Goal: Task Accomplishment & Management: Manage account settings

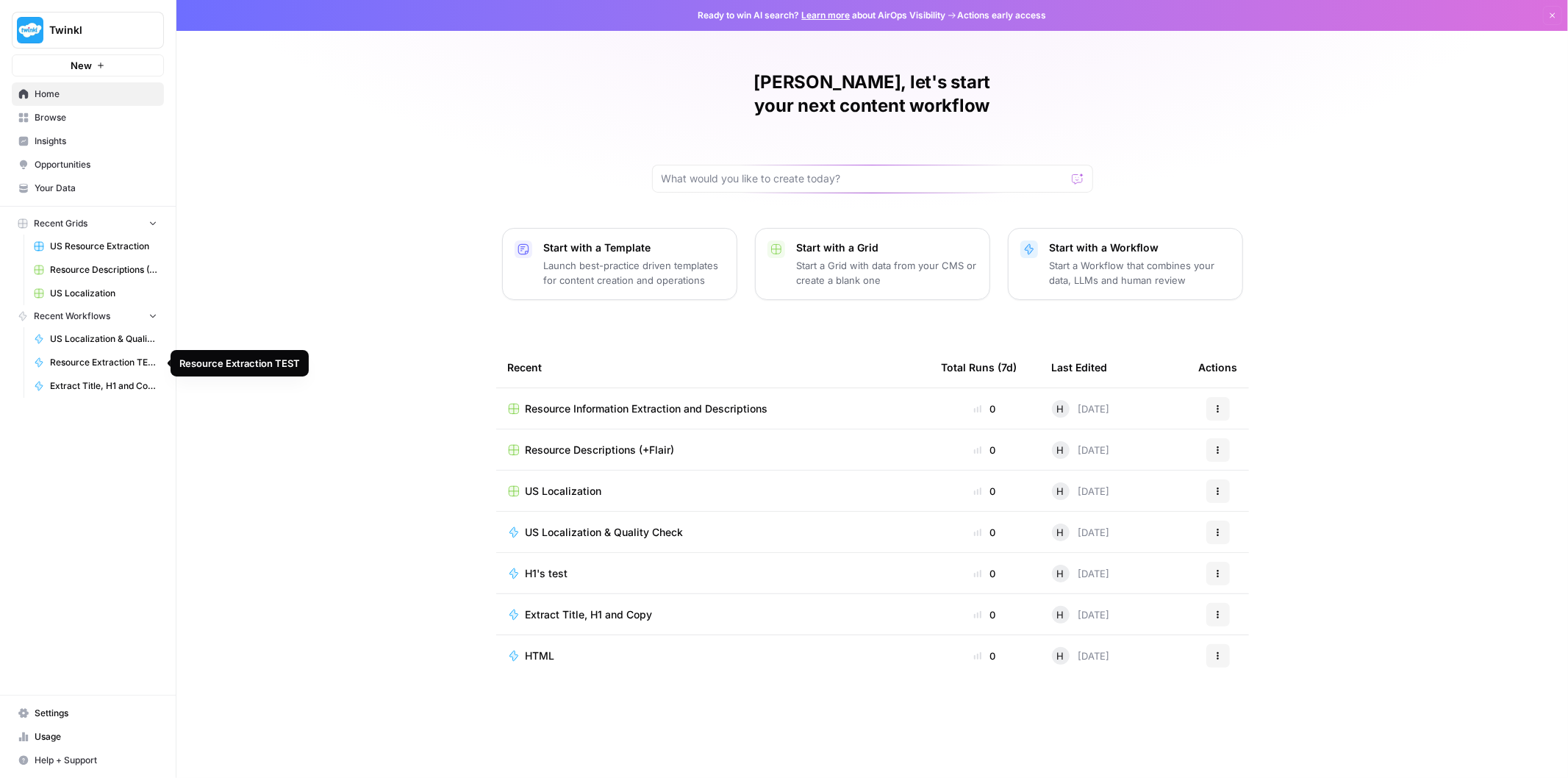
click at [106, 357] on span "Resource Extraction TEST" at bounding box center [103, 362] width 107 height 13
click at [114, 245] on span "US Resource Extraction" at bounding box center [103, 245] width 107 height 13
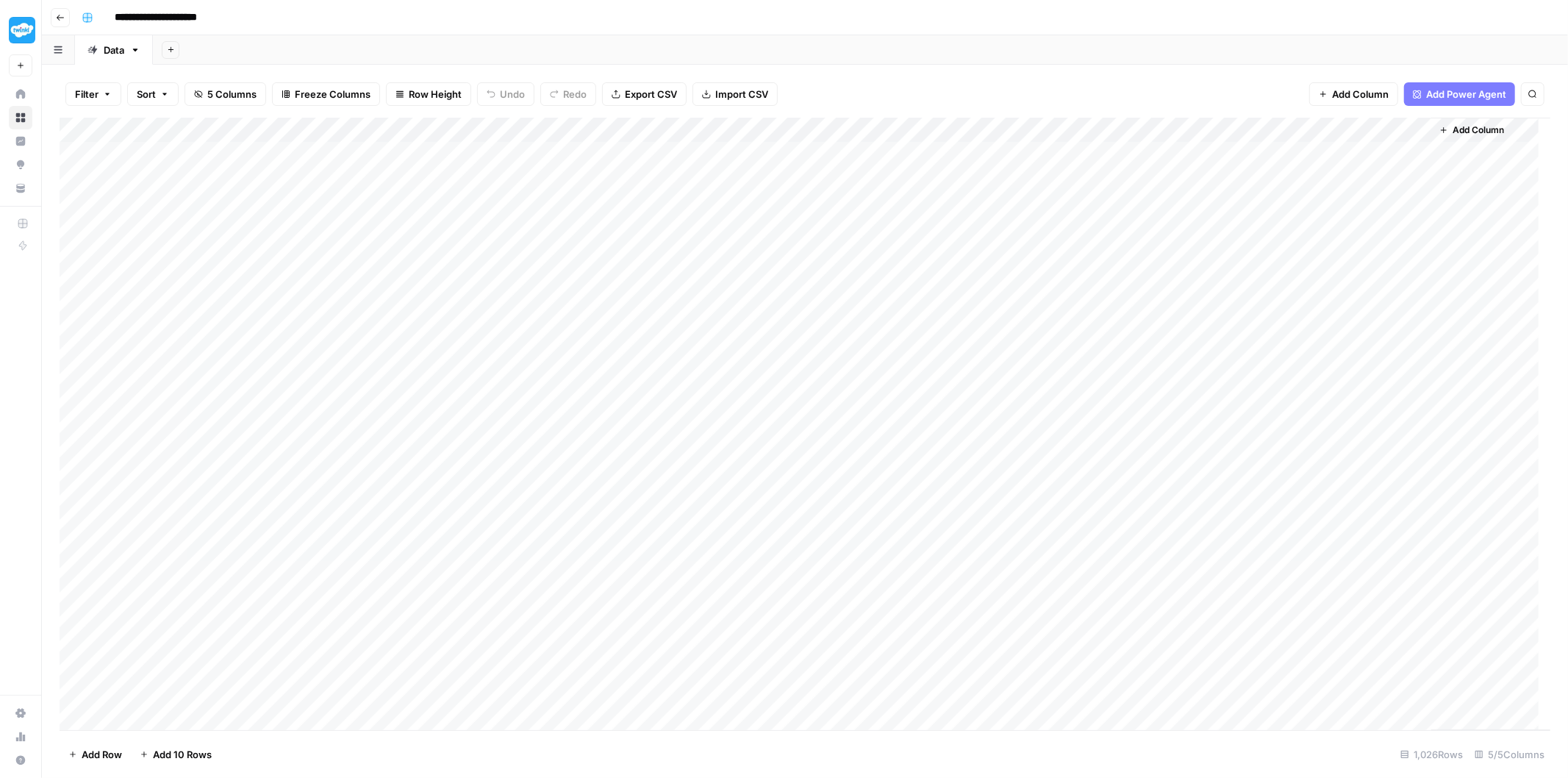
click at [56, 20] on icon "button" at bounding box center [60, 17] width 9 height 9
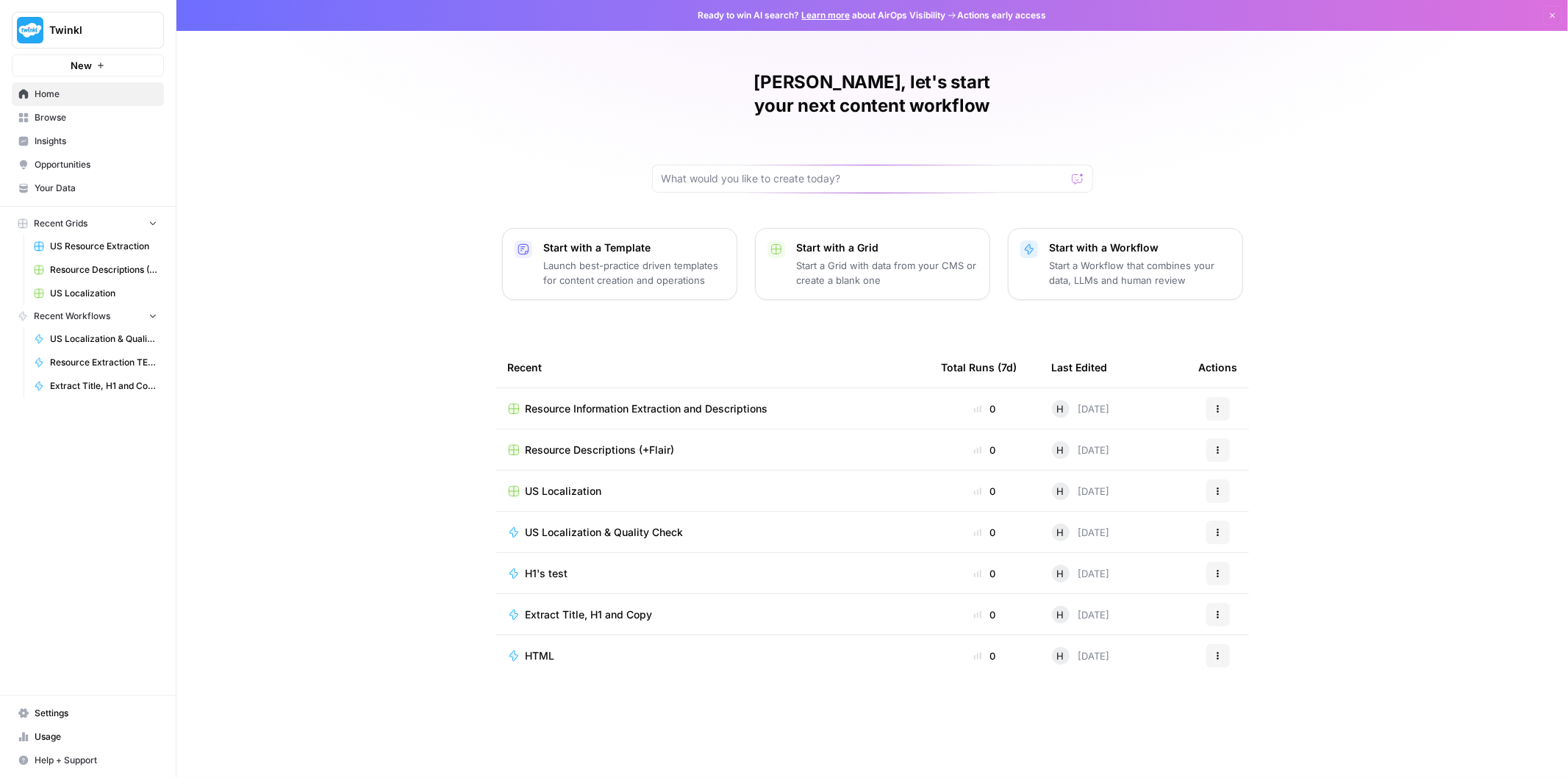
click at [614, 442] on span "Resource Descriptions (+Flair)" at bounding box center [600, 449] width 149 height 15
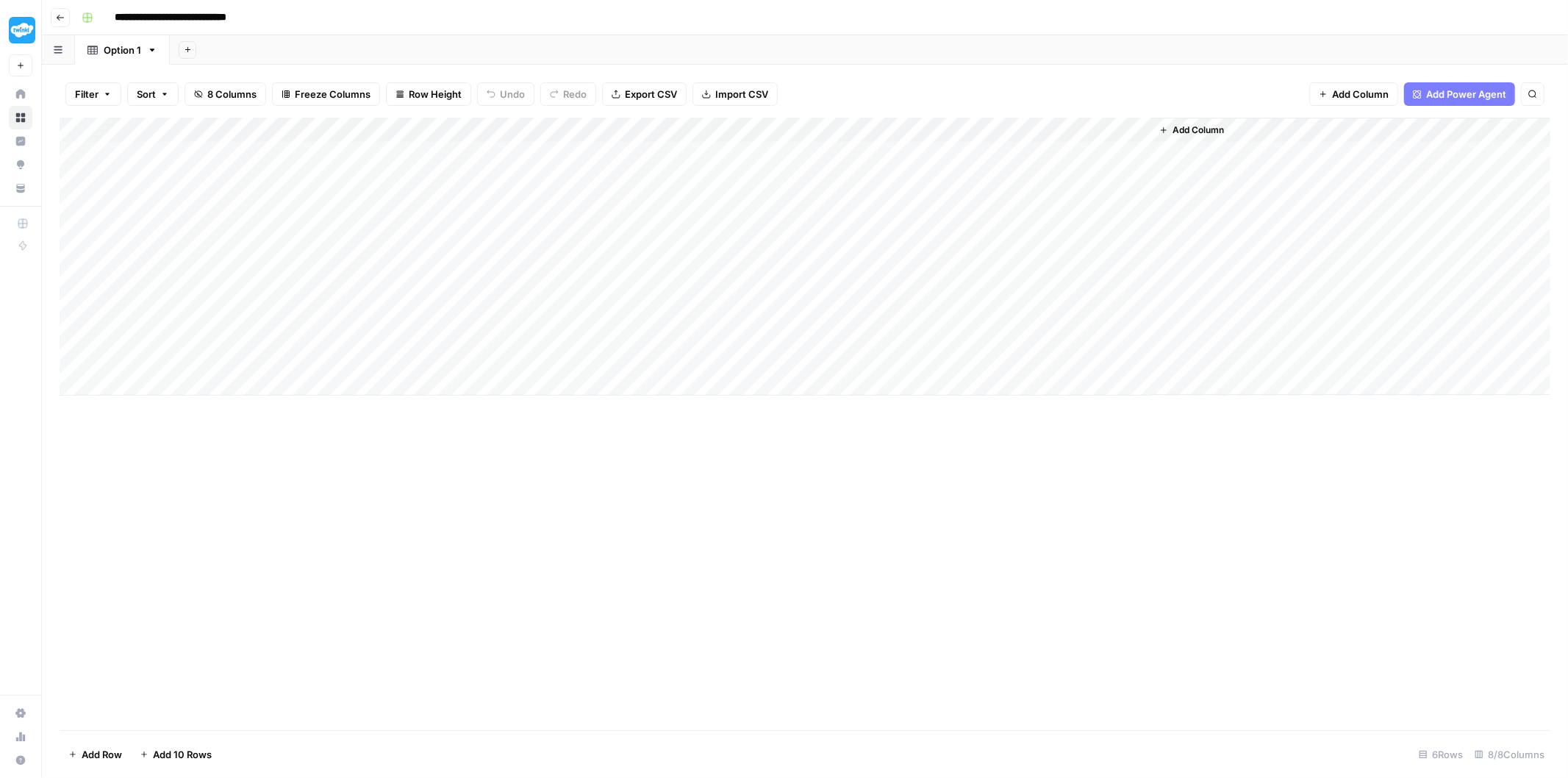
click at [49, 18] on header "**********" at bounding box center [805, 18] width 1526 height 36
click at [58, 16] on icon "button" at bounding box center [60, 17] width 9 height 9
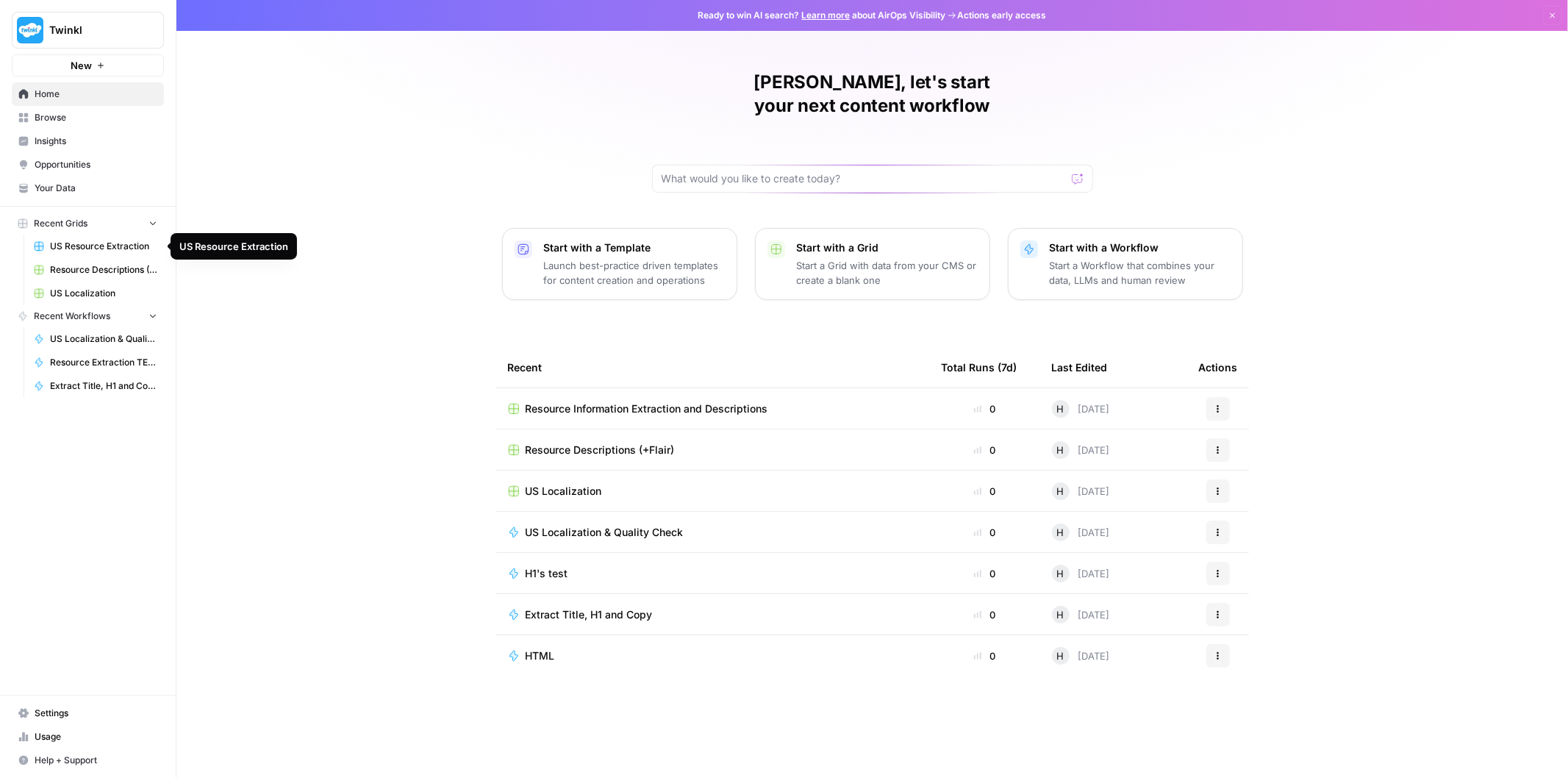
click at [100, 250] on span "US Resource Extraction" at bounding box center [103, 245] width 107 height 13
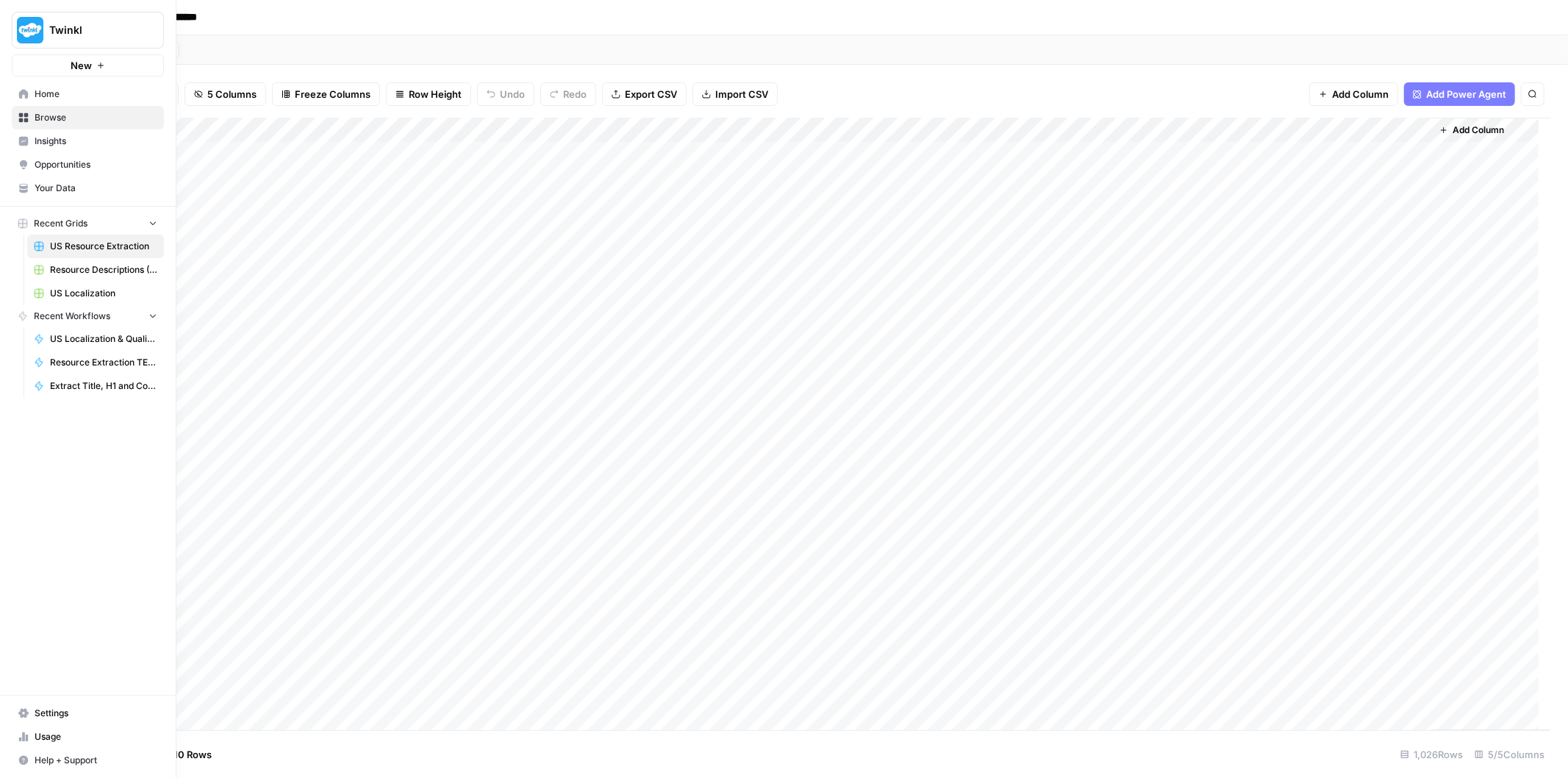
click at [60, 88] on span "Home" at bounding box center [96, 93] width 123 height 13
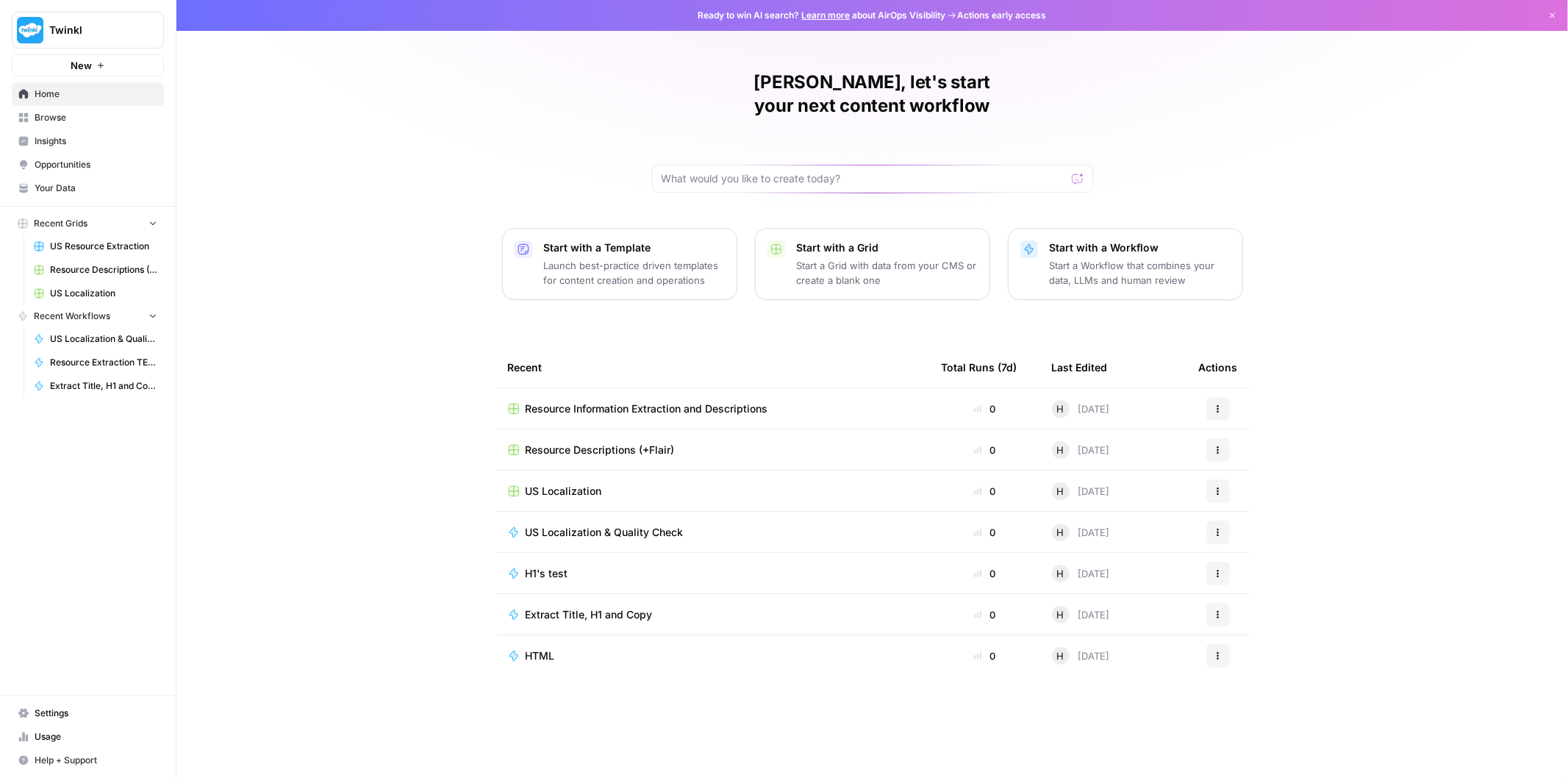
click at [74, 119] on span "Browse" at bounding box center [96, 117] width 123 height 13
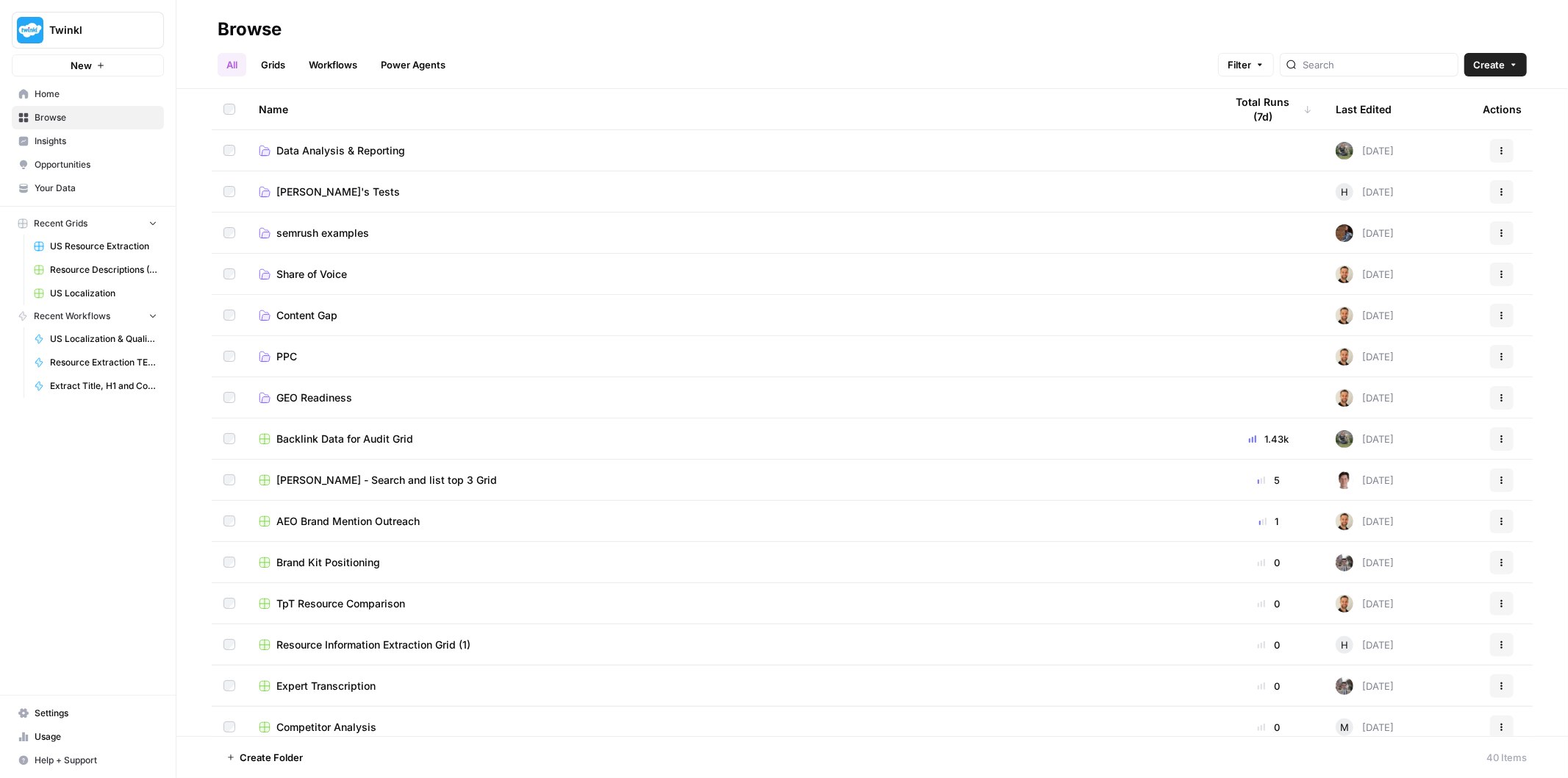
click at [93, 137] on span "Insights" at bounding box center [96, 140] width 123 height 13
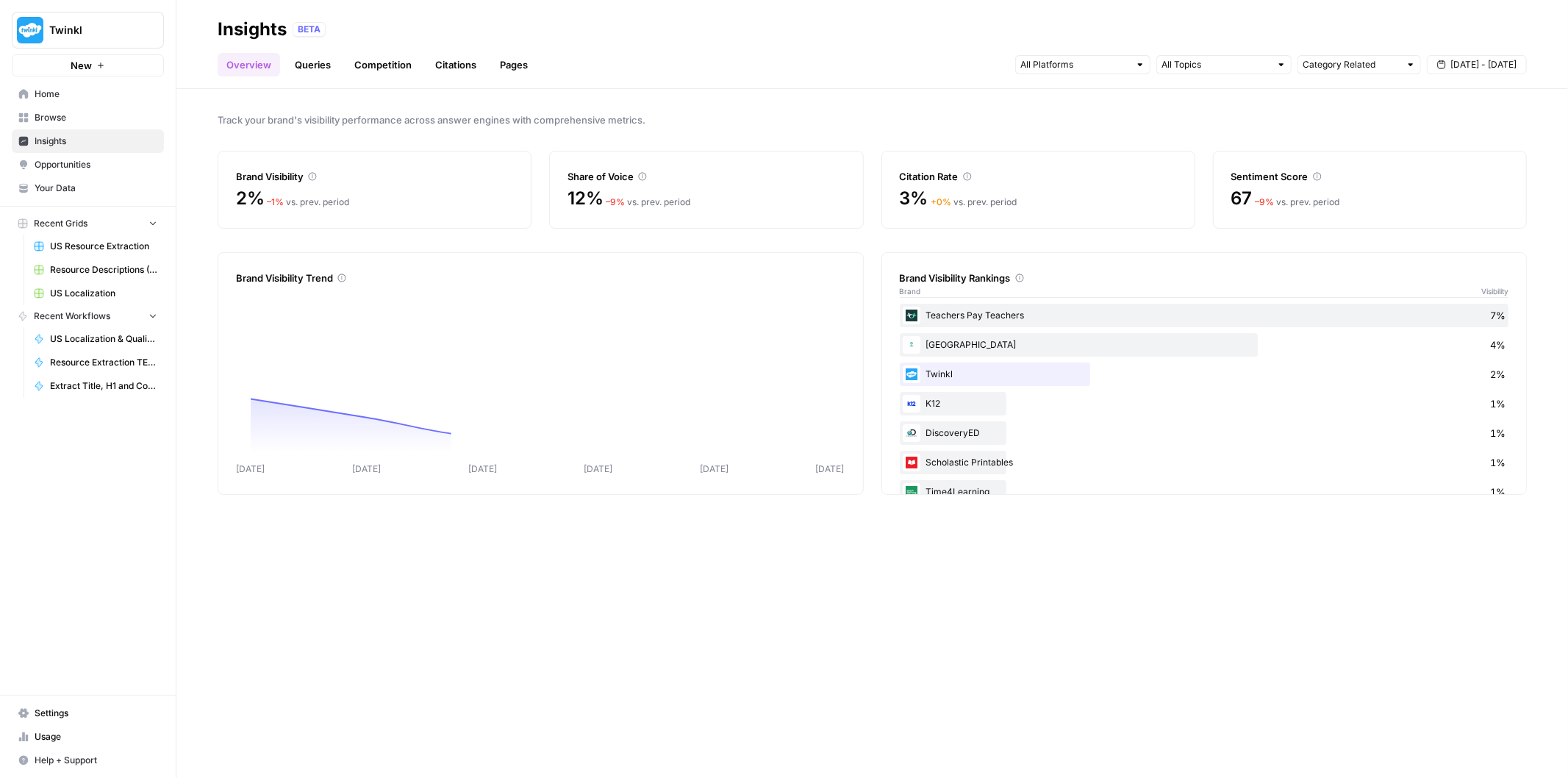
click at [127, 97] on span "Home" at bounding box center [96, 93] width 123 height 13
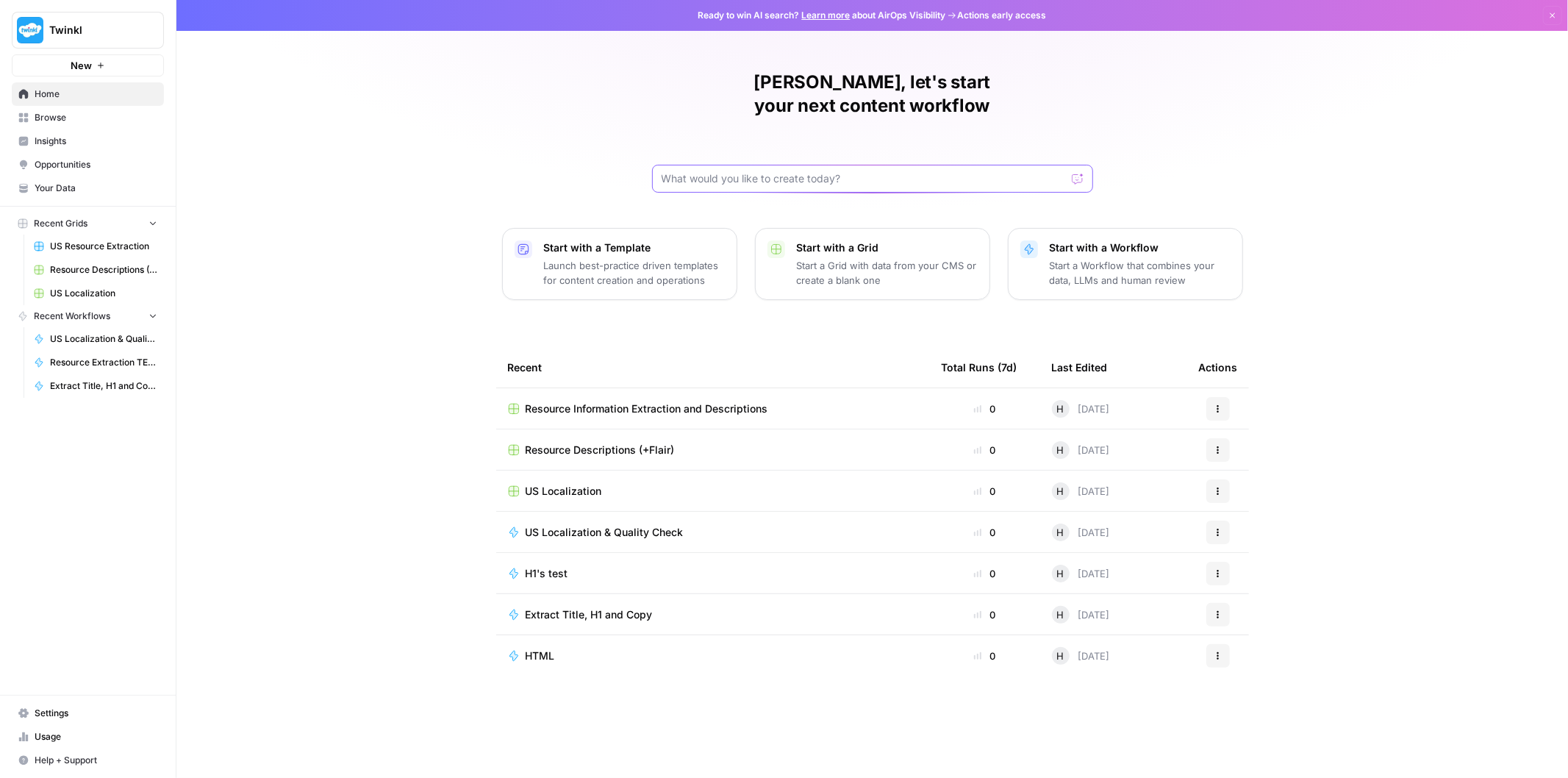
click at [746, 171] on input "text" at bounding box center [863, 178] width 404 height 15
type input "extraction test"
click button "Send" at bounding box center [1078, 178] width 19 height 19
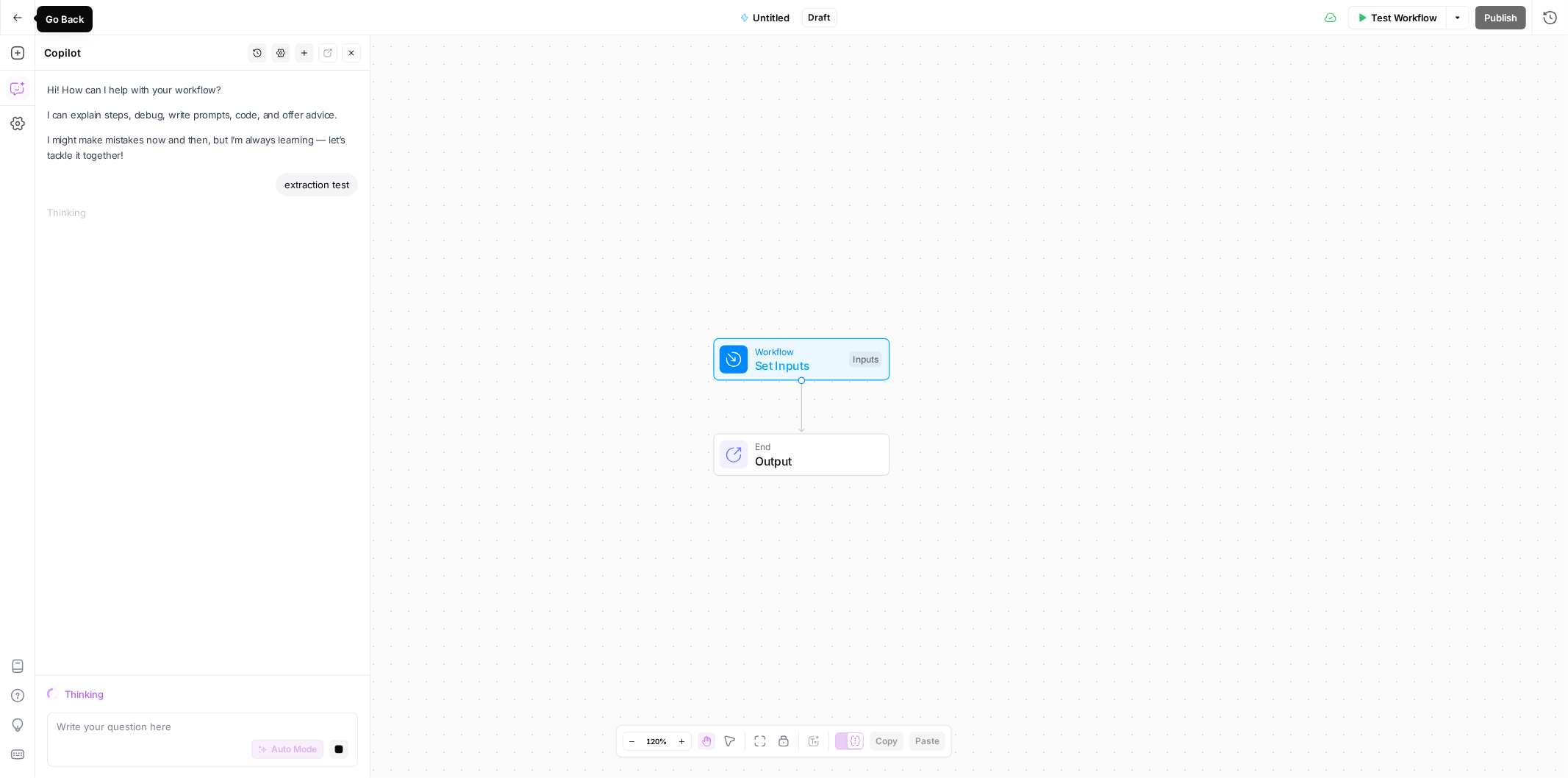
click at [20, 18] on icon "button" at bounding box center [18, 18] width 10 height 10
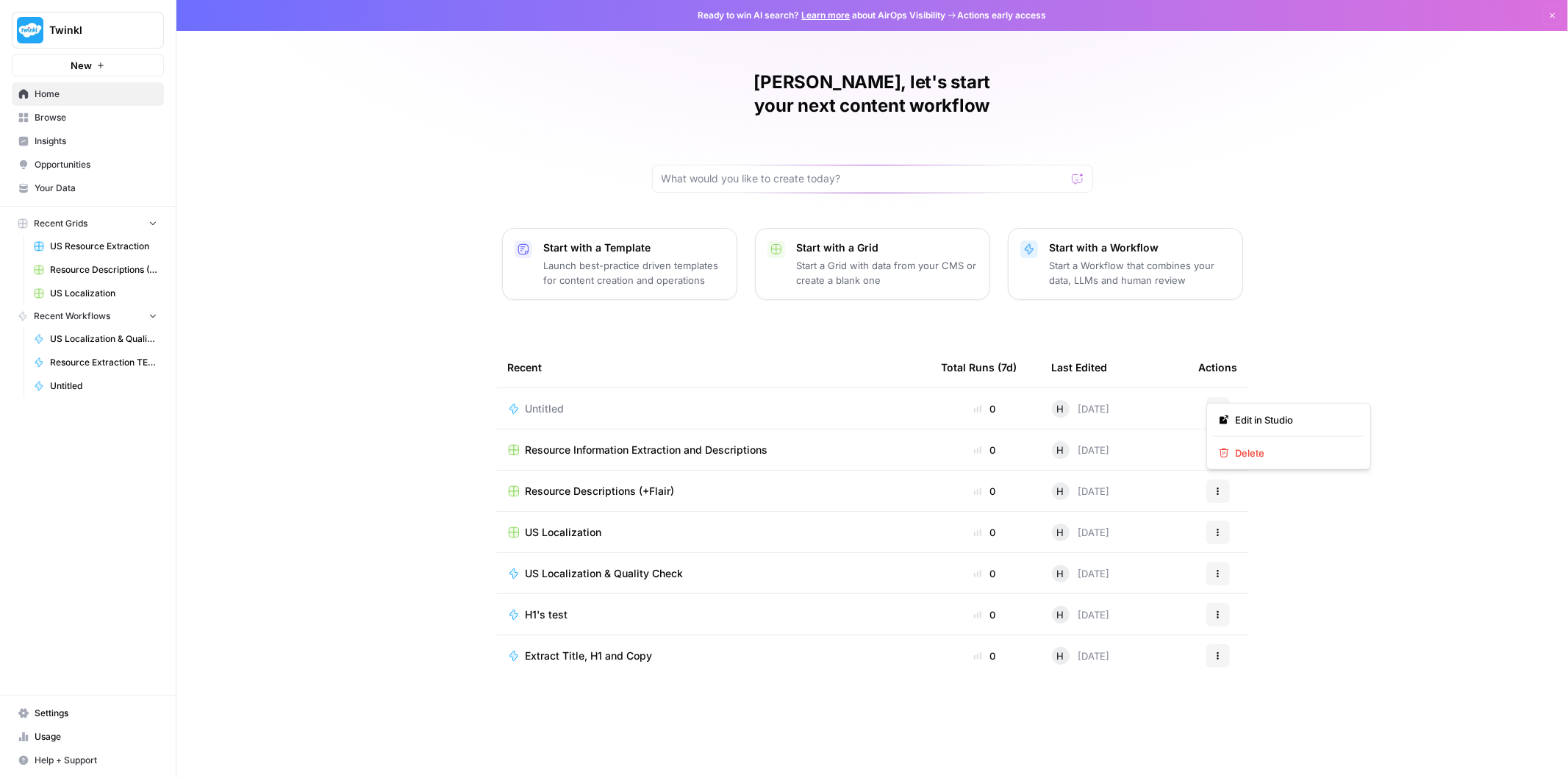
click at [1222, 397] on button "Actions" at bounding box center [1218, 409] width 24 height 24
click at [1240, 450] on span "Delete" at bounding box center [1294, 452] width 117 height 15
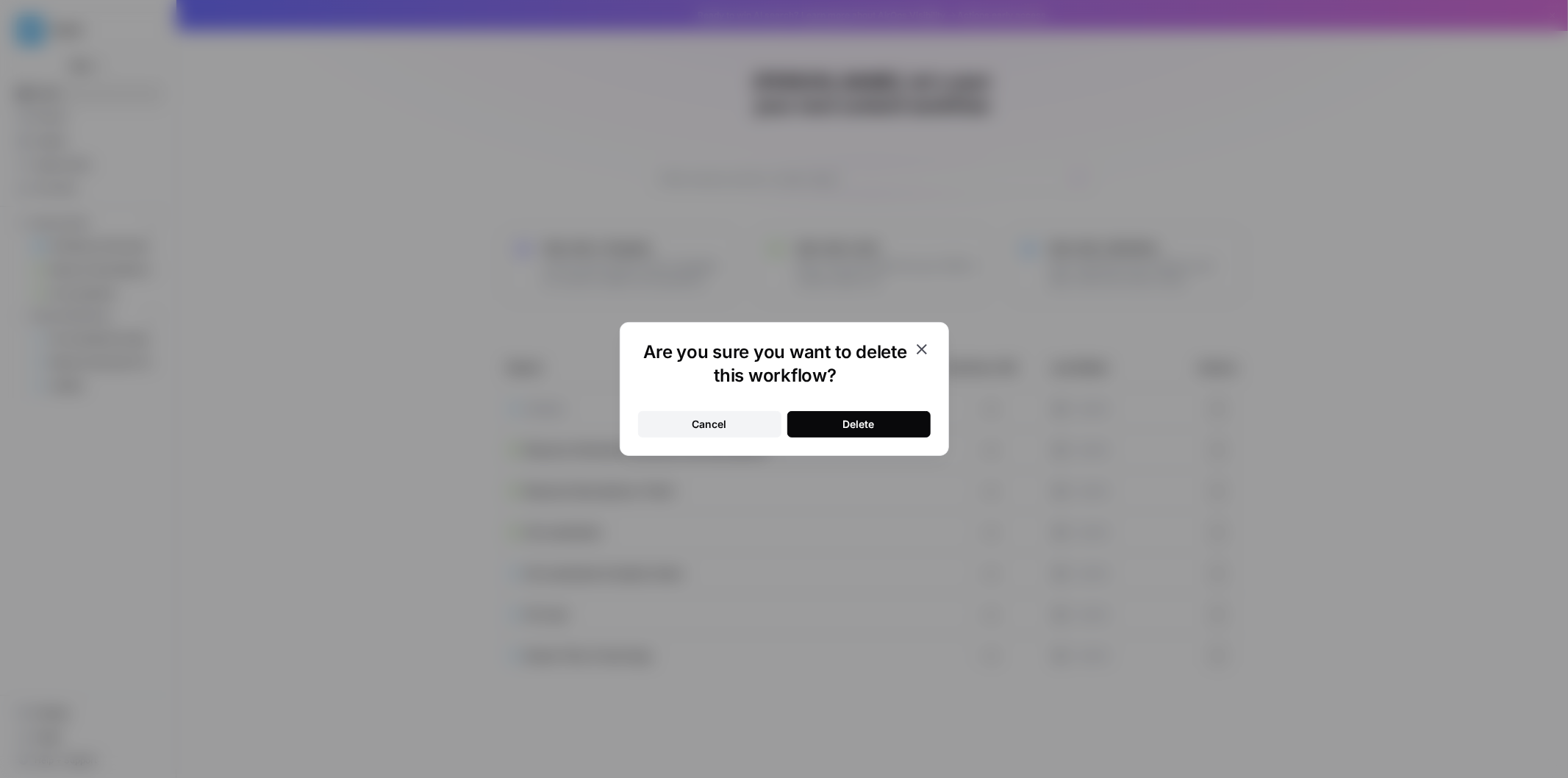
click at [828, 414] on button "Delete" at bounding box center [859, 424] width 143 height 27
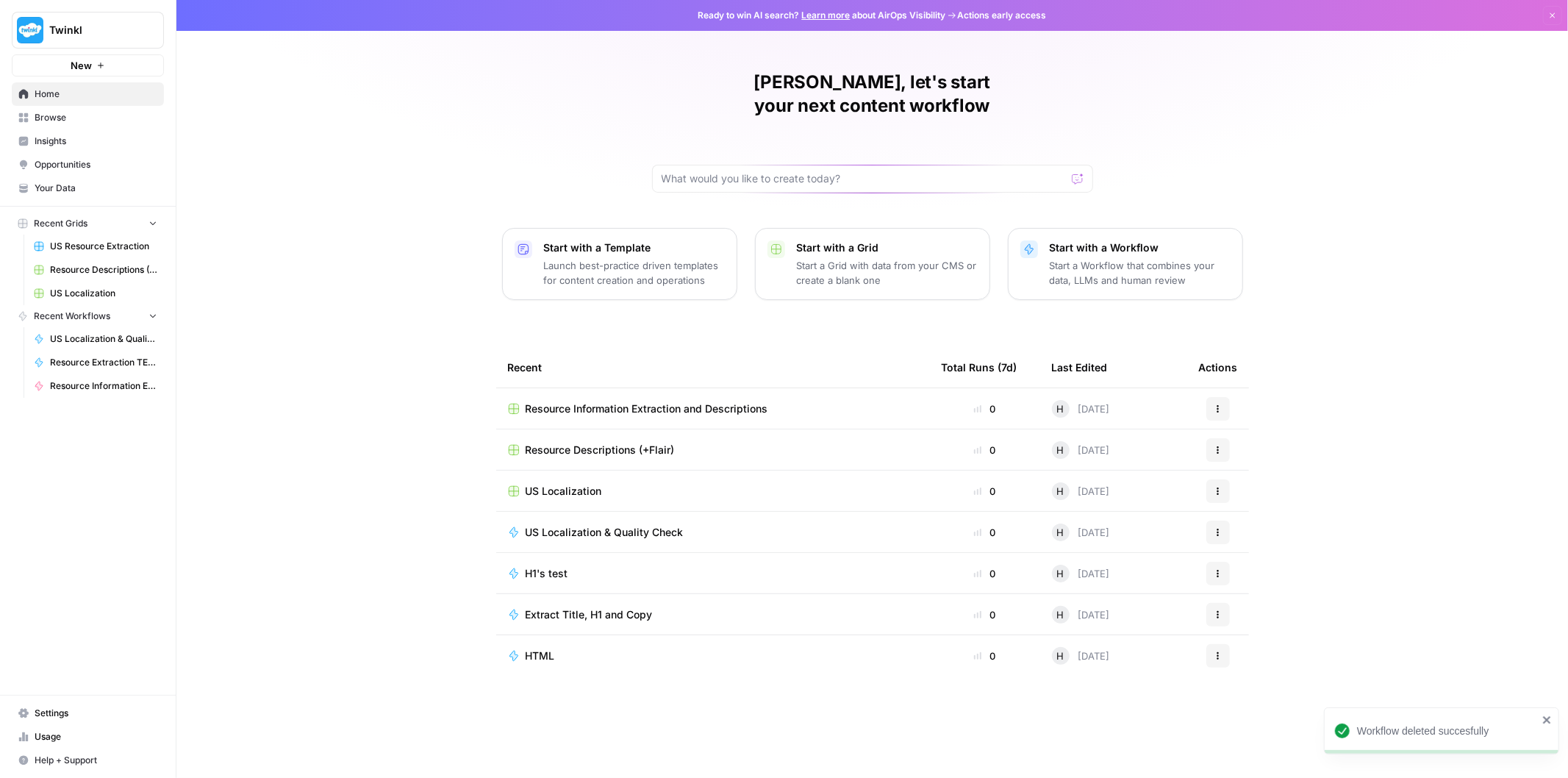
click at [97, 117] on span "Browse" at bounding box center [96, 117] width 123 height 13
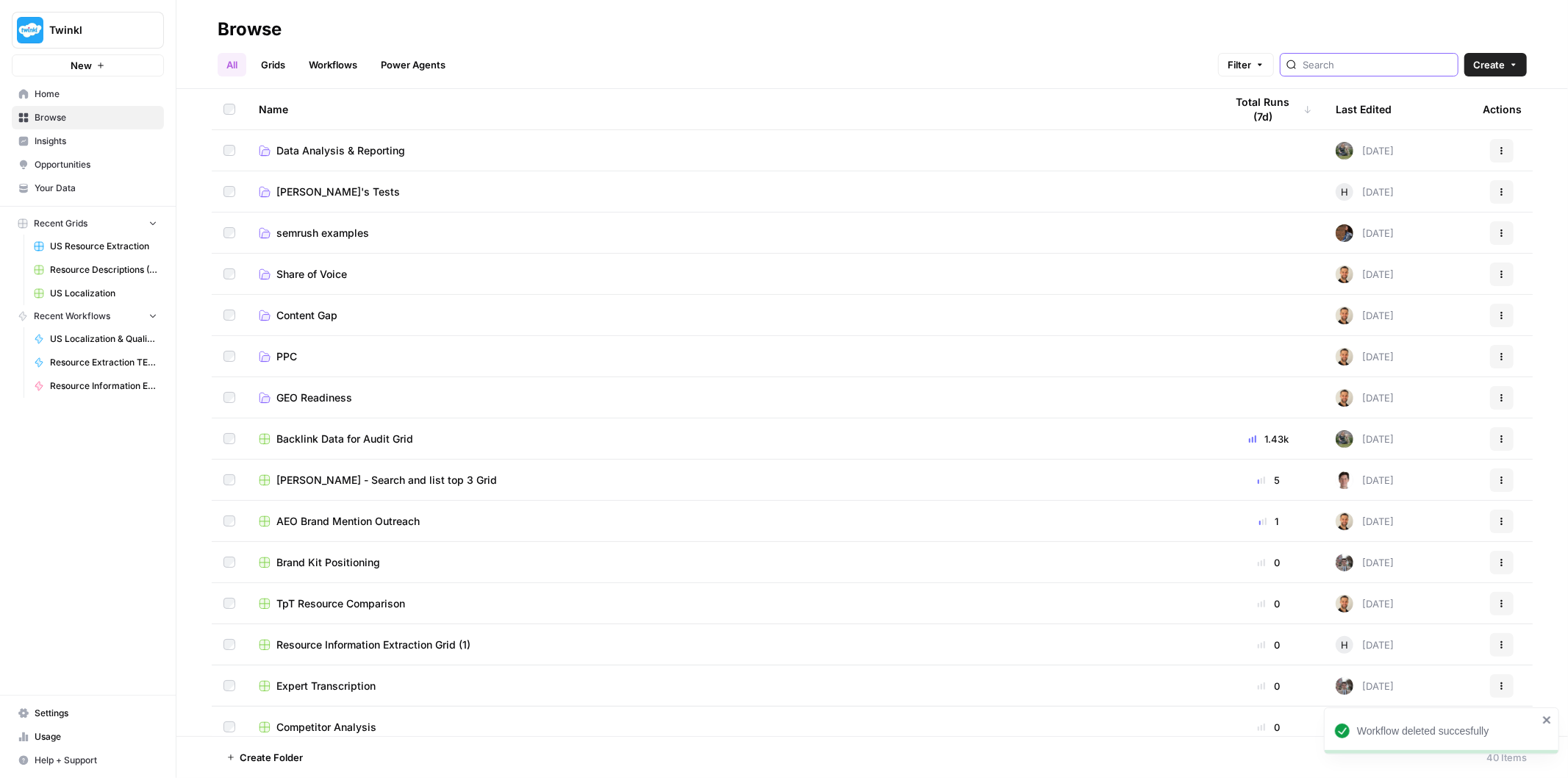
click at [1418, 70] on input "search" at bounding box center [1377, 65] width 149 height 15
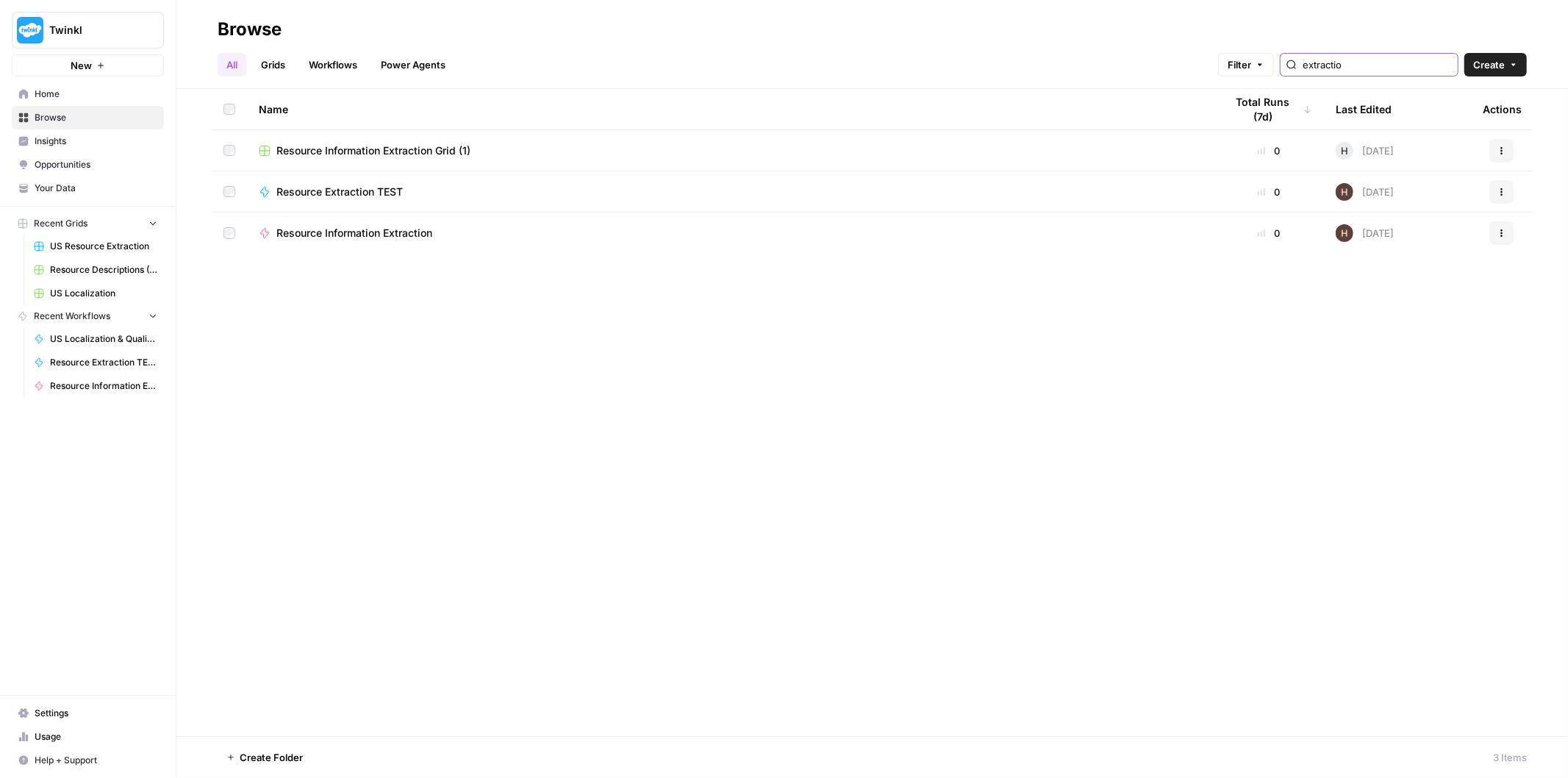
type input "extractio"
click at [372, 182] on td "Resource Extraction TEST" at bounding box center [730, 191] width 967 height 41
click at [386, 187] on span "Resource Extraction TEST" at bounding box center [339, 192] width 126 height 15
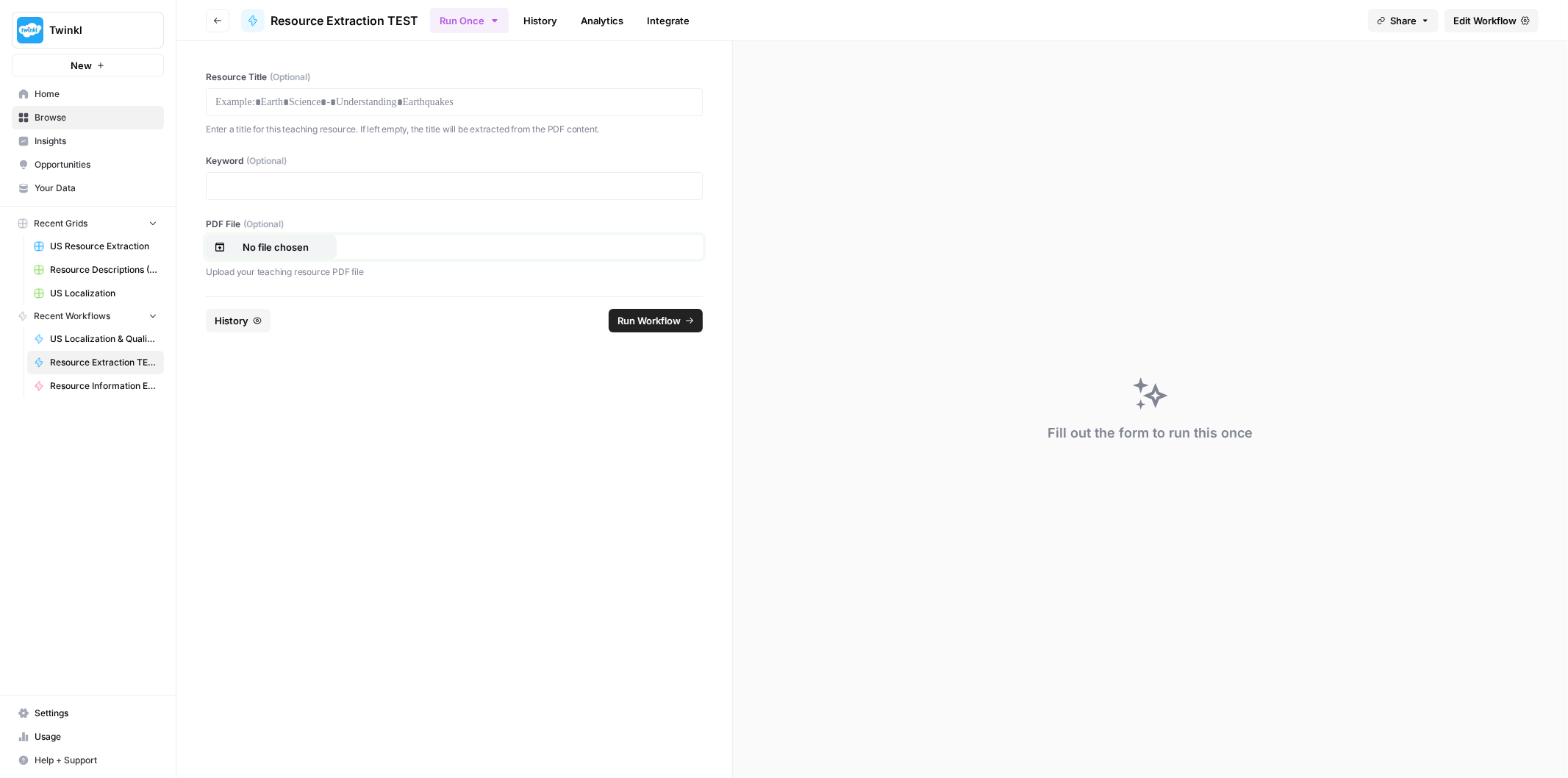
click at [287, 241] on p "No file chosen" at bounding box center [275, 246] width 94 height 15
click at [656, 324] on span "Run Workflow" at bounding box center [650, 320] width 64 height 15
click at [694, 319] on icon "button" at bounding box center [690, 318] width 7 height 4
click at [100, 386] on span "Resource Information Extraction" at bounding box center [103, 386] width 107 height 13
click at [253, 245] on p "No file chosen" at bounding box center [275, 246] width 94 height 15
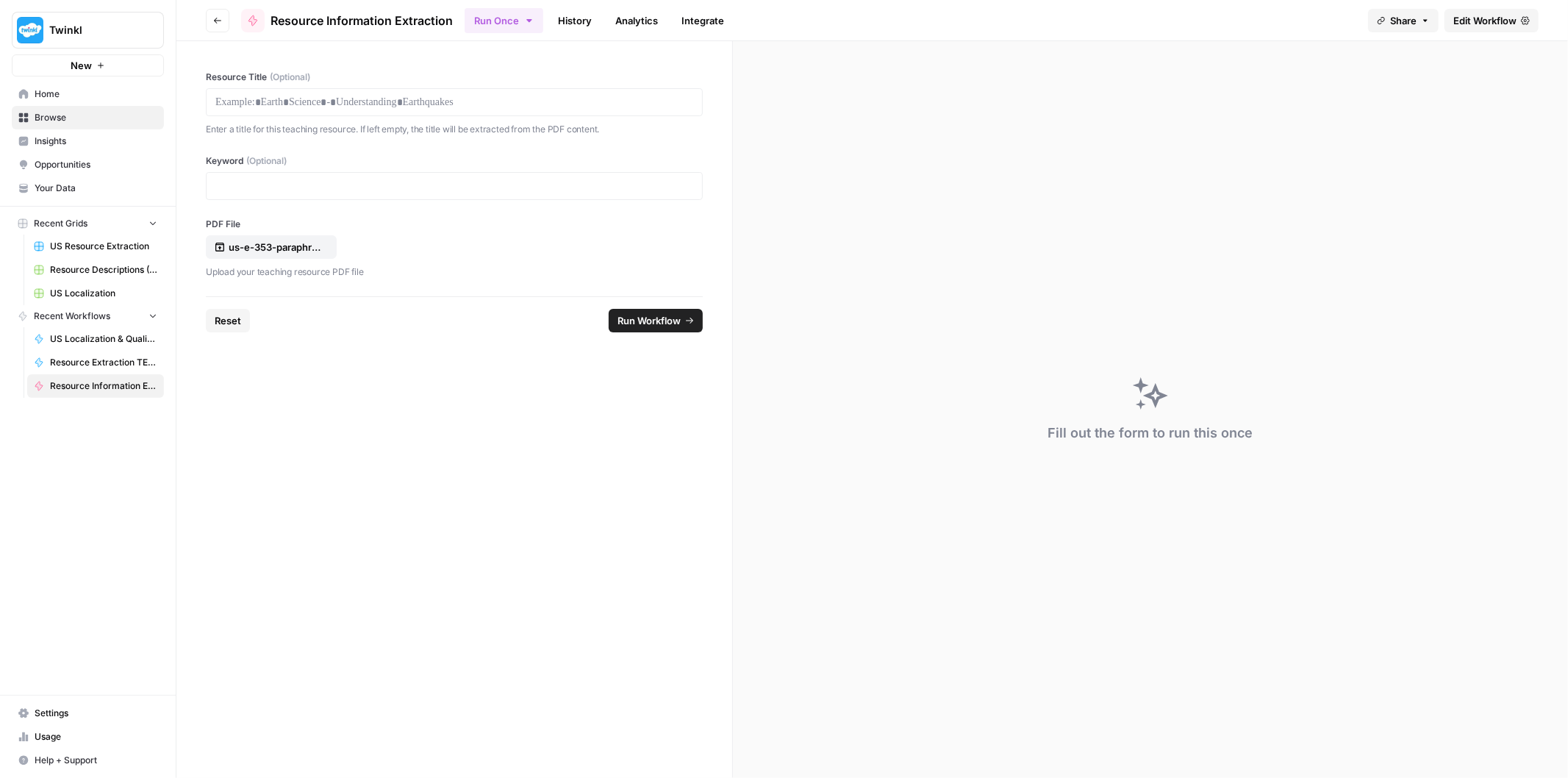
click at [635, 322] on span "Run Workflow" at bounding box center [650, 320] width 64 height 15
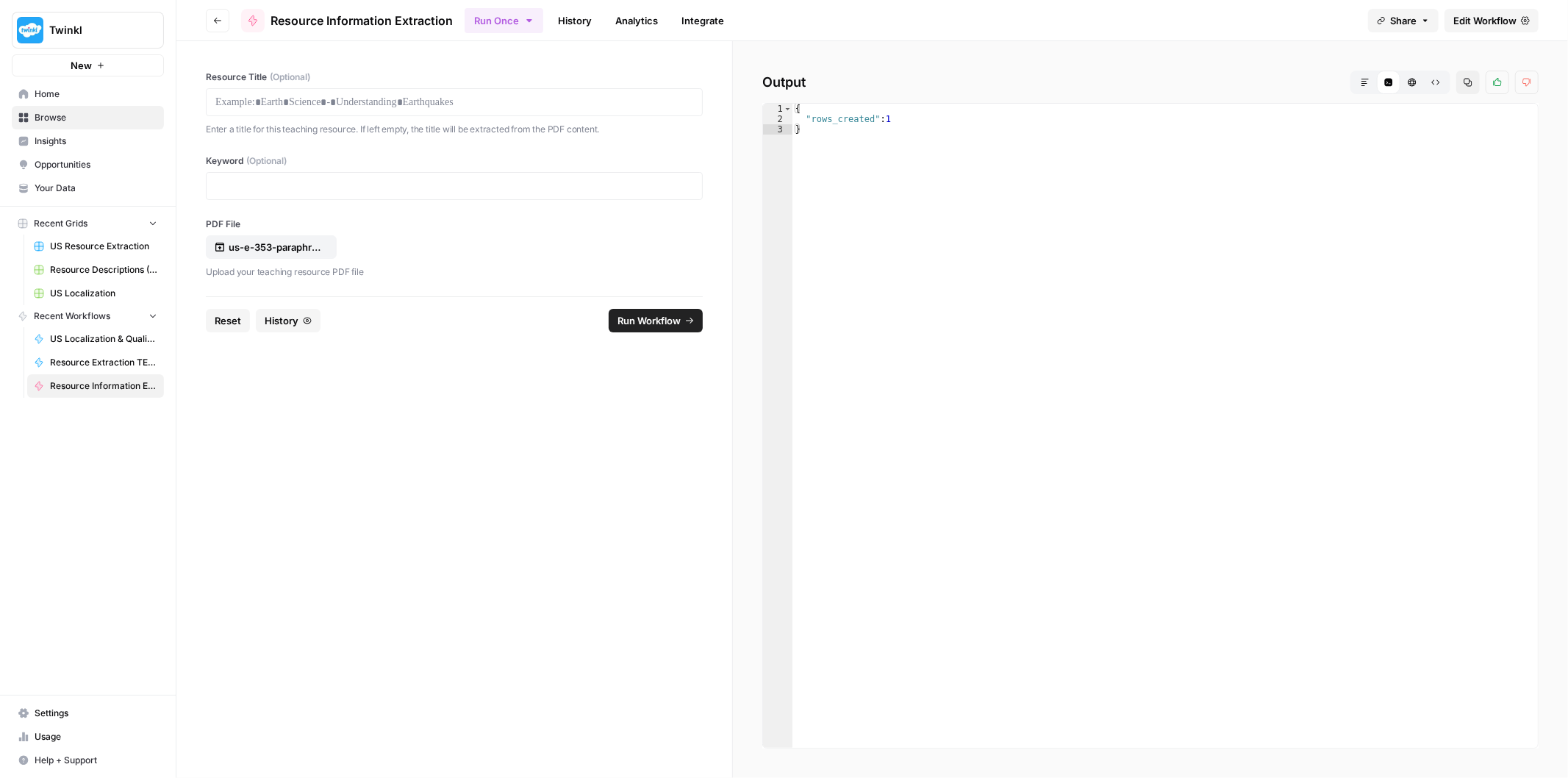
click at [217, 20] on icon "button" at bounding box center [217, 21] width 7 height 6
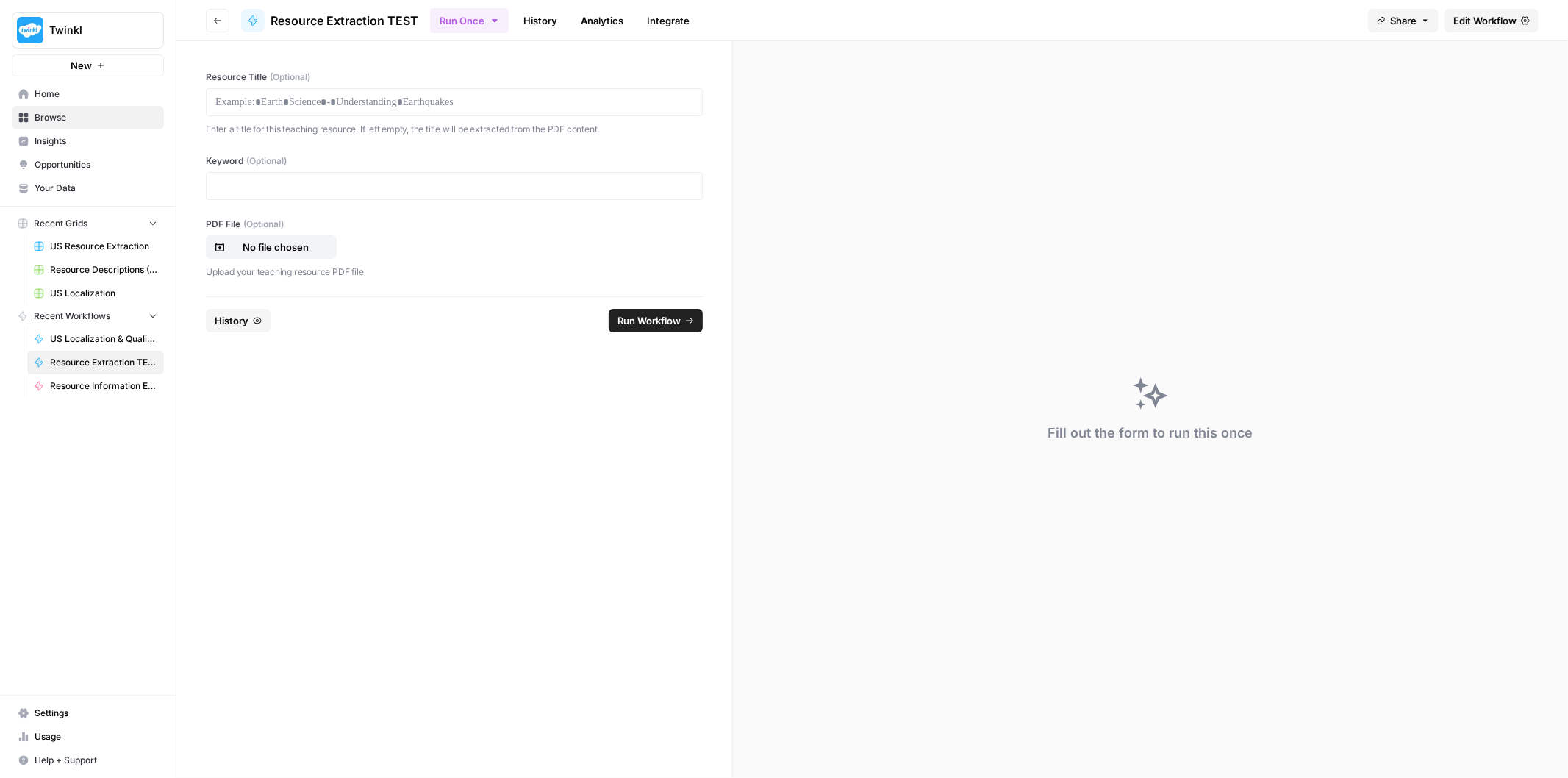
click at [217, 21] on icon "button" at bounding box center [218, 20] width 9 height 9
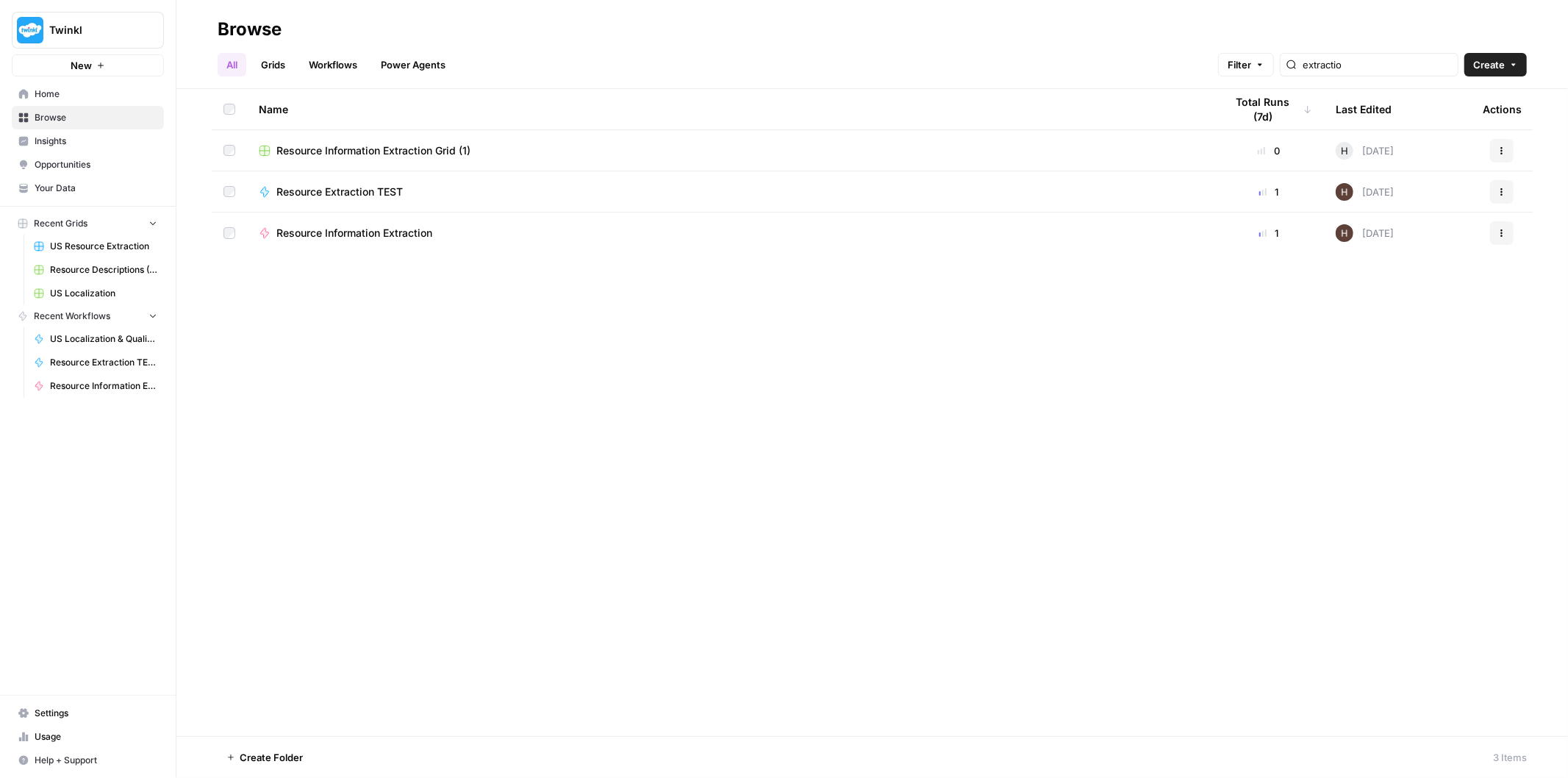
click at [374, 144] on span "Resource Information Extraction Grid (1)" at bounding box center [373, 150] width 194 height 15
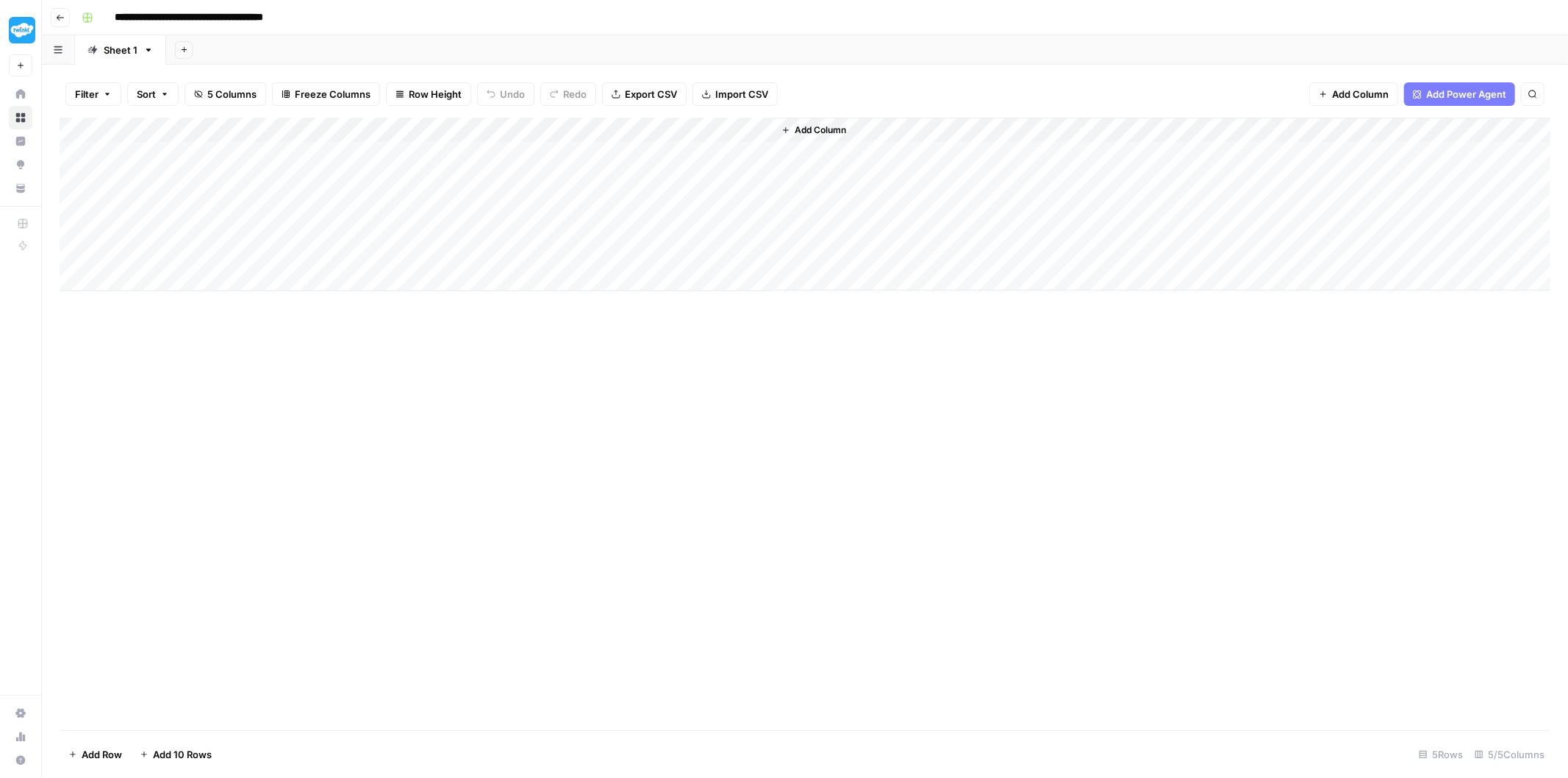
click at [61, 21] on icon "button" at bounding box center [60, 17] width 9 height 9
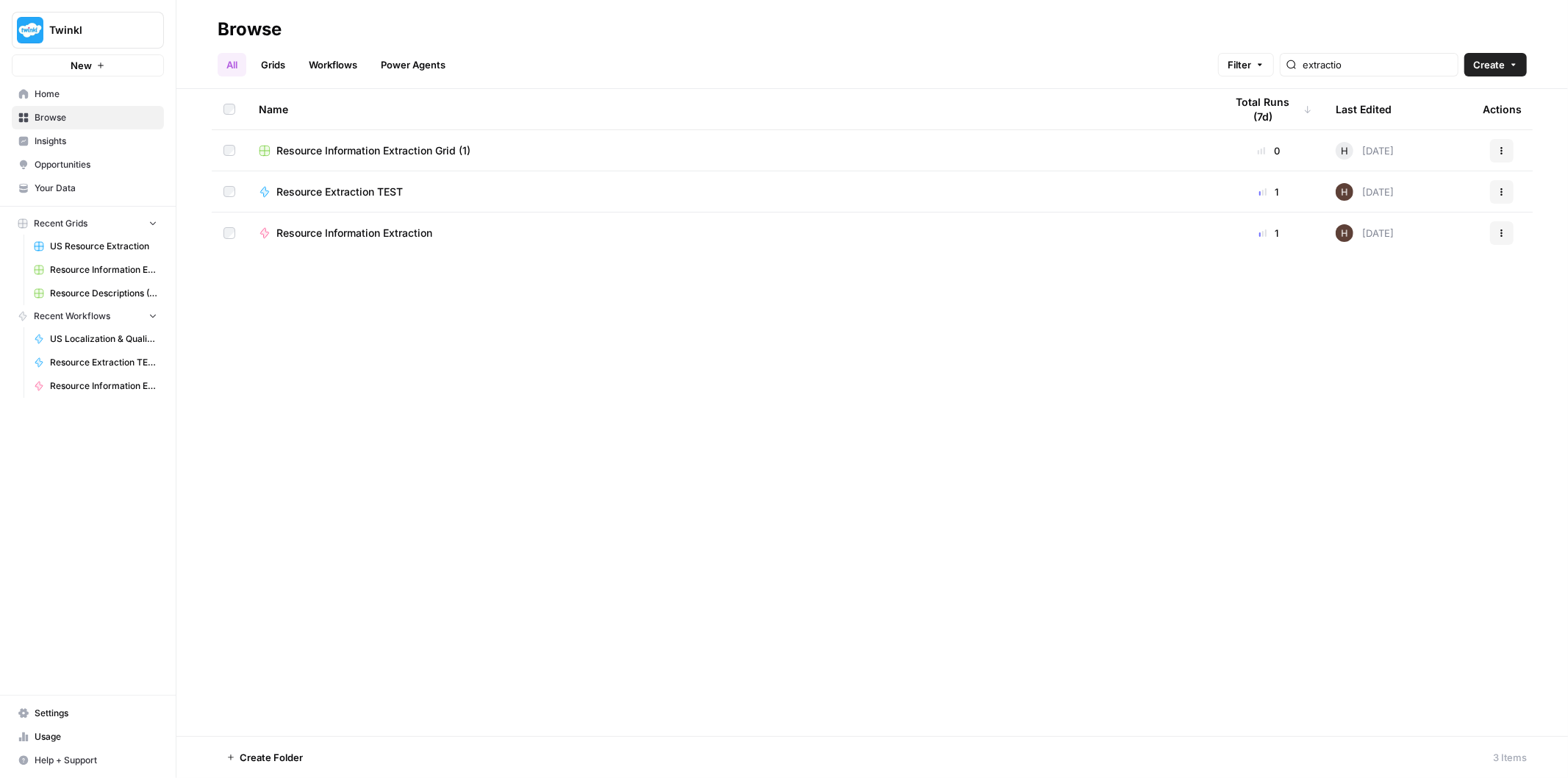
click at [439, 233] on div "Resource Information Extraction" at bounding box center [360, 233] width 168 height 15
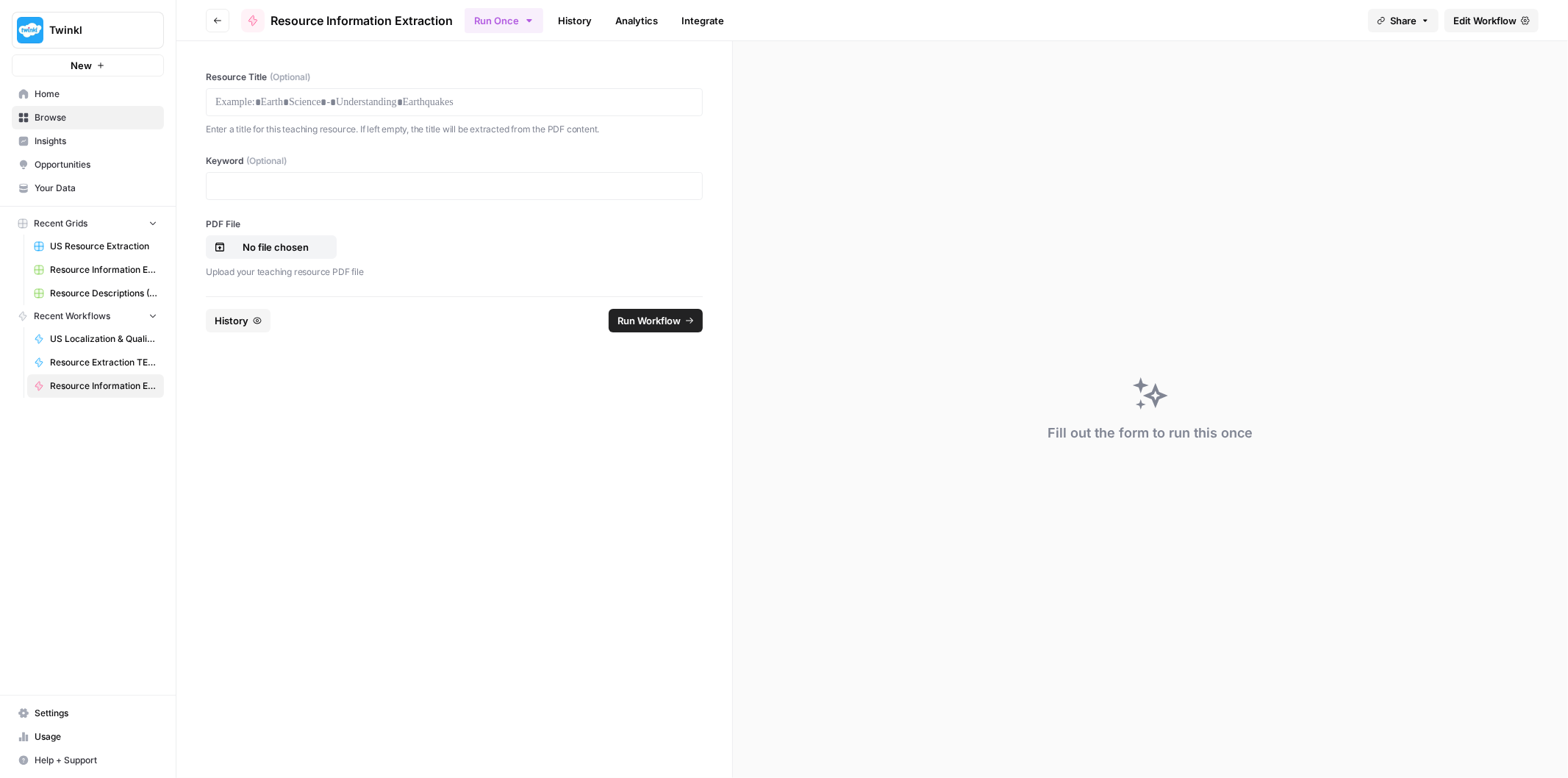
click at [1507, 20] on span "Edit Workflow" at bounding box center [1486, 20] width 64 height 15
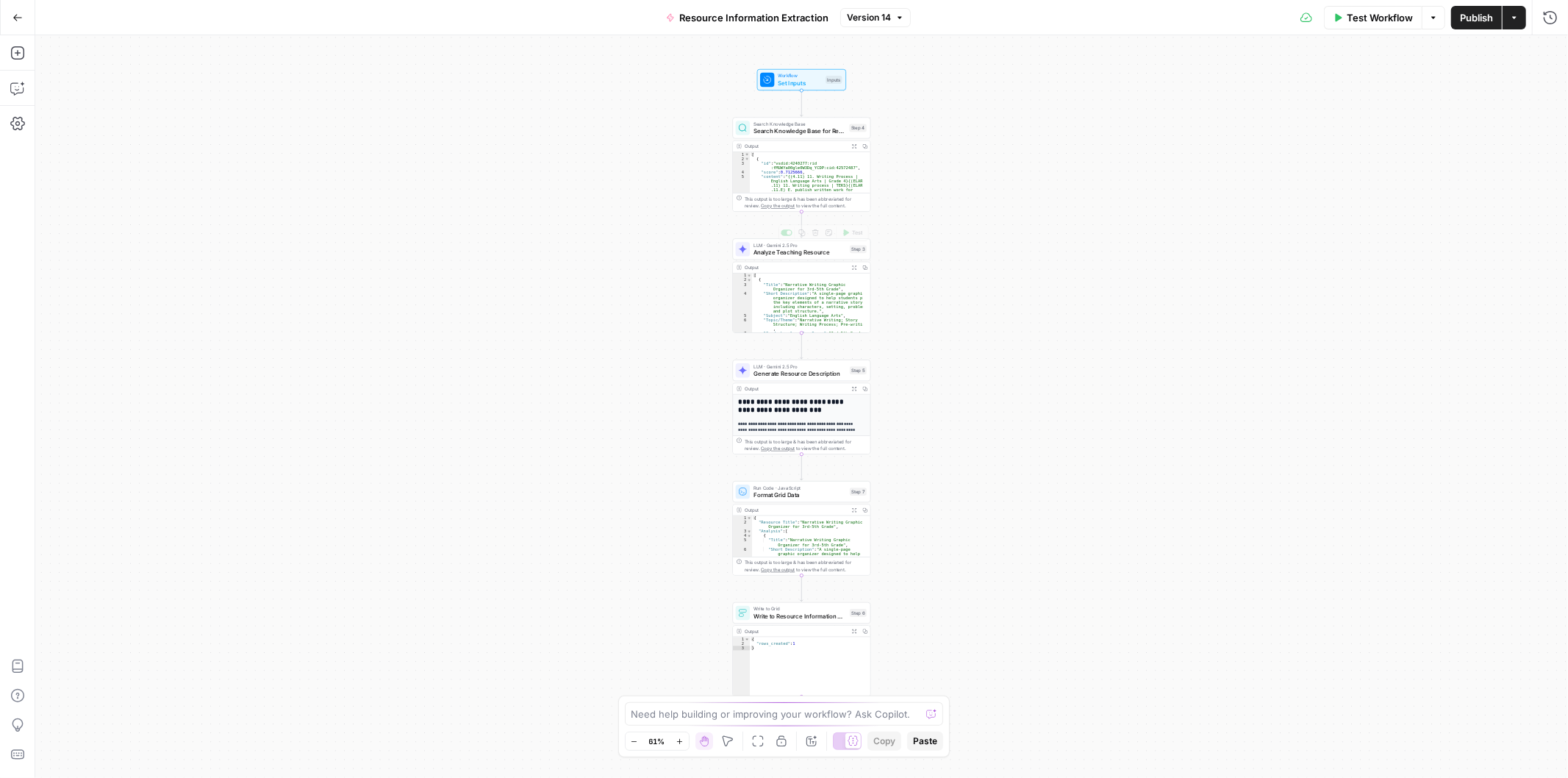
type textarea "**********"
click at [812, 169] on div "[ { "id" : "vsdid:4240277:rid :fMUWYa00gle0W3Dq_YCDP:cid:42572487" , "score" : …" at bounding box center [806, 243] width 112 height 184
click at [785, 496] on span "Format Grid Data" at bounding box center [799, 495] width 92 height 9
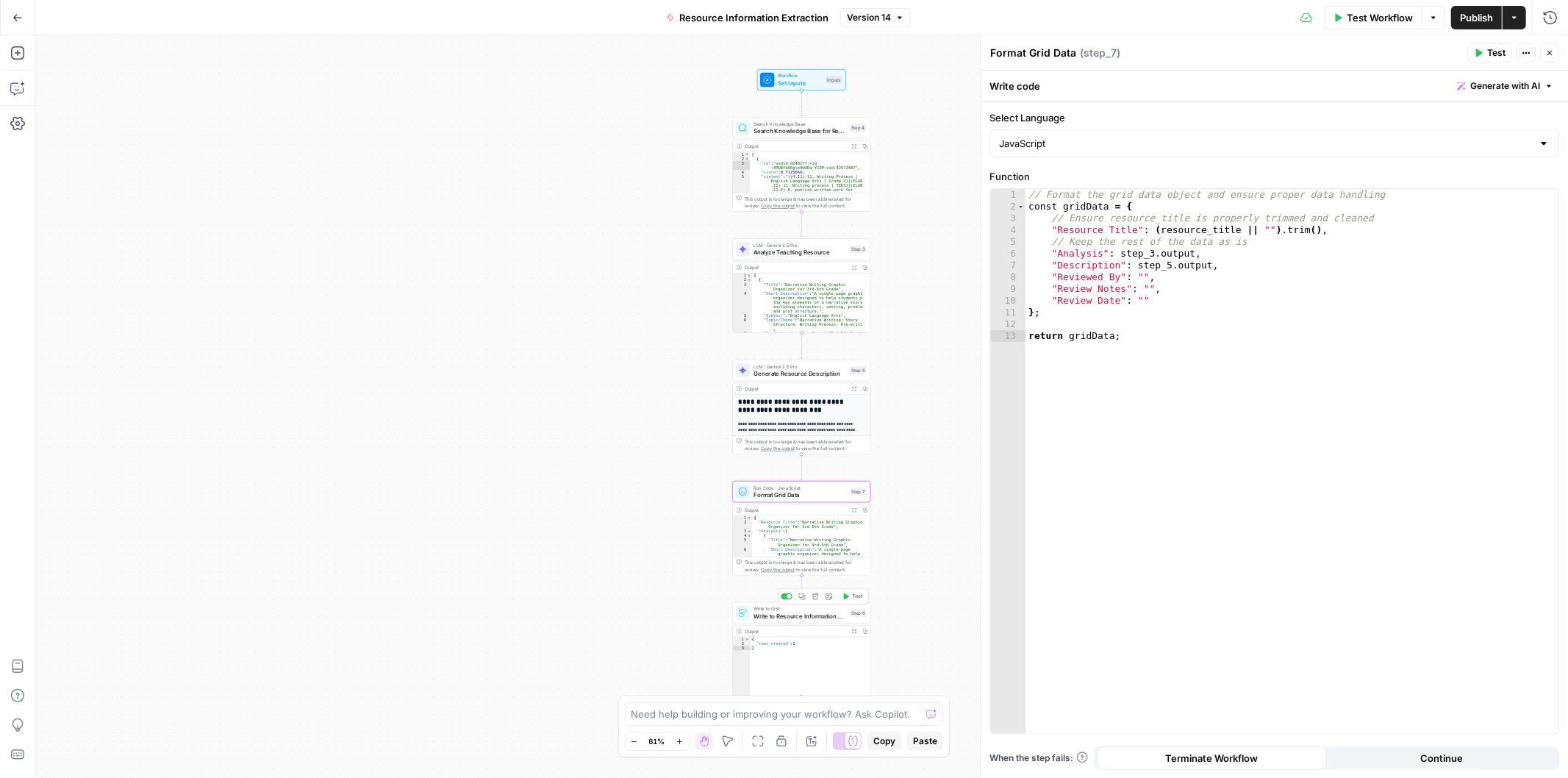
click at [799, 612] on span "Write to Resource Information Grid" at bounding box center [799, 616] width 92 height 9
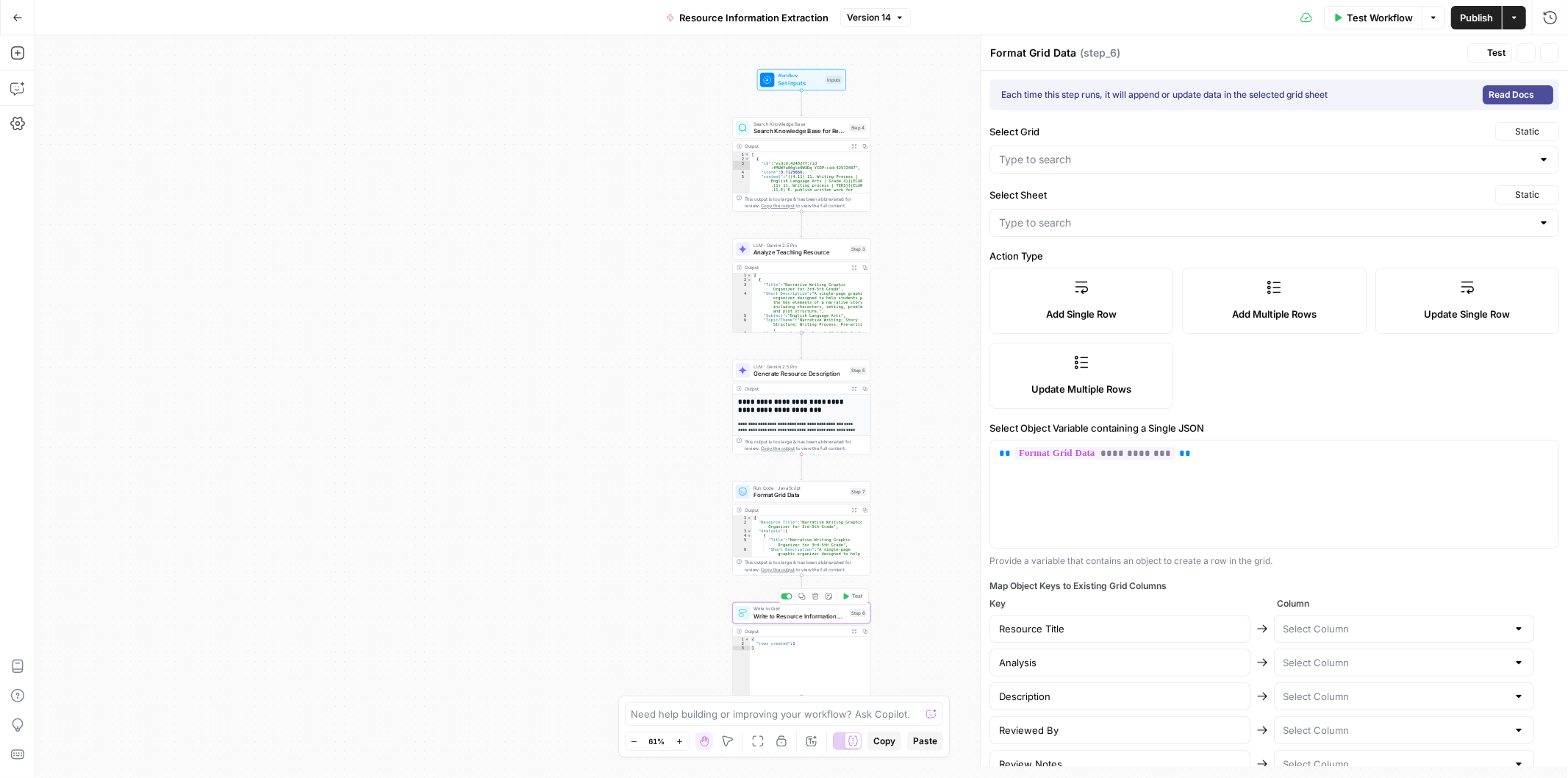
click at [784, 618] on span "Write to Resource Information Grid" at bounding box center [799, 616] width 92 height 9
type textarea "Write to Resource Information Grid"
type input "Resource Information Extraction and Descriptions"
type input "Testing Set"
type input "Resource Title"
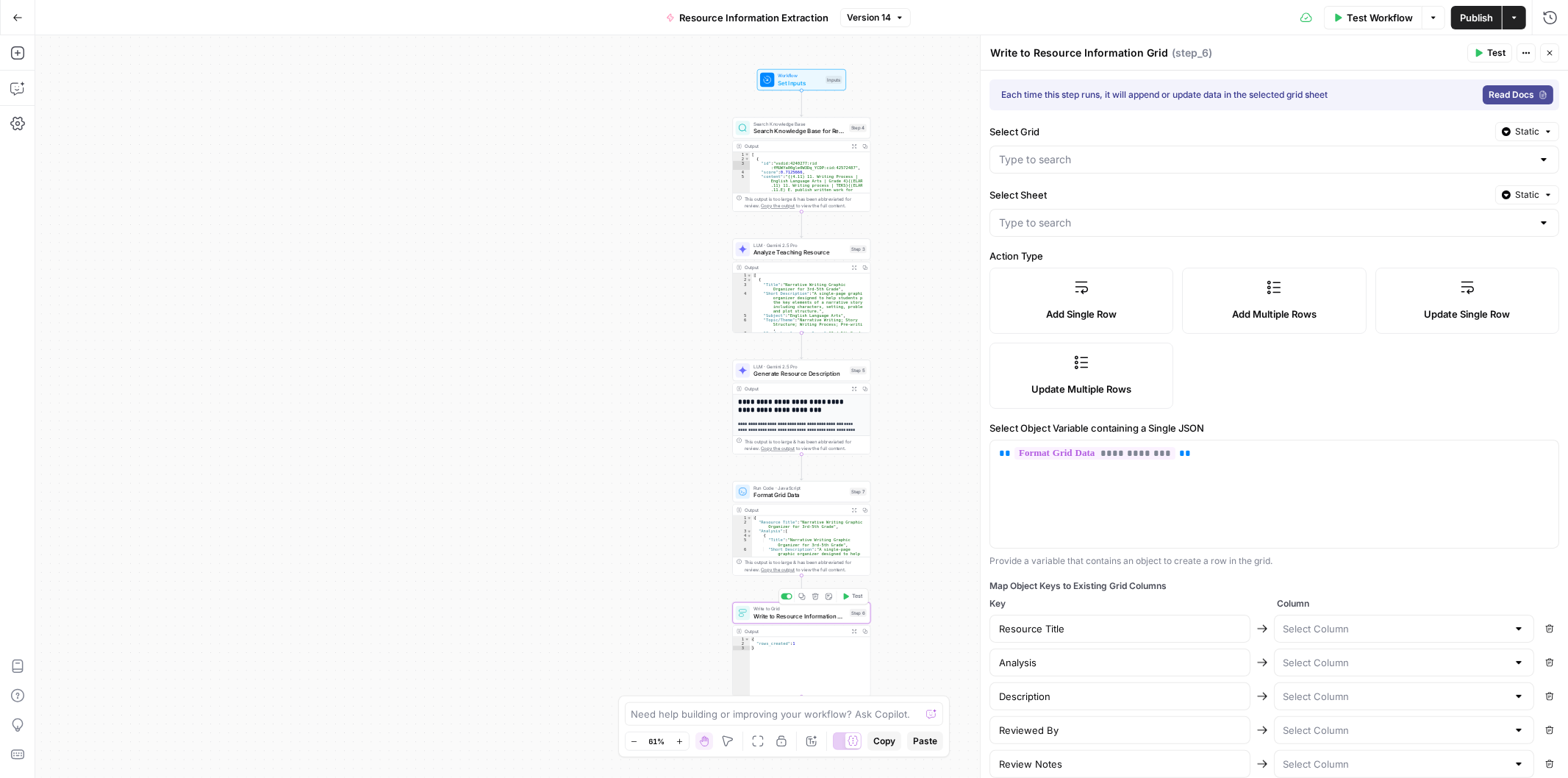
type input "Analysis"
type input "Description"
type input "Reviewed By"
type input "Review Notes"
type input "Review Date"
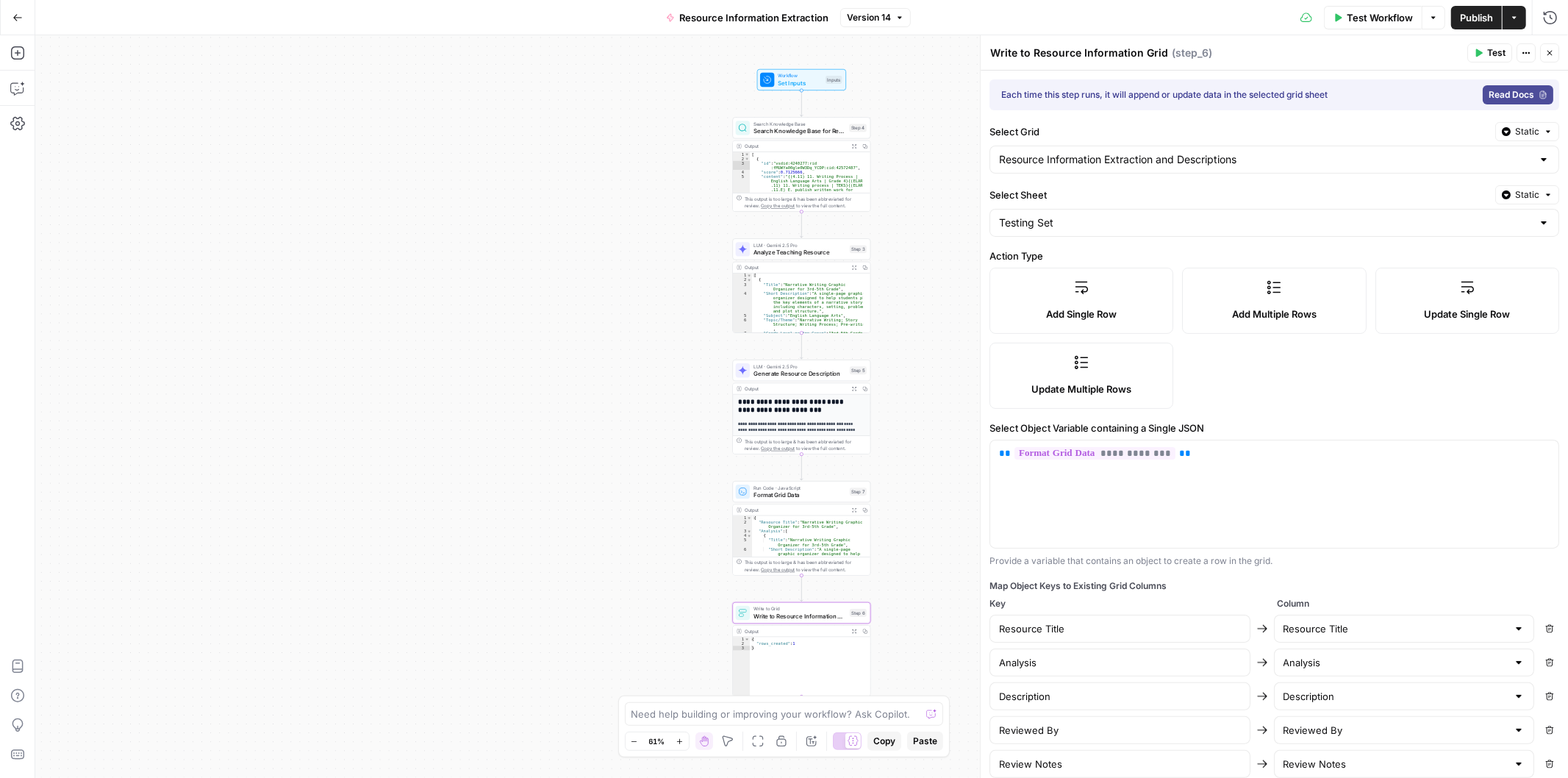
click at [22, 17] on span "Go Back" at bounding box center [22, 17] width 1 height 1
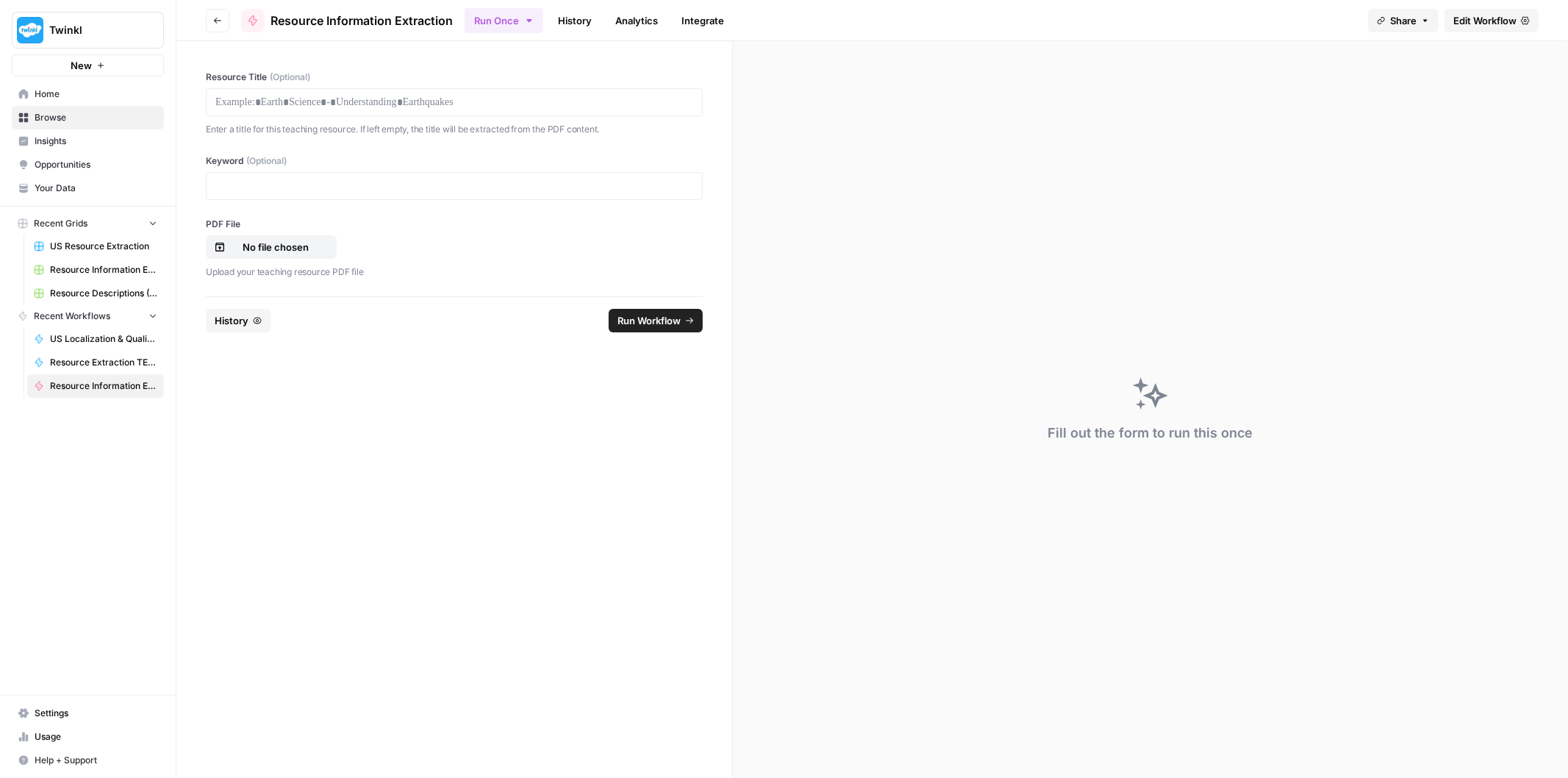
click at [216, 17] on icon "button" at bounding box center [218, 20] width 9 height 9
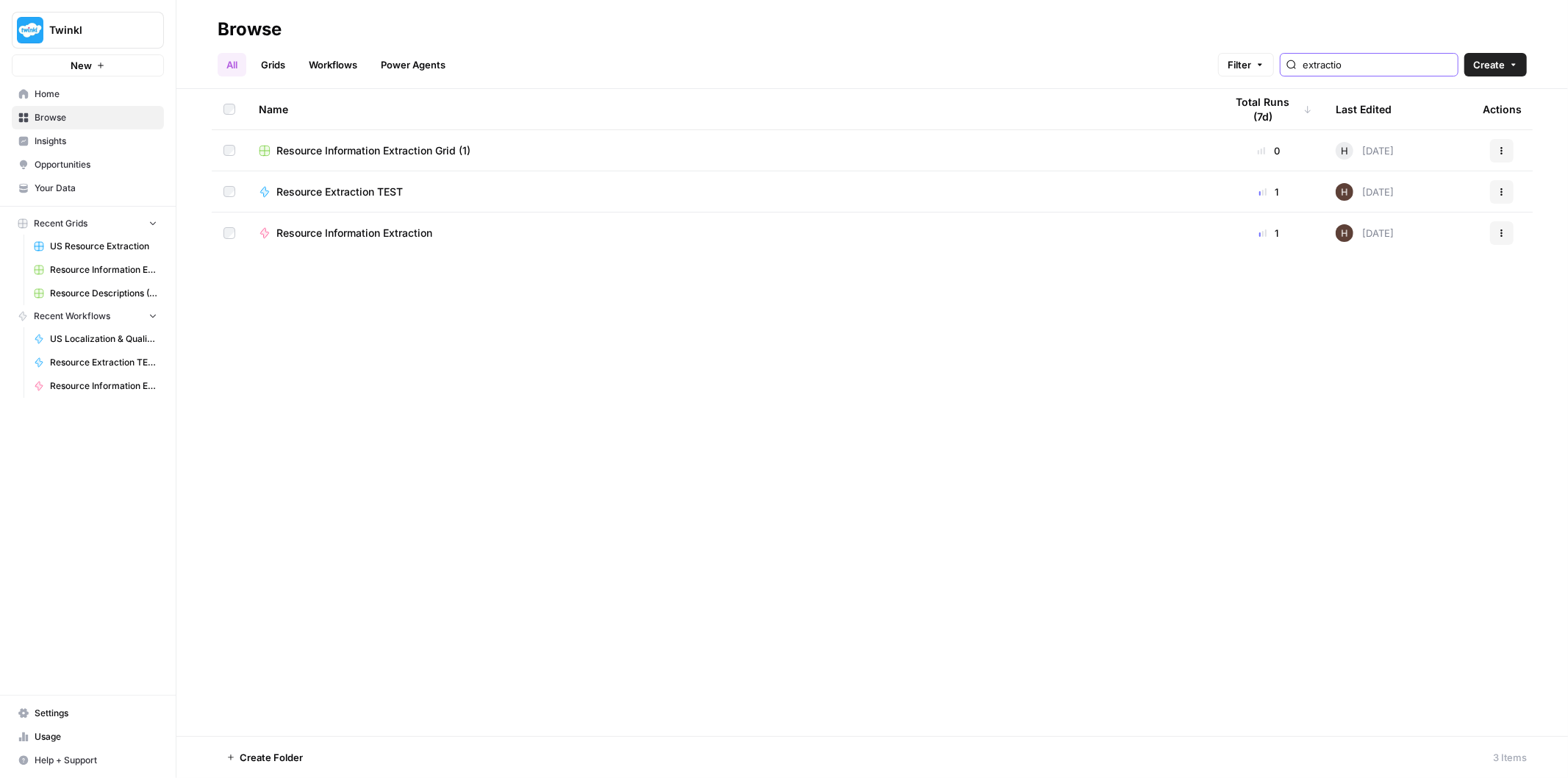
click at [1370, 60] on input "extractio" at bounding box center [1377, 65] width 149 height 15
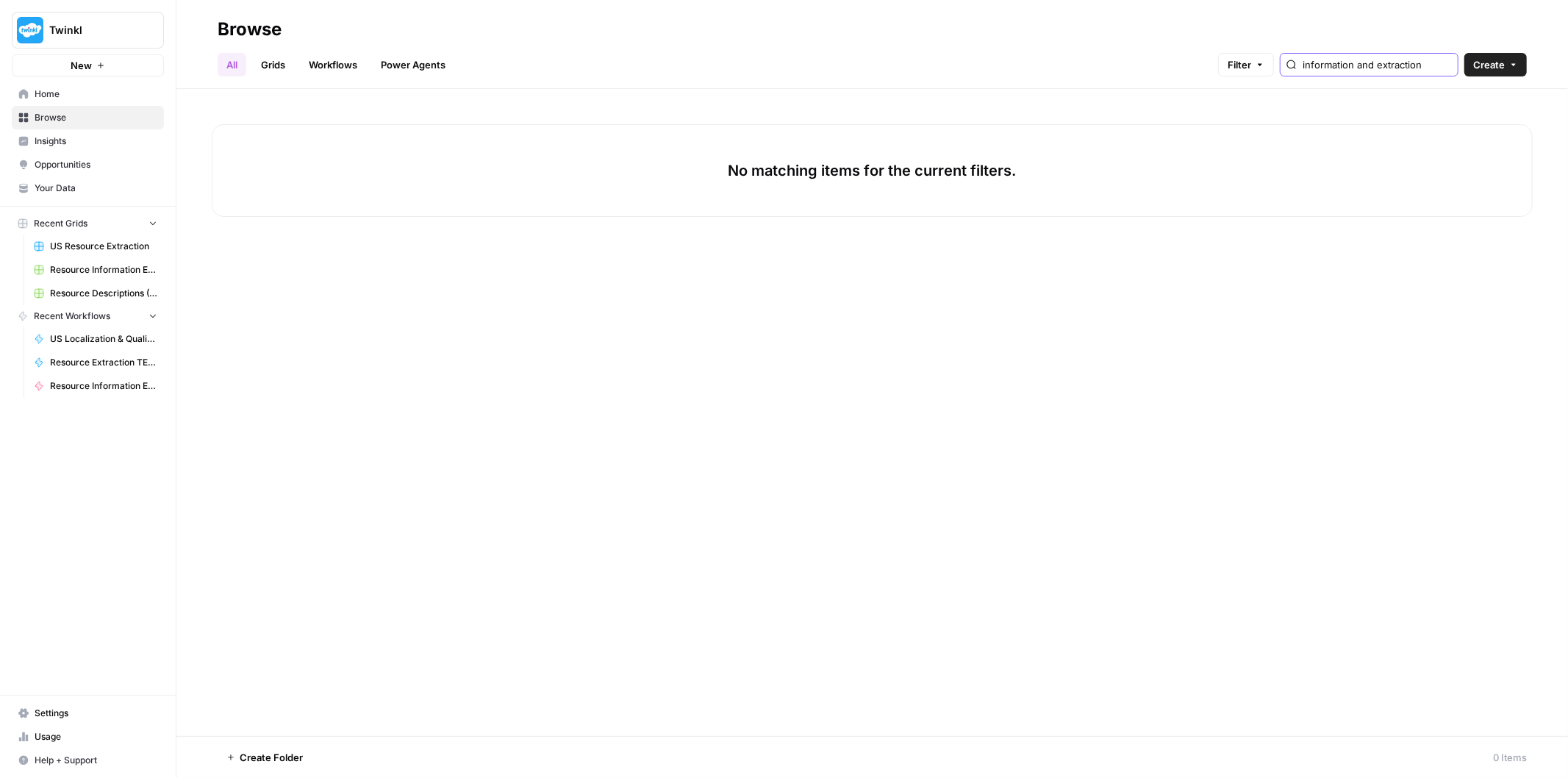
scroll to position [0, 7]
type input "information and extraction"
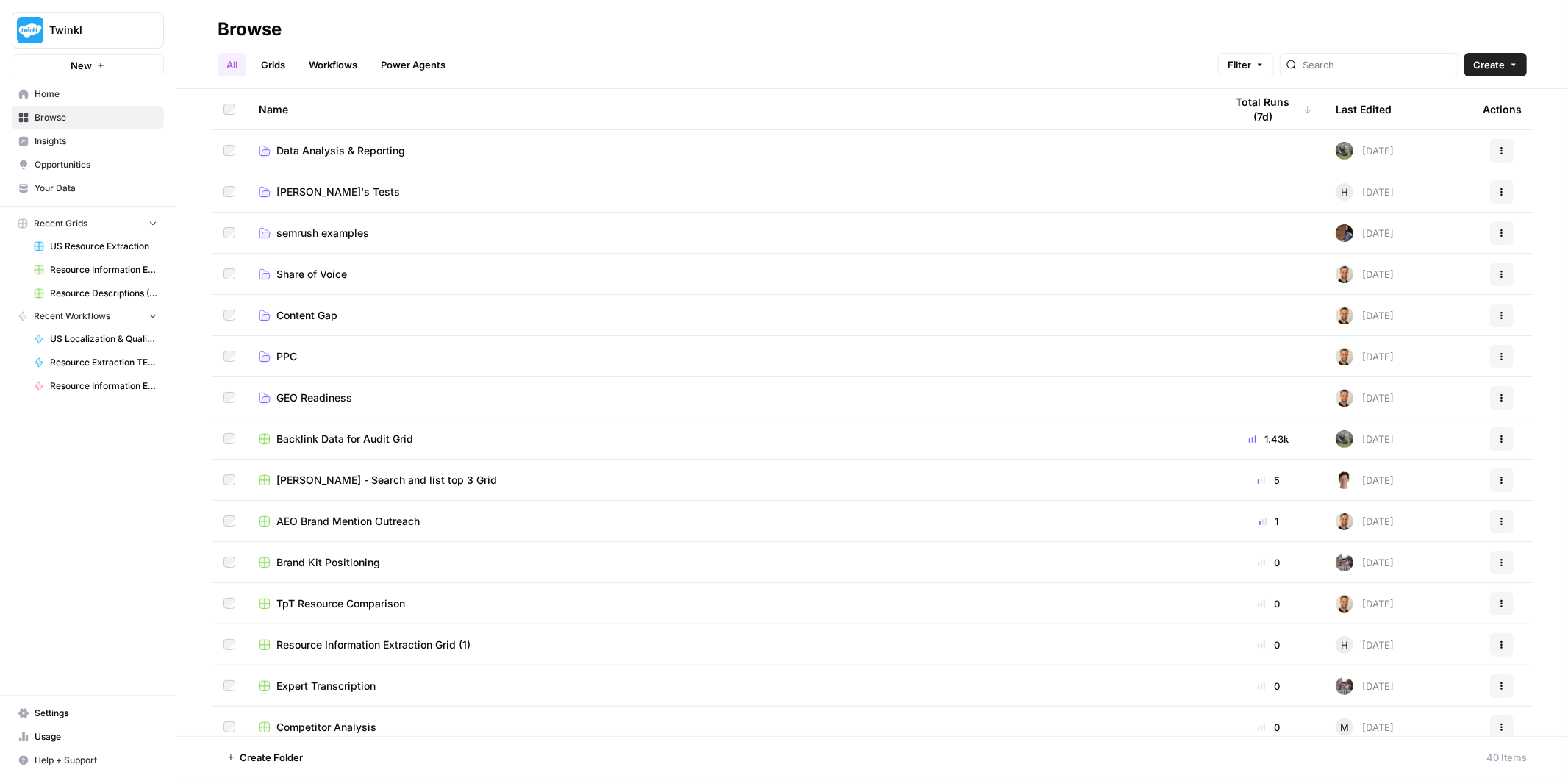
click at [82, 290] on span "Resource Descriptions (+Flair)" at bounding box center [103, 293] width 107 height 13
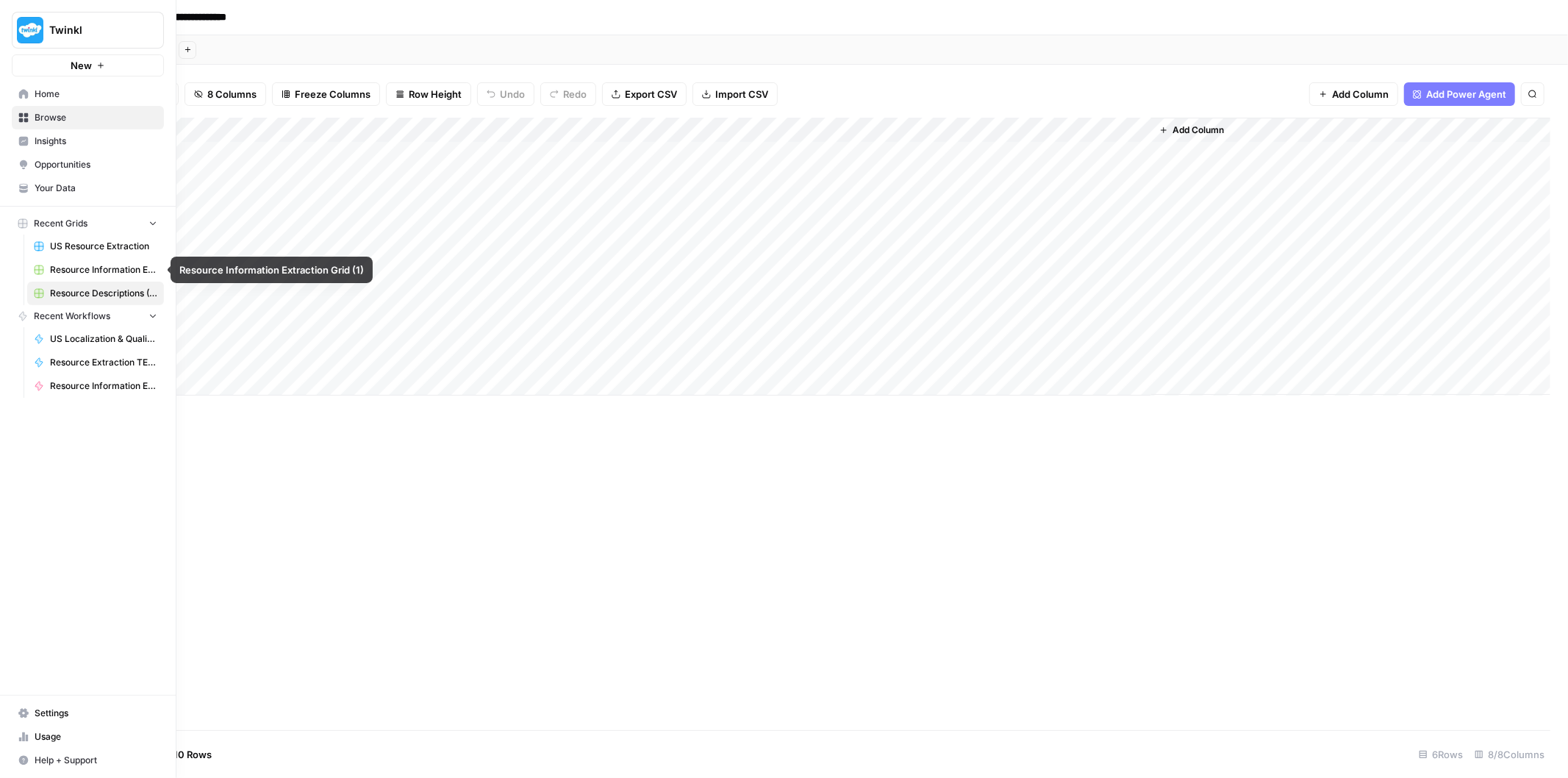
click at [85, 265] on span "Resource Information Extraction Grid (1)" at bounding box center [103, 269] width 107 height 13
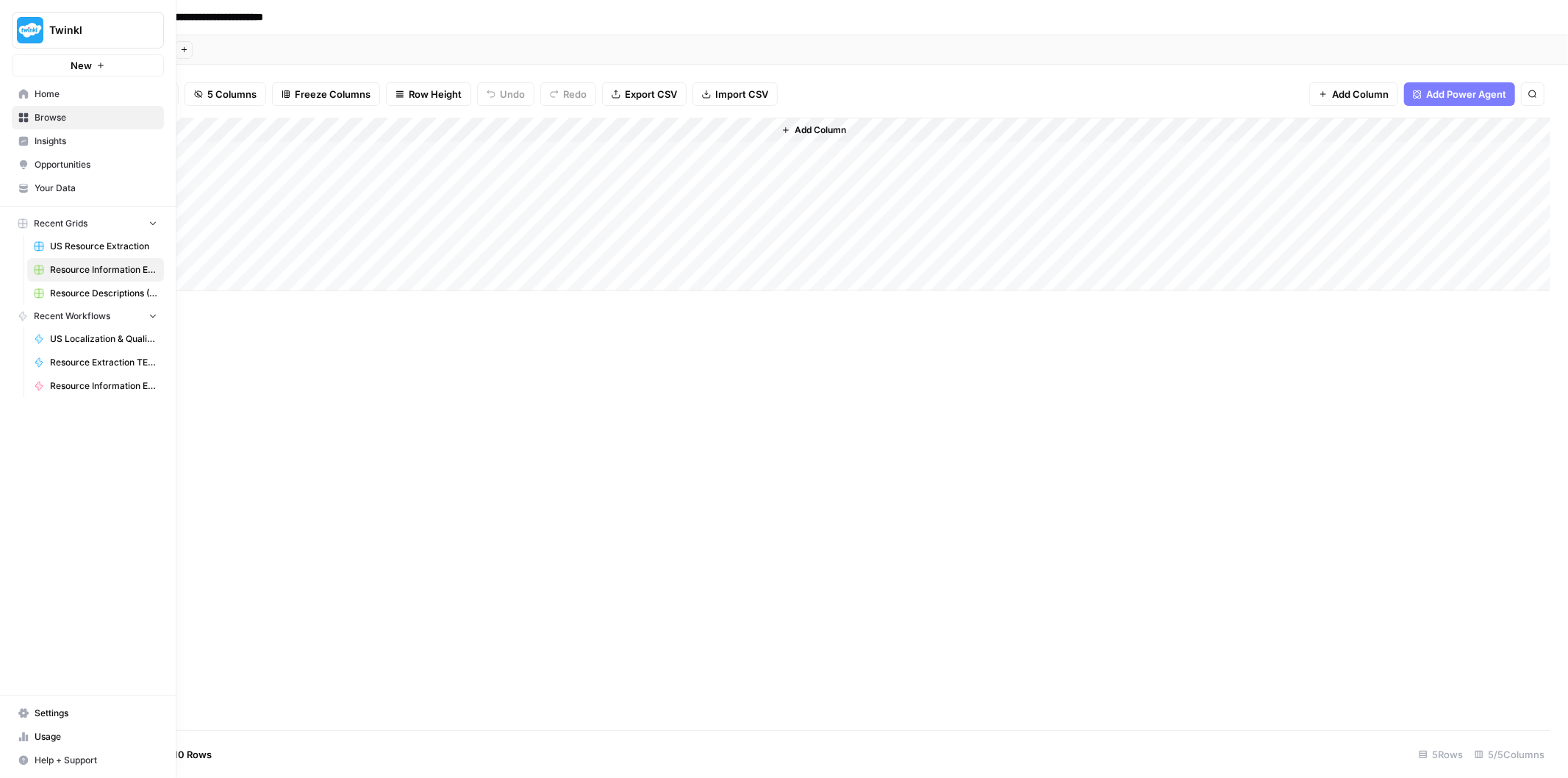
click at [78, 193] on span "Your Data" at bounding box center [96, 188] width 123 height 13
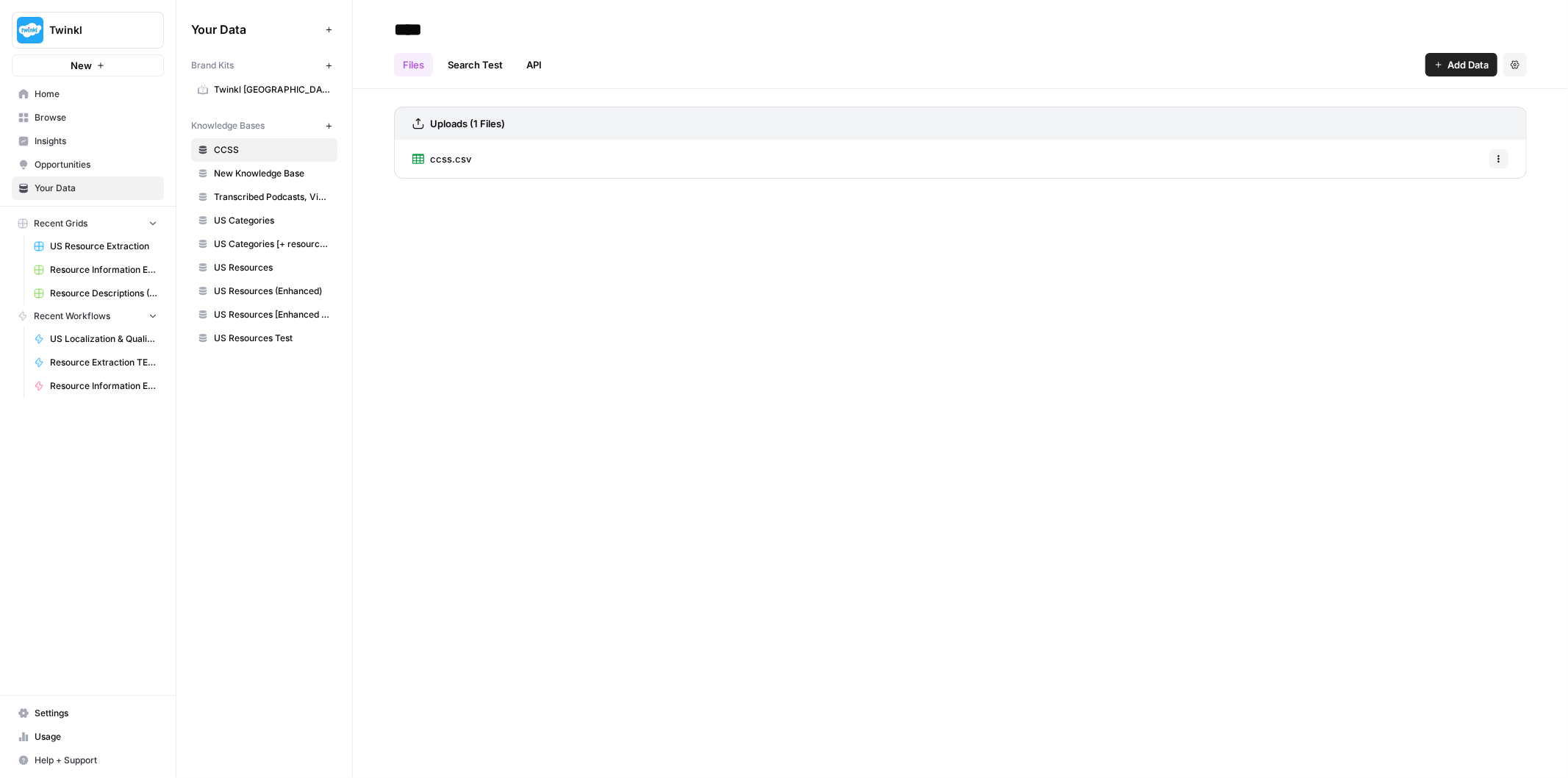
click at [80, 109] on link "Browse" at bounding box center [87, 118] width 152 height 24
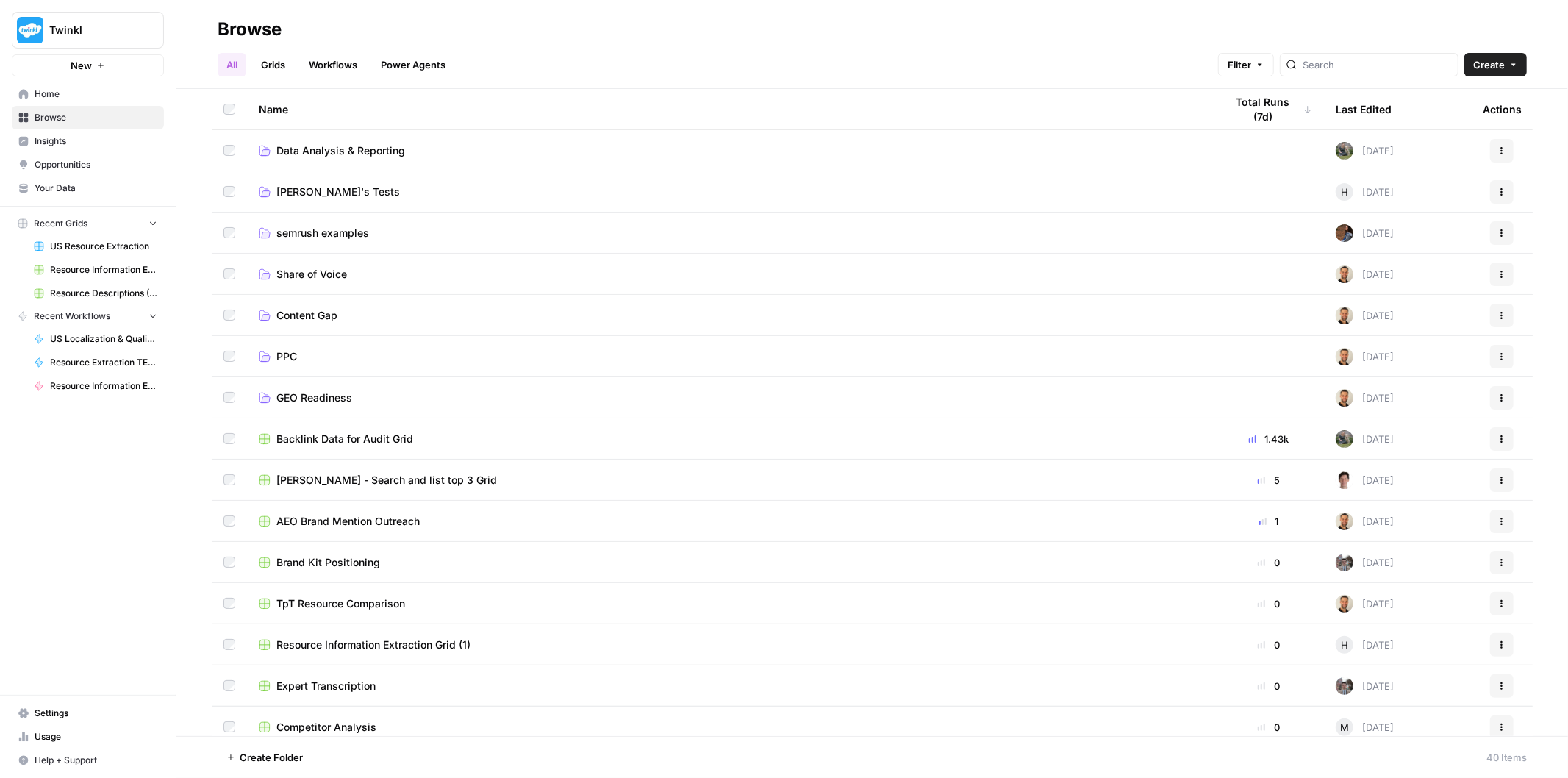
click at [584, 196] on link "[PERSON_NAME]'s Tests" at bounding box center [729, 192] width 943 height 15
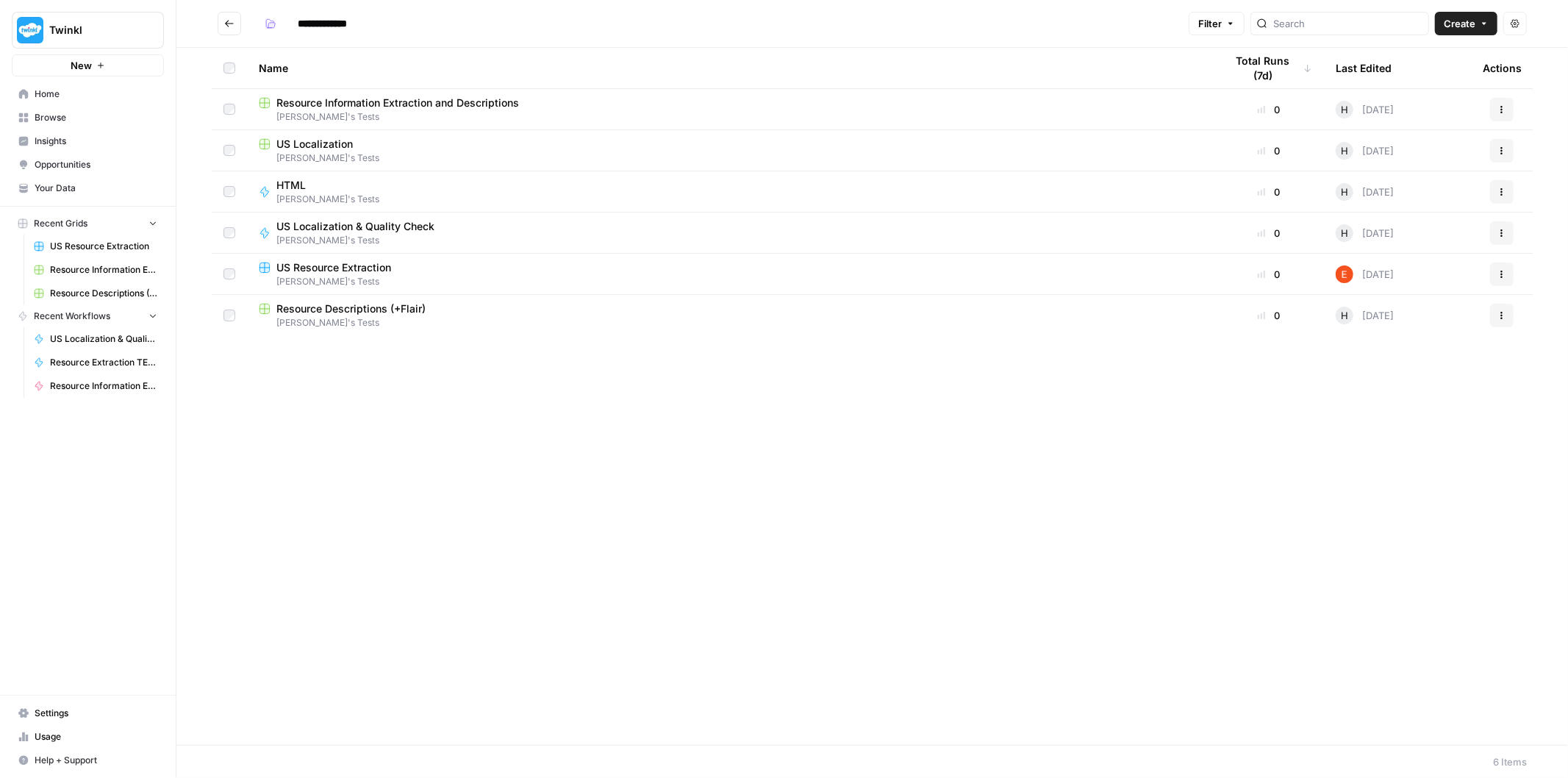
click at [458, 100] on span "Resource Information Extraction and Descriptions" at bounding box center [397, 102] width 242 height 15
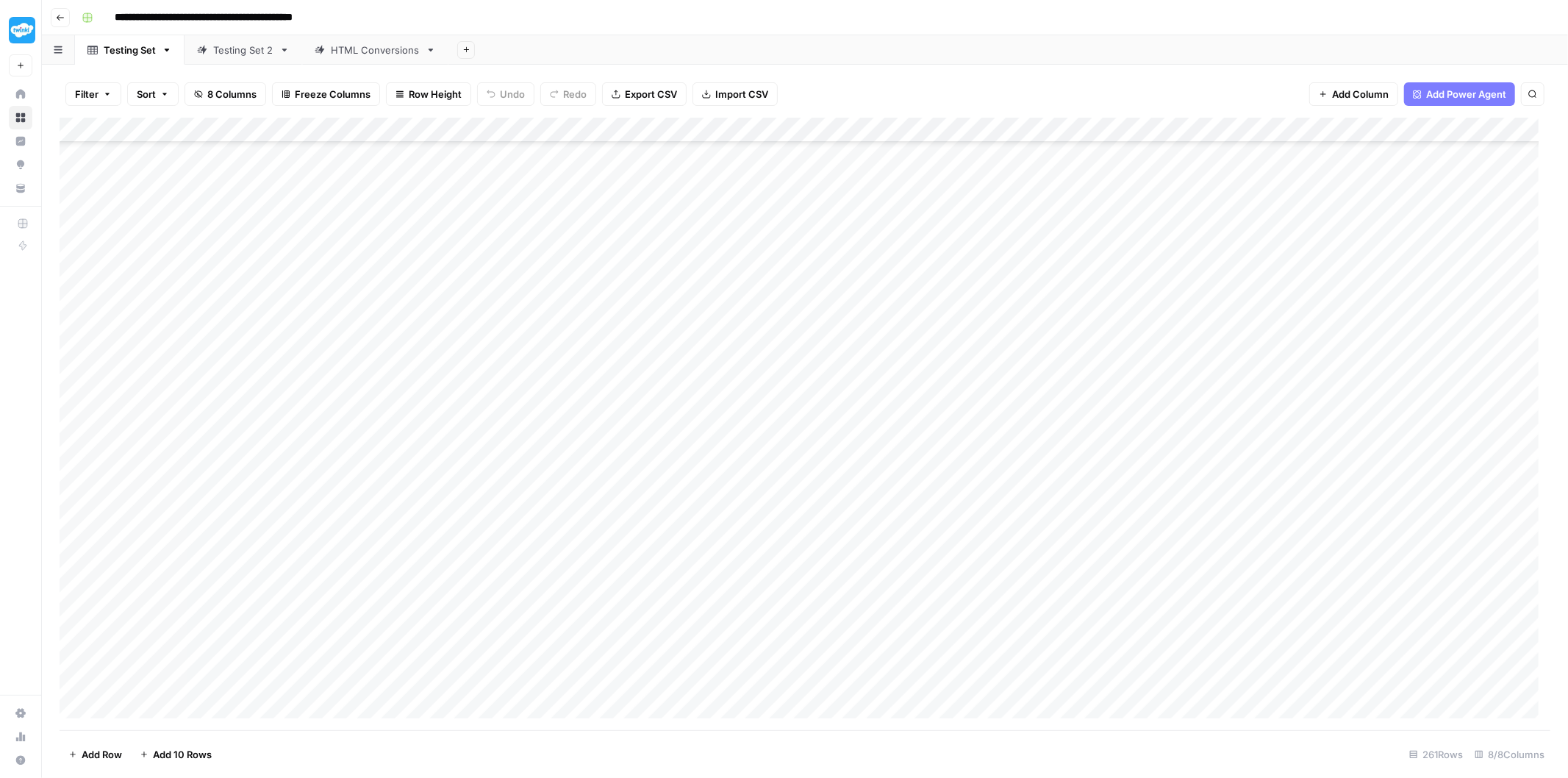
scroll to position [5972, 0]
click at [798, 680] on div "Add Column" at bounding box center [805, 423] width 1491 height 613
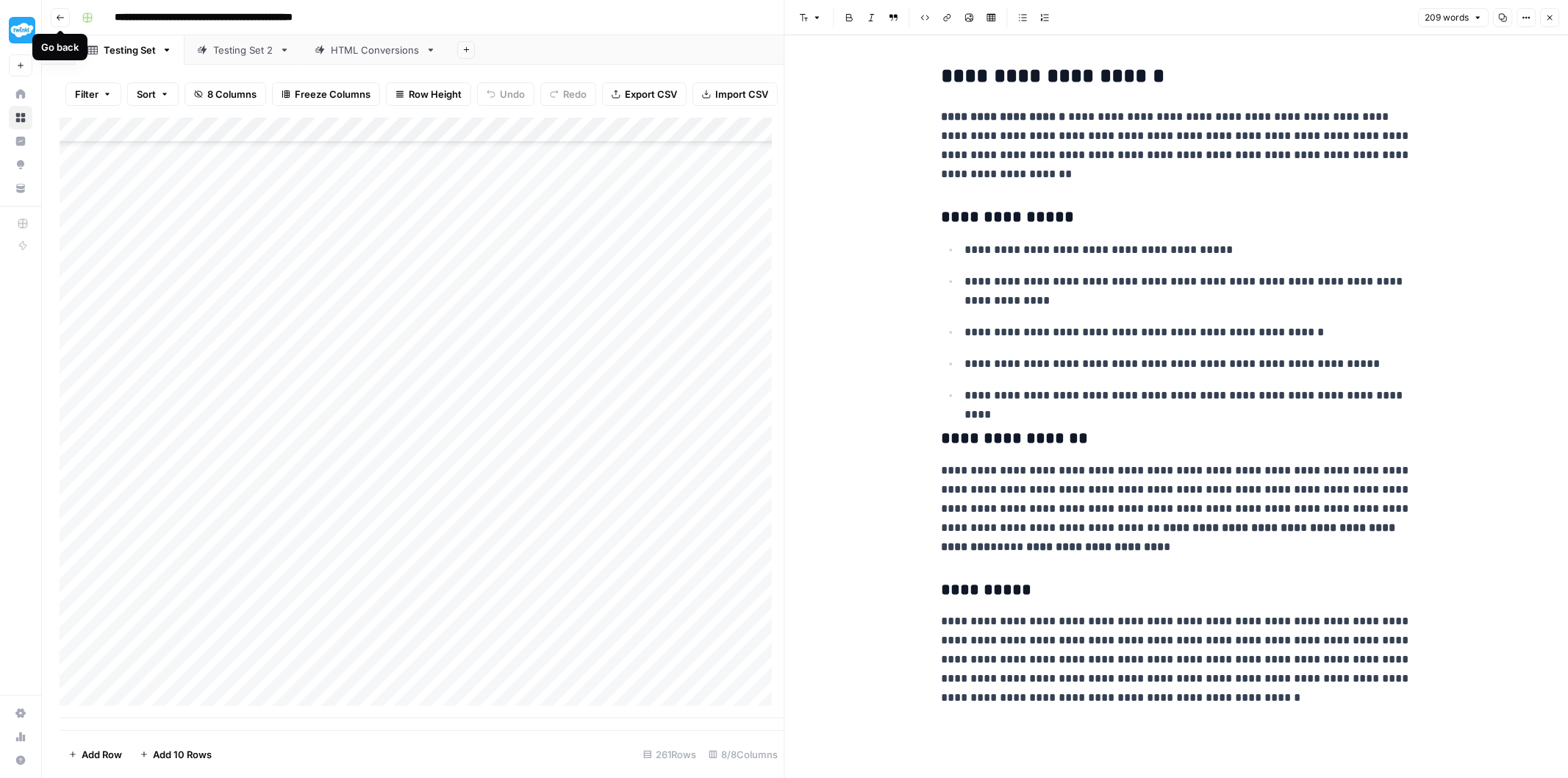
click at [61, 13] on icon "button" at bounding box center [60, 17] width 9 height 9
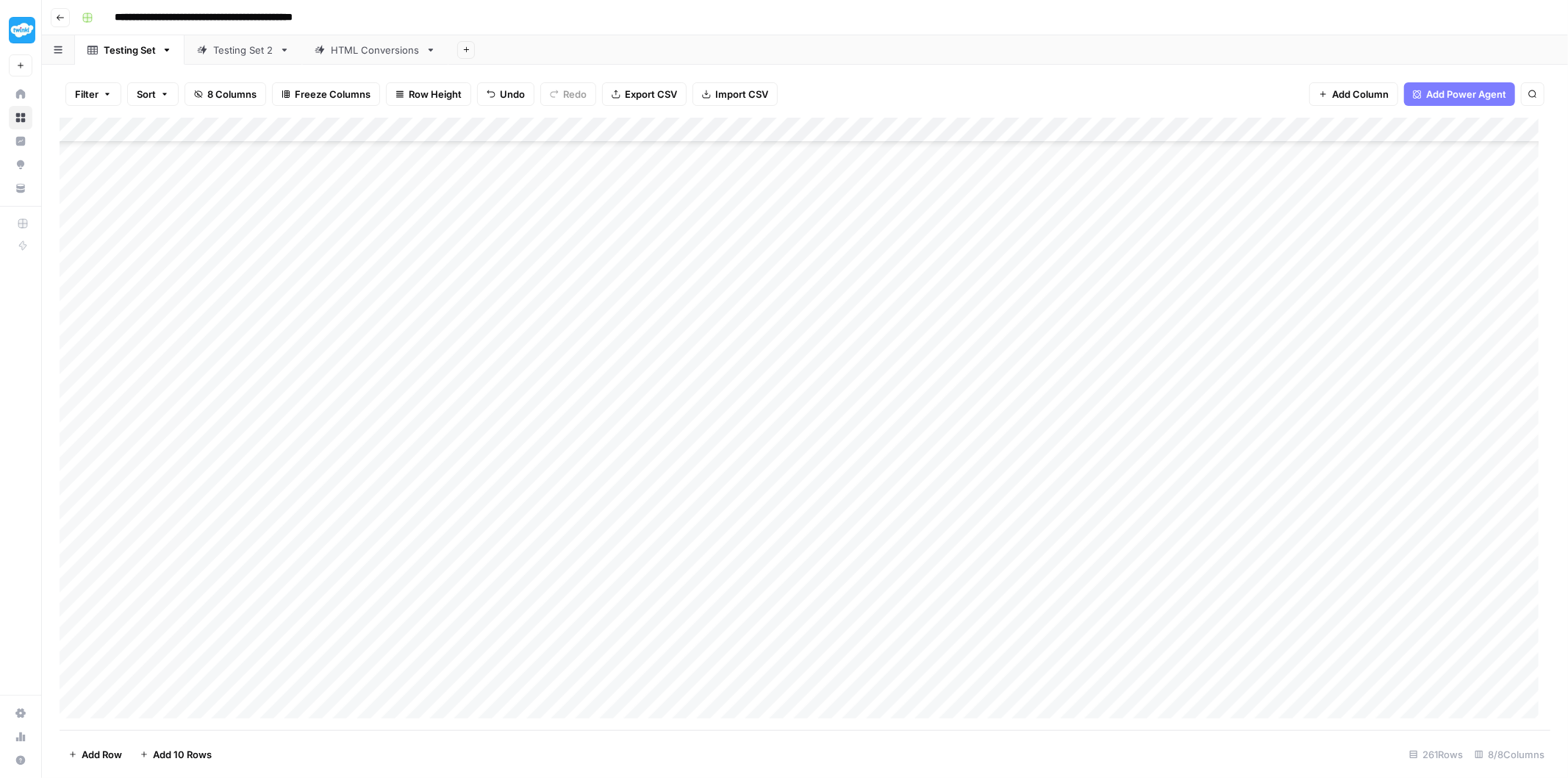
click at [61, 13] on icon "button" at bounding box center [60, 17] width 9 height 9
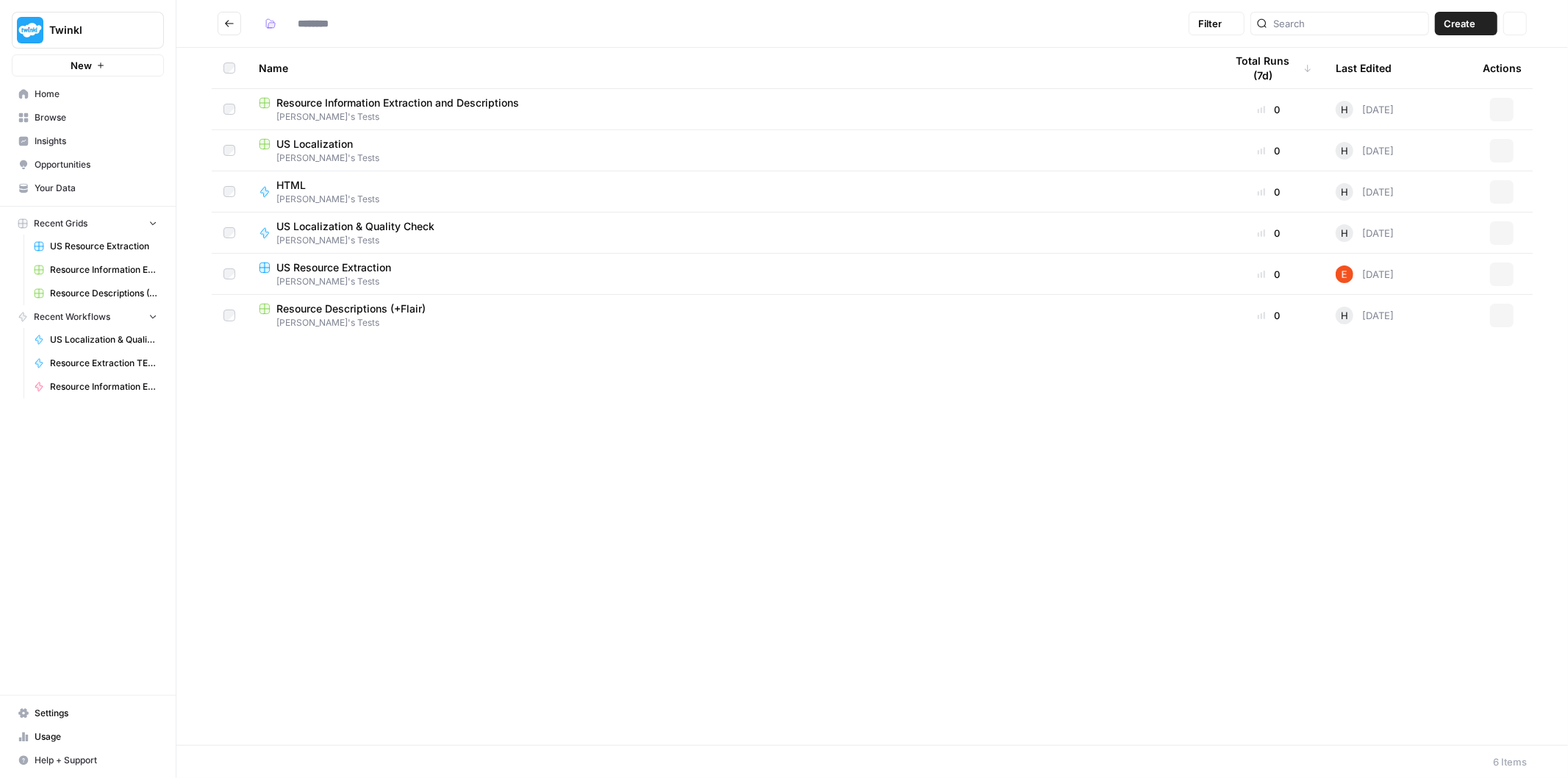
type input "**********"
click at [96, 386] on span "Resource Information Extraction" at bounding box center [103, 386] width 107 height 13
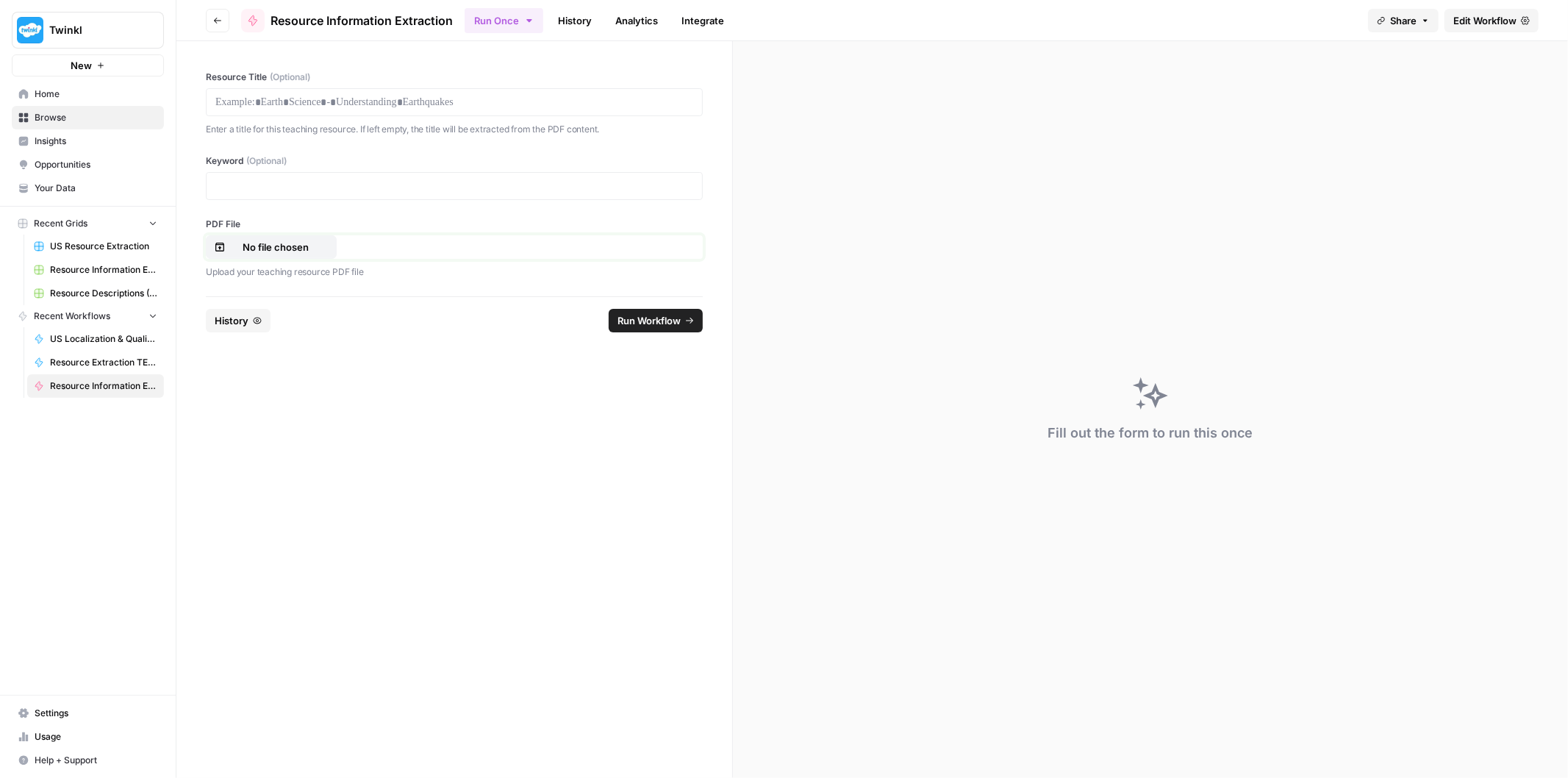
click at [295, 253] on p "No file chosen" at bounding box center [275, 246] width 94 height 15
click at [633, 329] on button "Run Workflow" at bounding box center [656, 321] width 94 height 24
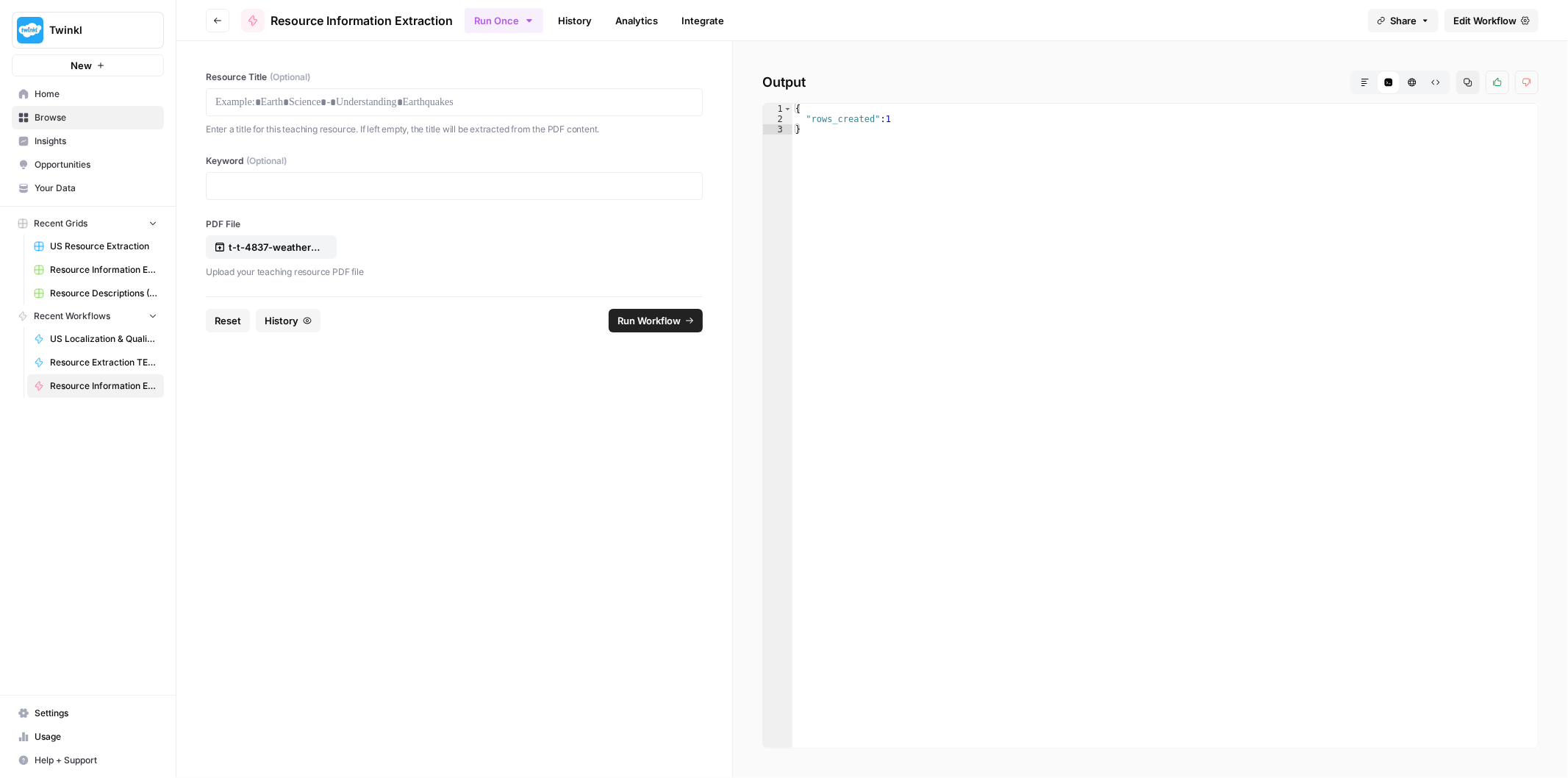
click at [101, 272] on span "Resource Information Extraction Grid (1)" at bounding box center [103, 269] width 107 height 13
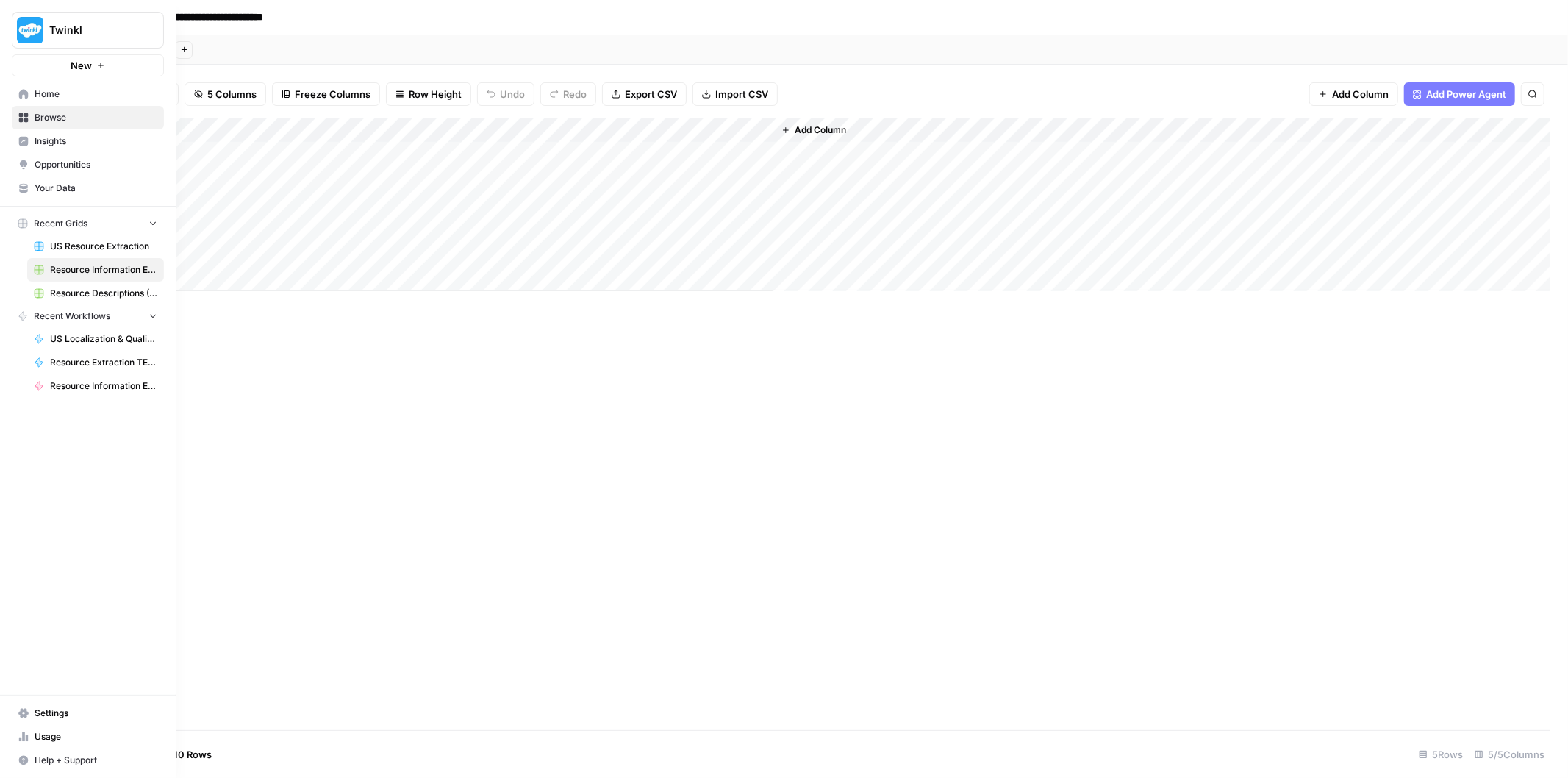
click at [78, 294] on span "Resource Descriptions (+Flair)" at bounding box center [103, 293] width 107 height 13
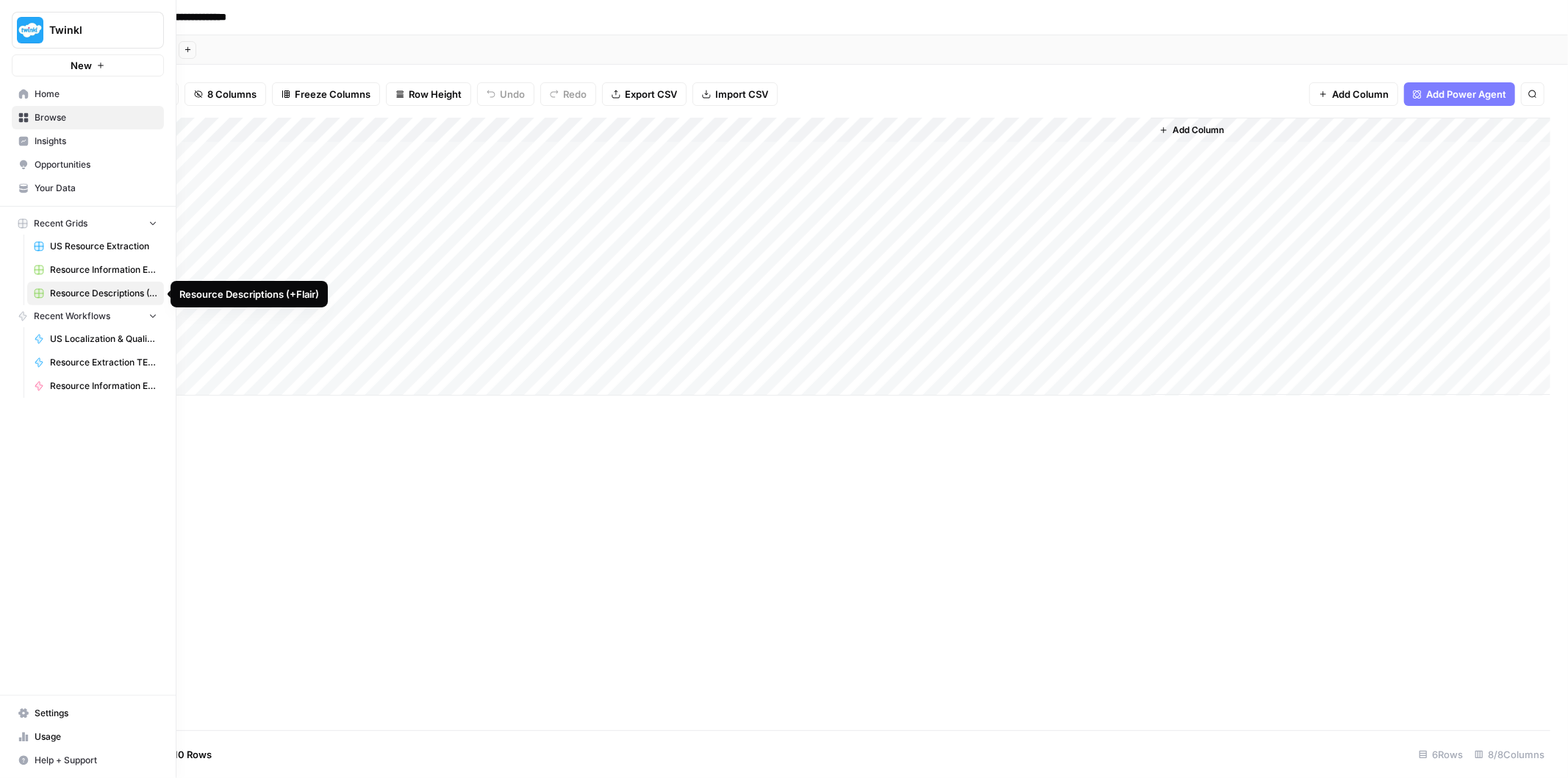
click at [83, 248] on span "US Resource Extraction" at bounding box center [103, 245] width 107 height 13
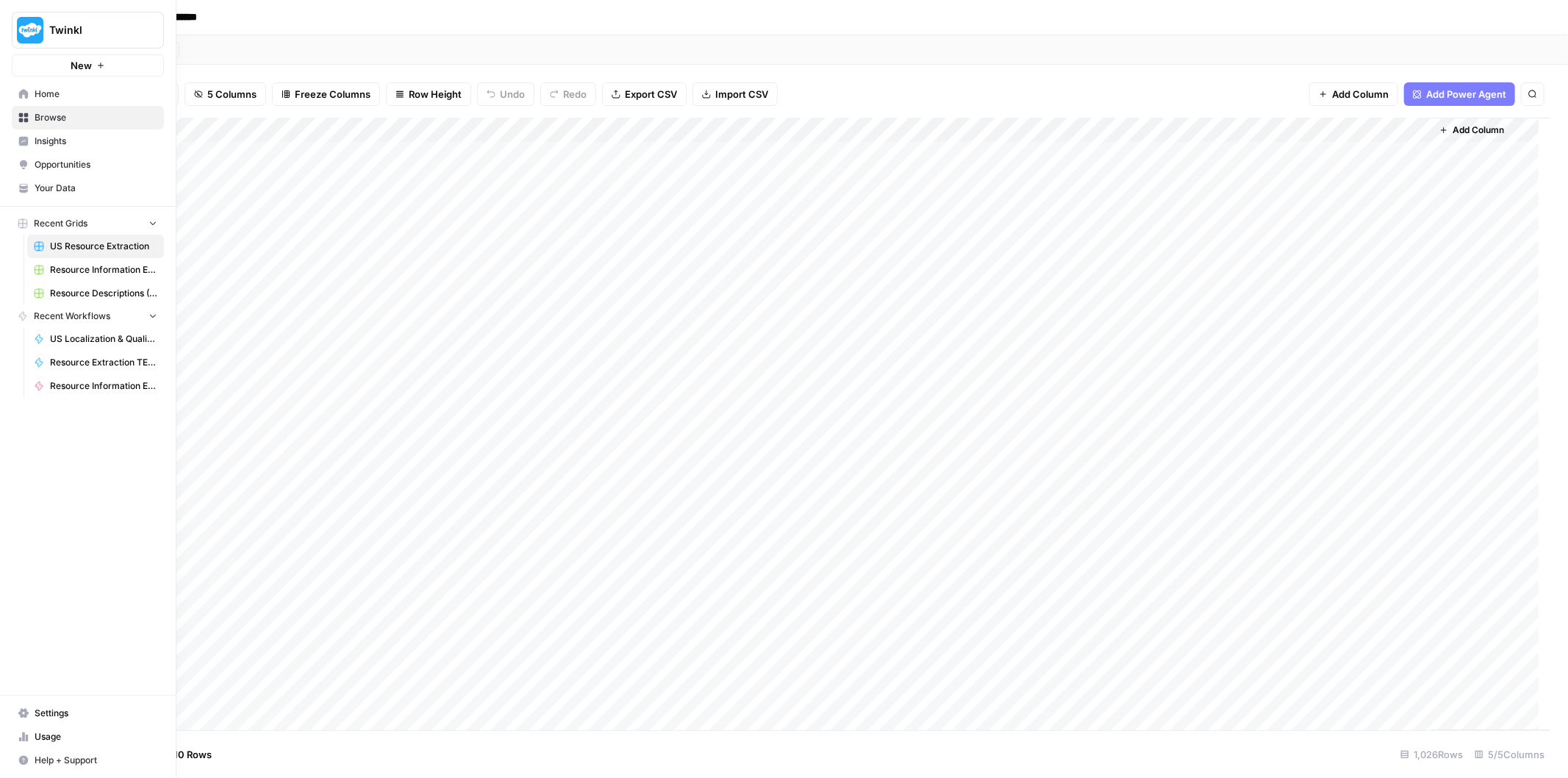
click at [85, 187] on span "Your Data" at bounding box center [96, 188] width 123 height 13
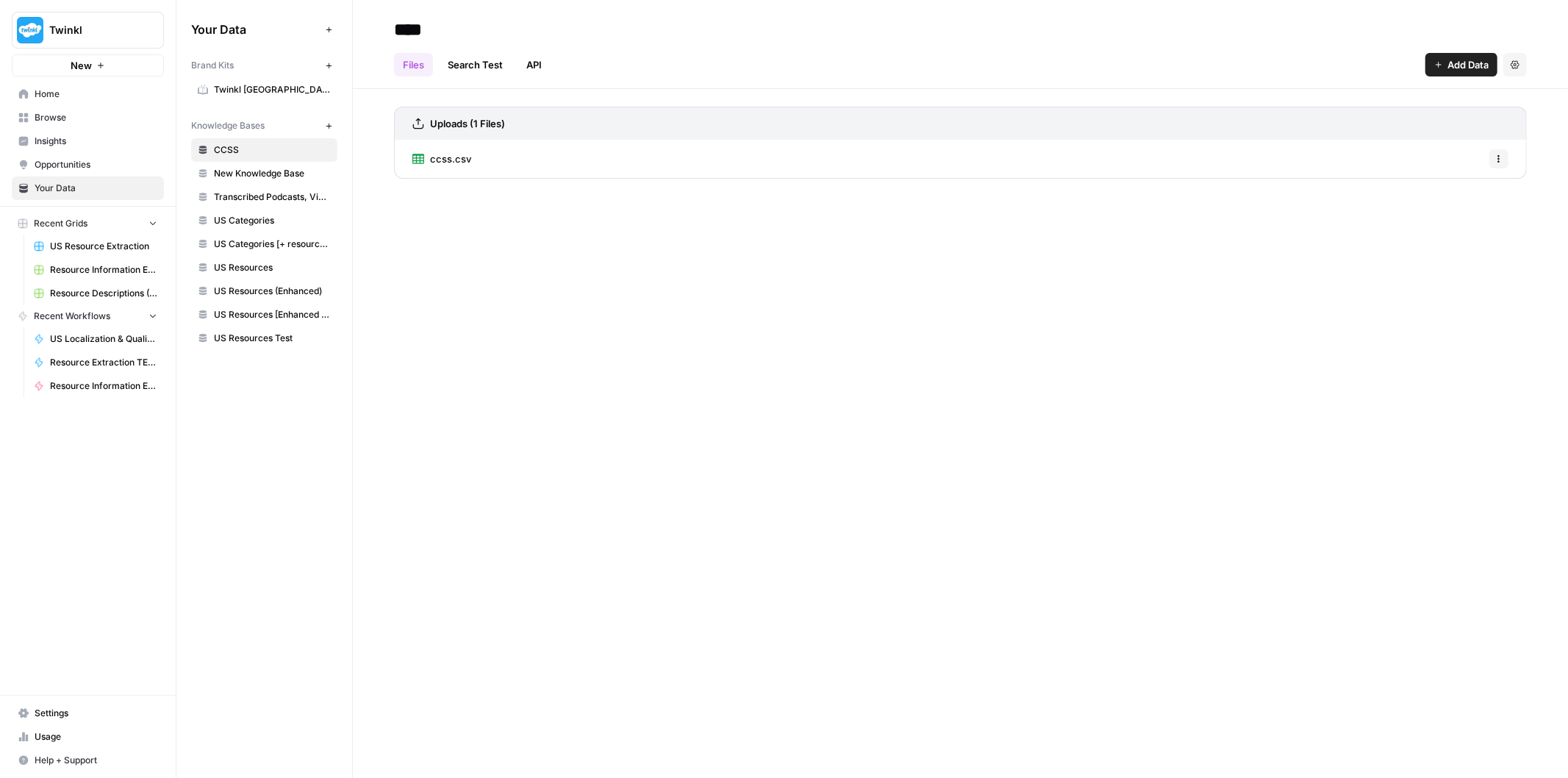
click at [73, 116] on span "Browse" at bounding box center [96, 117] width 123 height 13
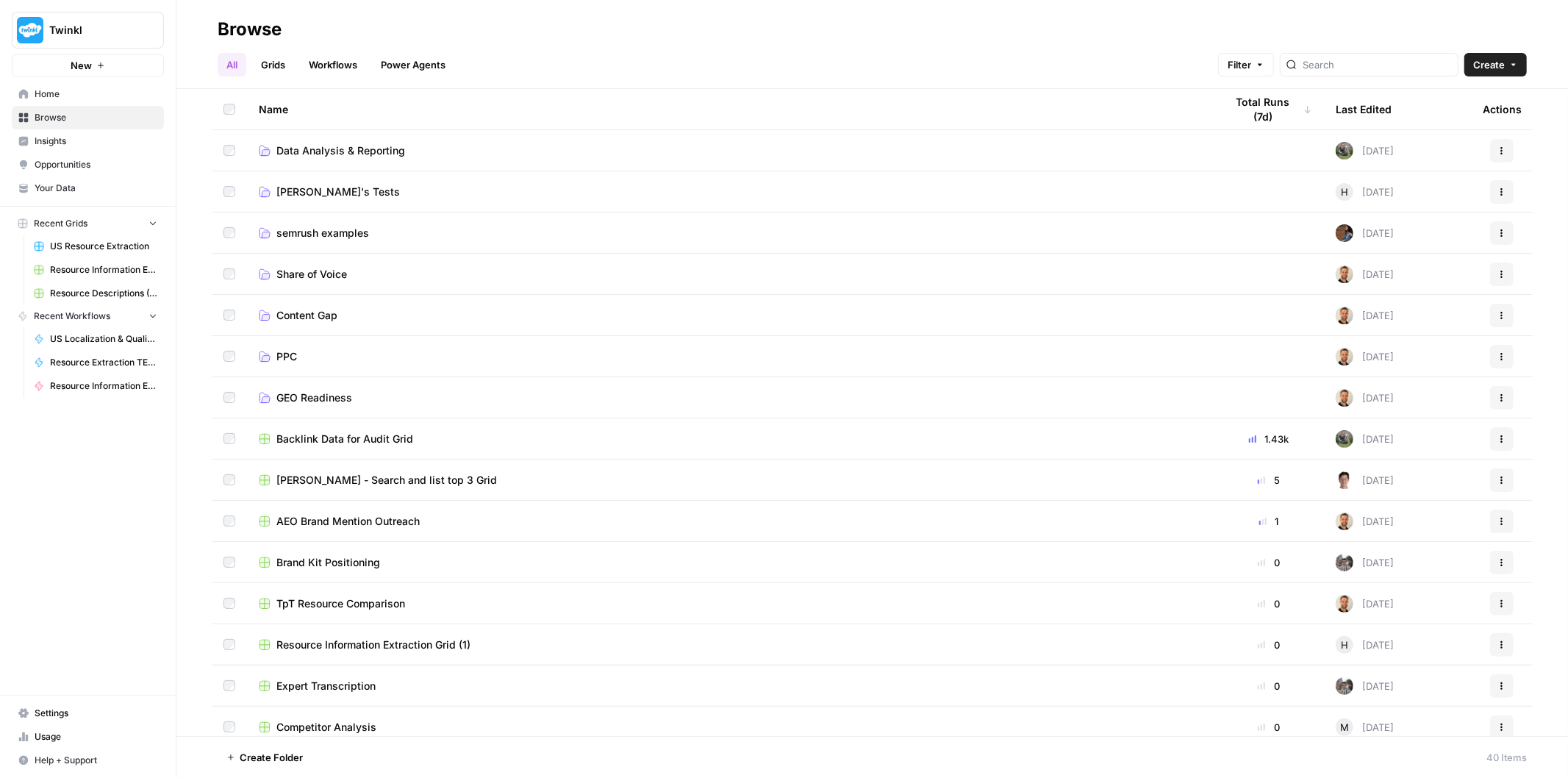
click at [335, 189] on span "[PERSON_NAME]'s Tests" at bounding box center [338, 192] width 123 height 15
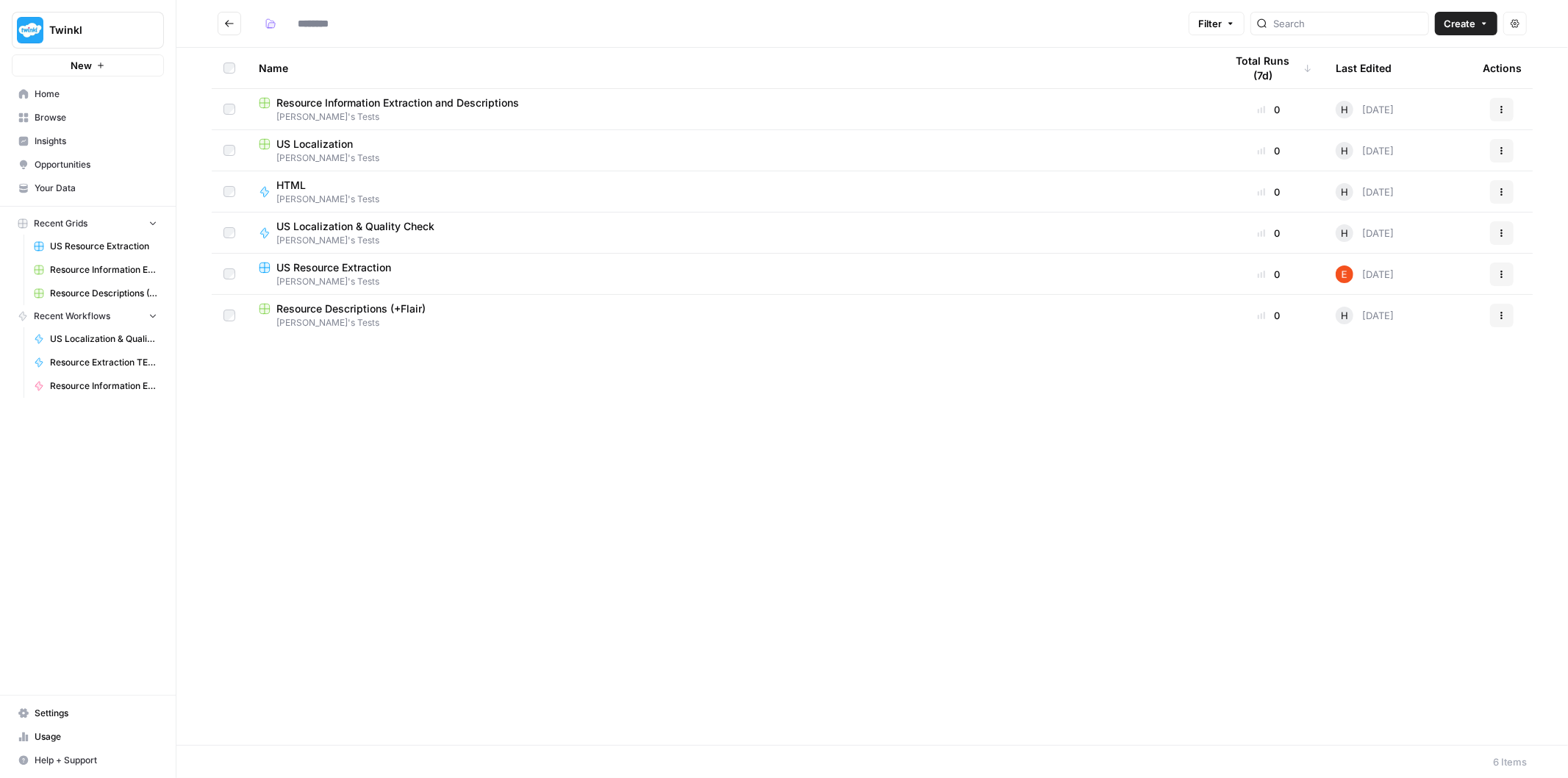
type input "**********"
click at [366, 106] on span "Resource Information Extraction and Descriptions" at bounding box center [397, 102] width 242 height 15
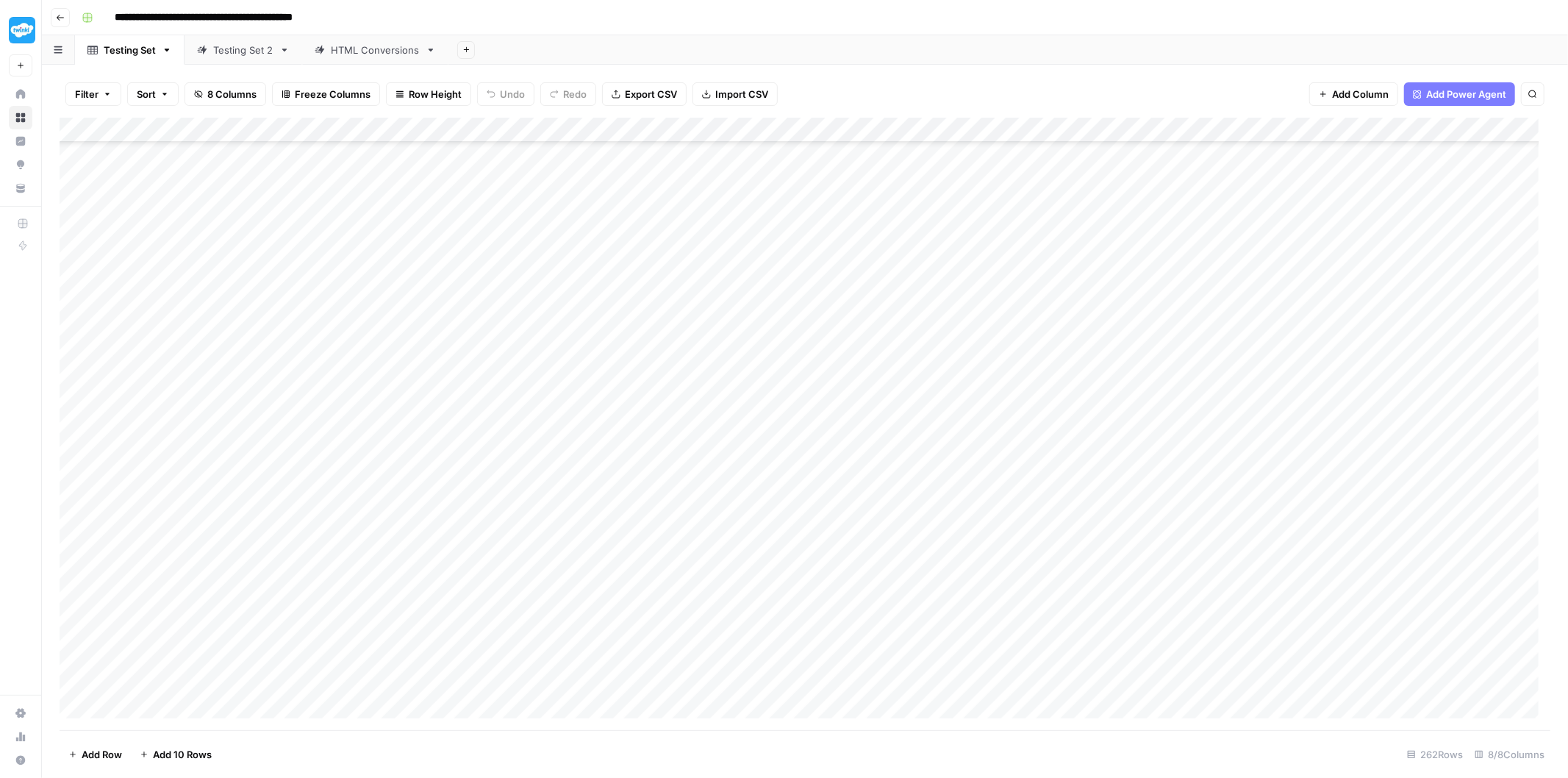
scroll to position [5997, 0]
click at [793, 675] on div "Add Column" at bounding box center [805, 423] width 1491 height 613
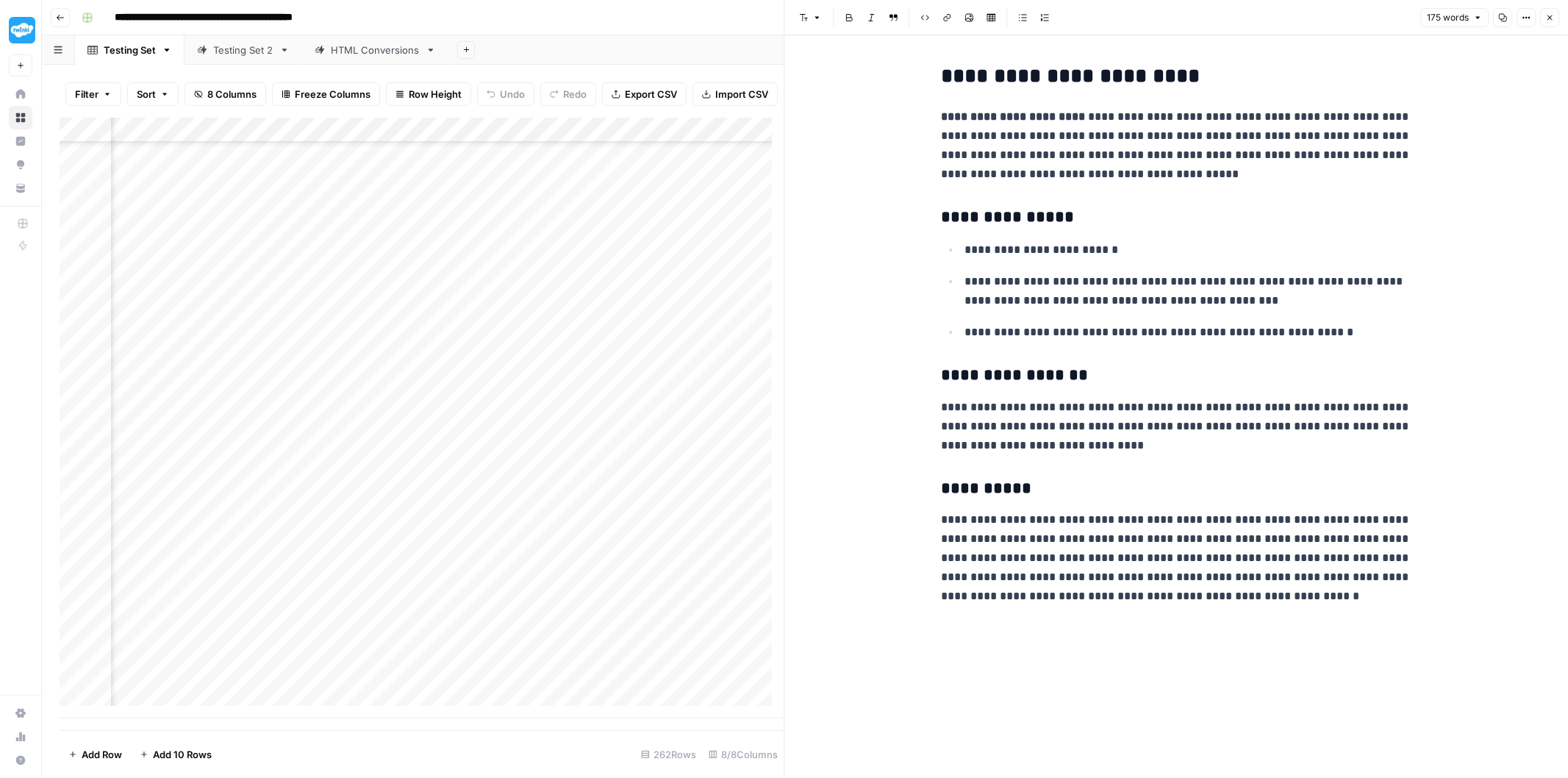
scroll to position [5997, 225]
click at [511, 671] on div "Add Column" at bounding box center [422, 417] width 725 height 601
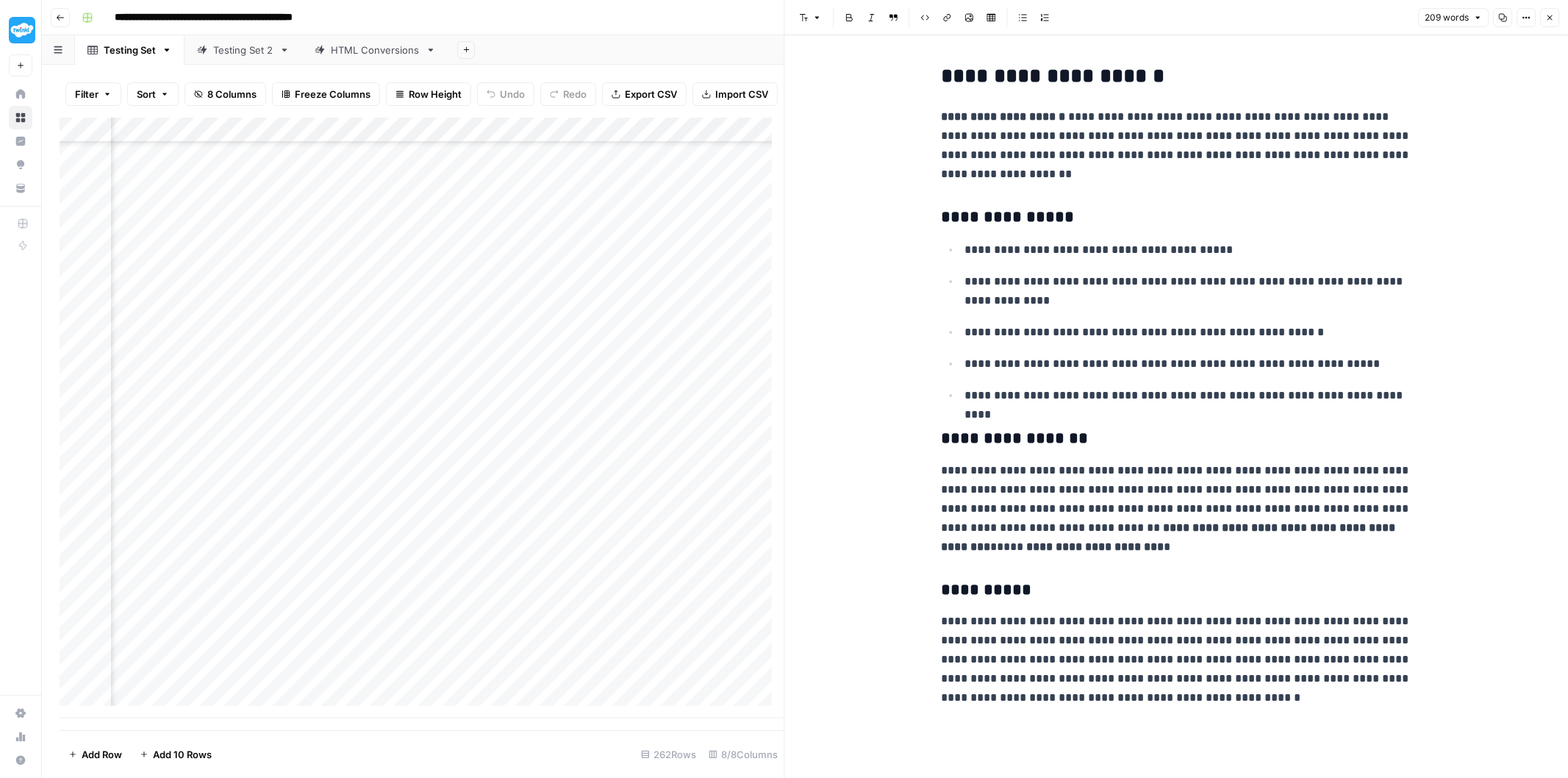
click at [515, 695] on div "Add Column" at bounding box center [422, 417] width 725 height 601
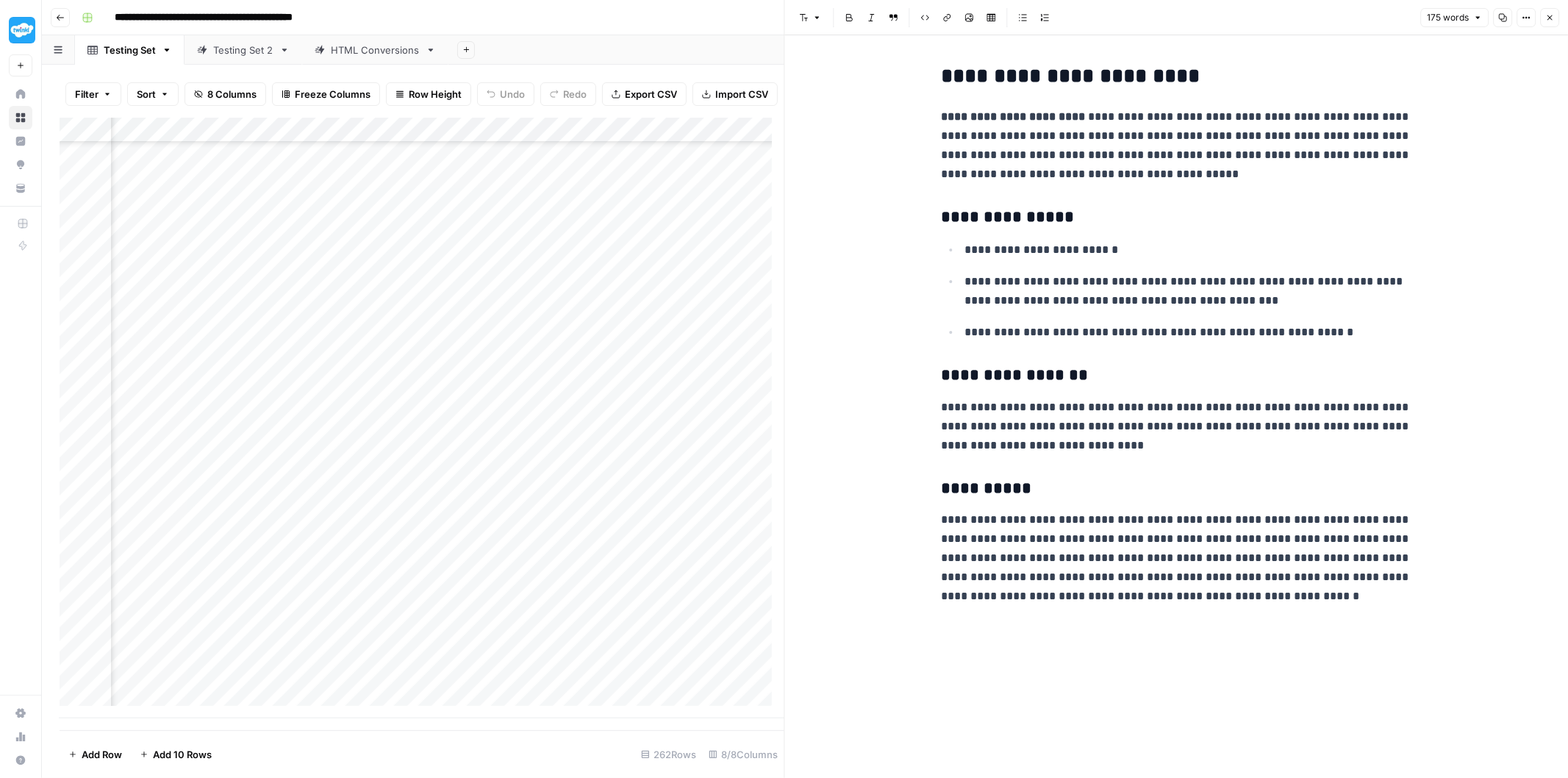
scroll to position [6009, 225]
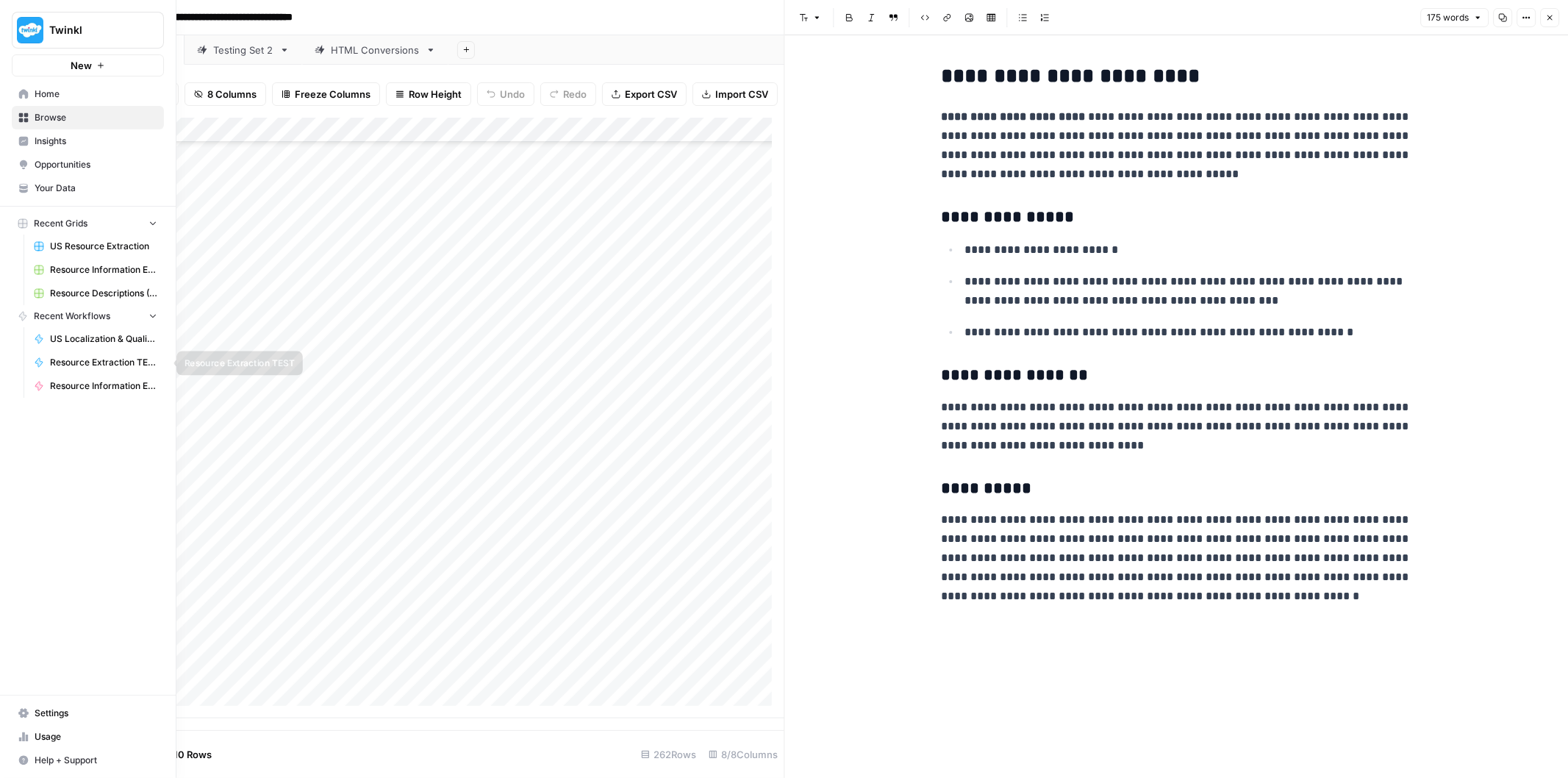
click at [95, 391] on span "Resource Information Extraction" at bounding box center [103, 386] width 107 height 13
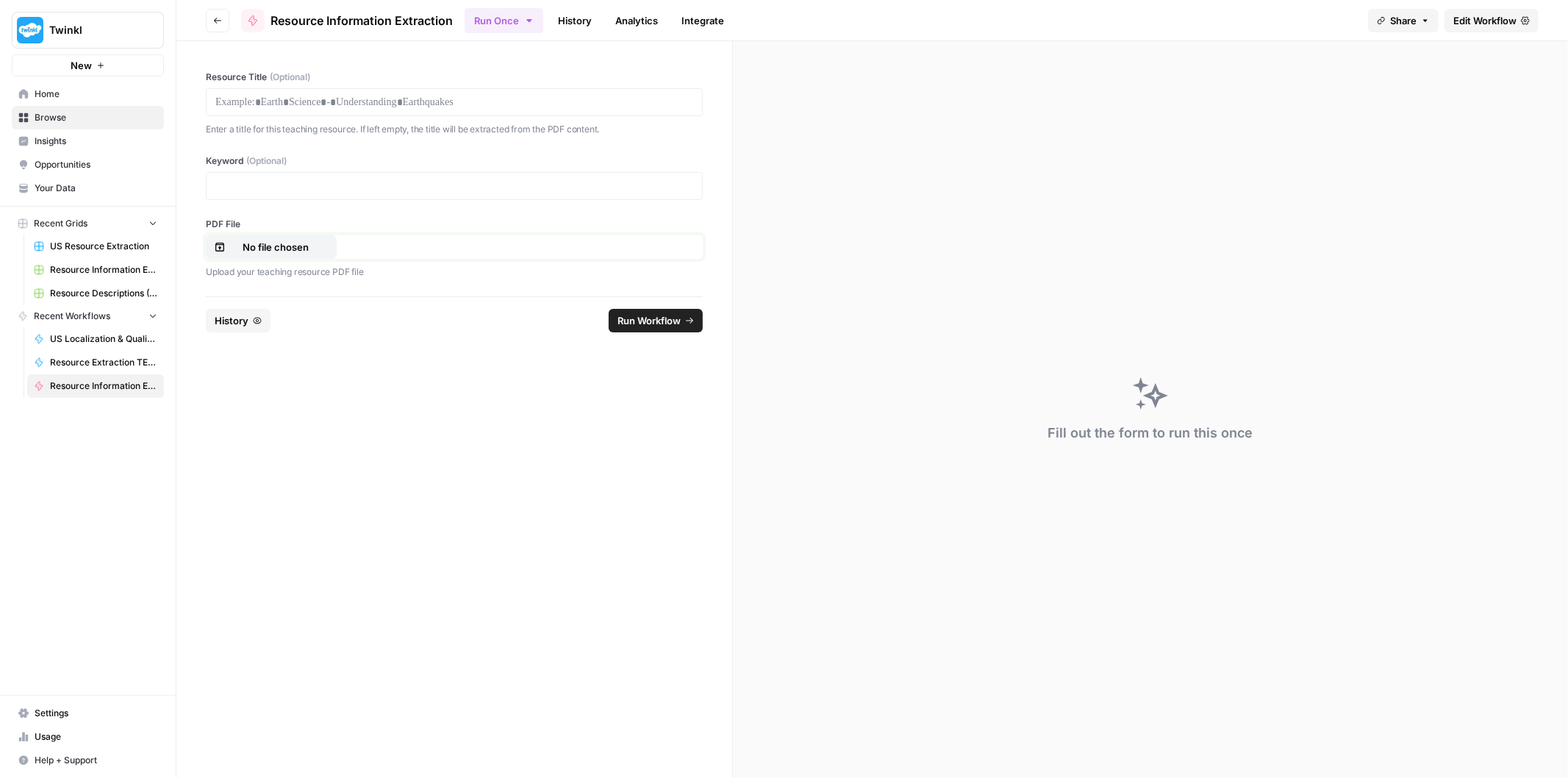
click at [290, 239] on p "No file chosen" at bounding box center [275, 246] width 94 height 15
click at [660, 324] on span "Run Workflow" at bounding box center [650, 320] width 64 height 15
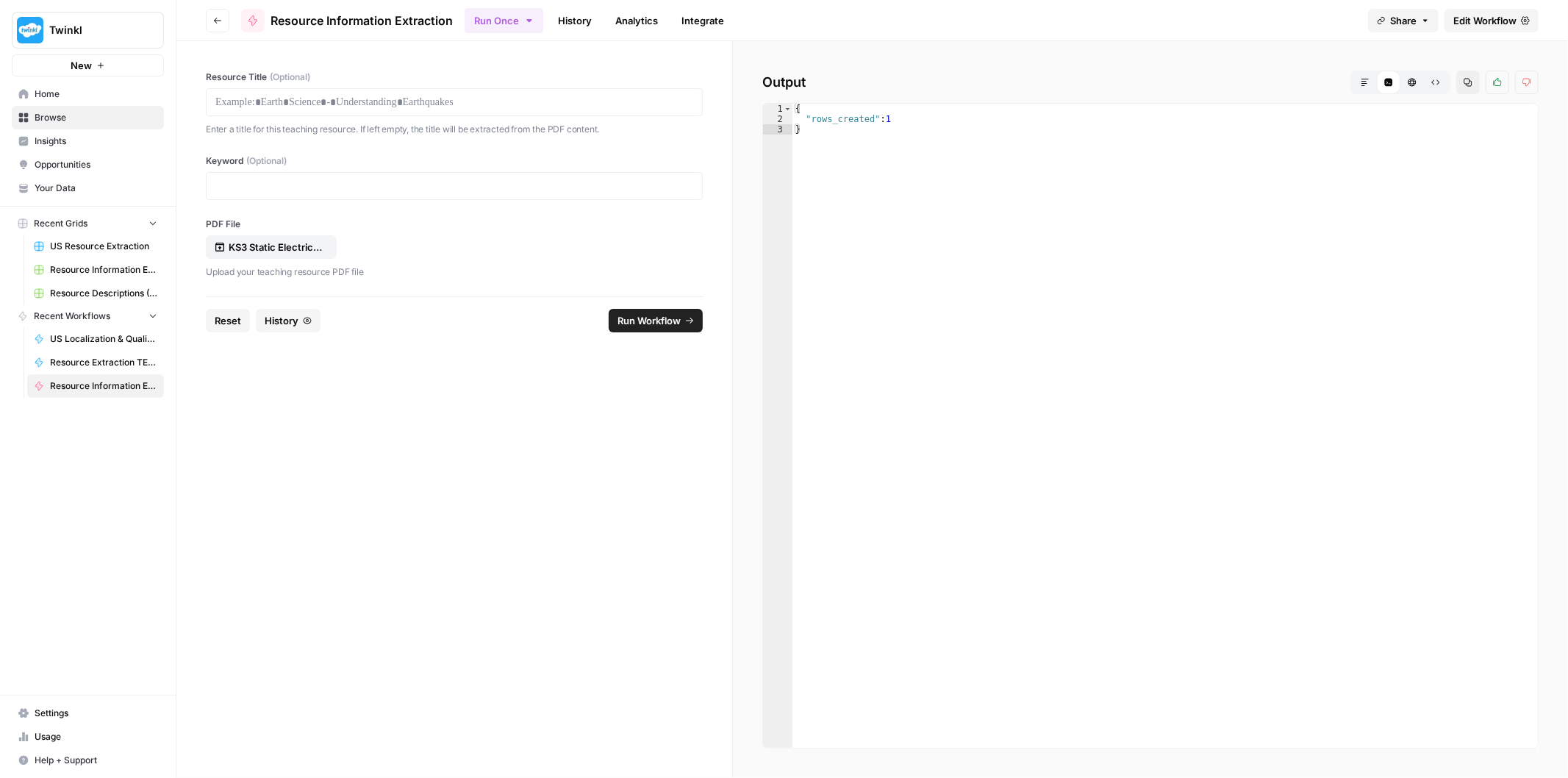
click at [215, 26] on button "Go back" at bounding box center [218, 21] width 24 height 24
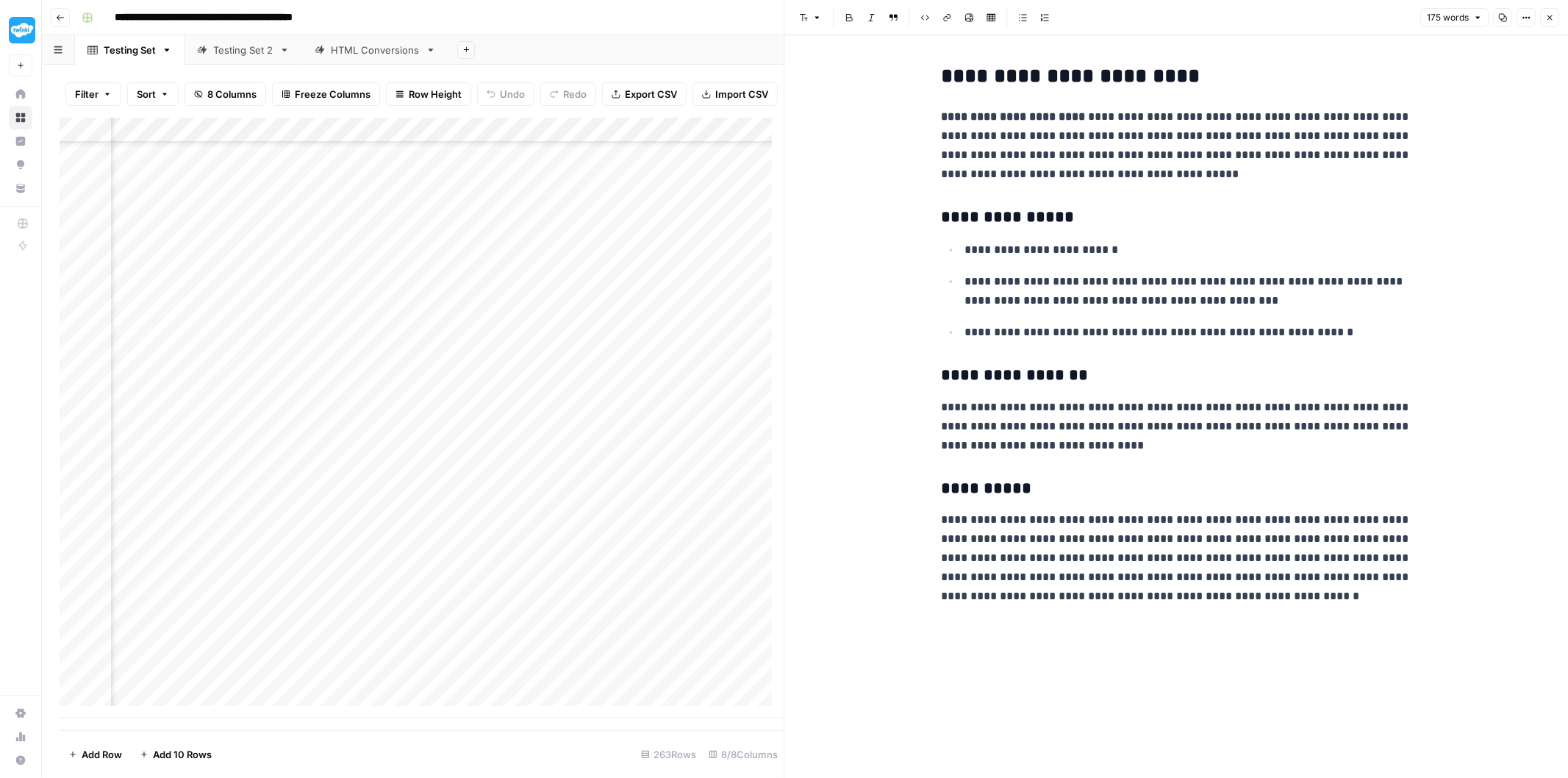
scroll to position [6033, 397]
click at [393, 683] on div "Add Column" at bounding box center [422, 417] width 725 height 601
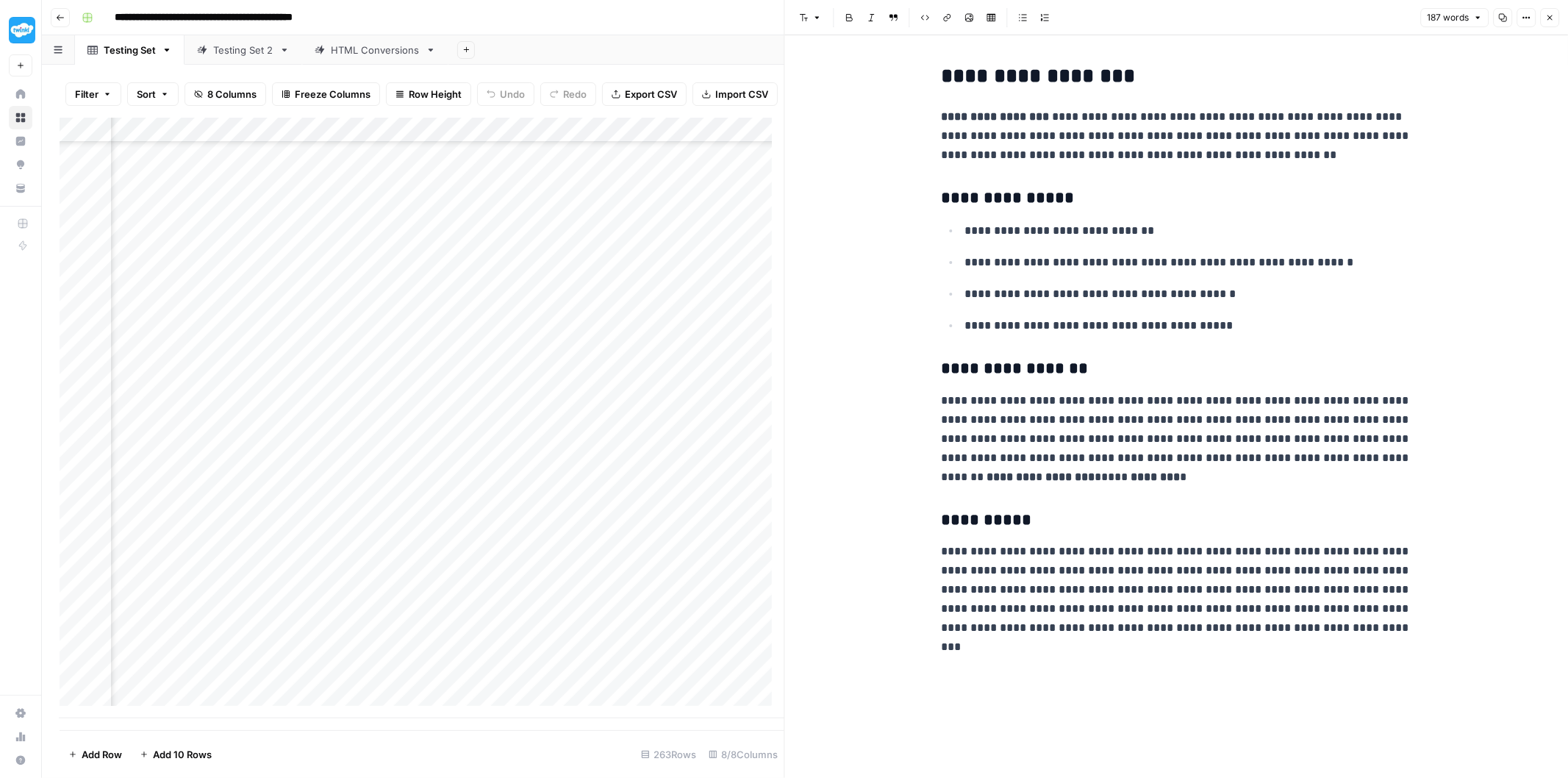
scroll to position [6033, 0]
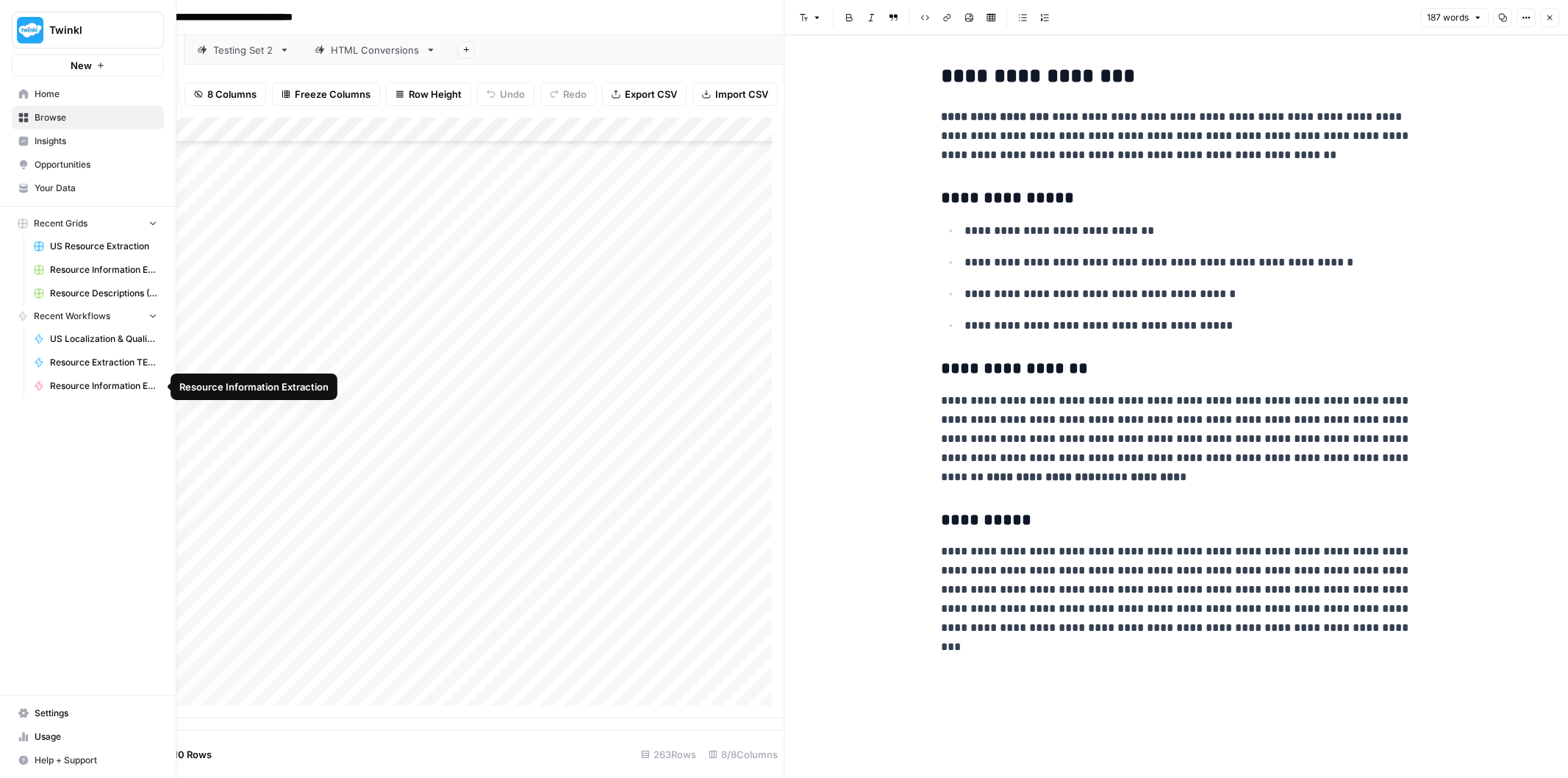
click at [84, 383] on span "Resource Information Extraction" at bounding box center [103, 386] width 107 height 13
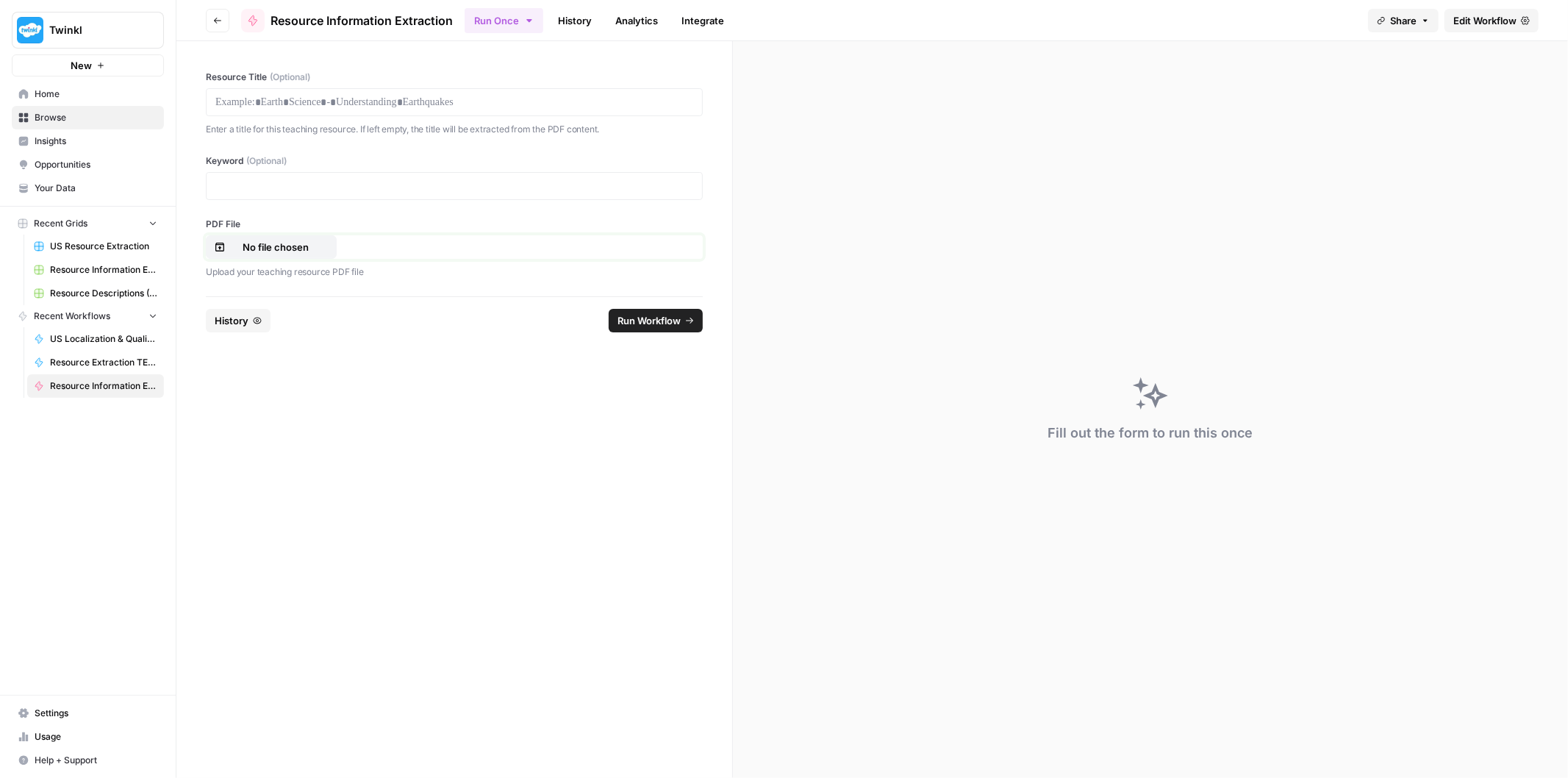
click at [294, 247] on p "No file chosen" at bounding box center [275, 246] width 94 height 15
click at [638, 324] on span "Run Workflow" at bounding box center [650, 320] width 64 height 15
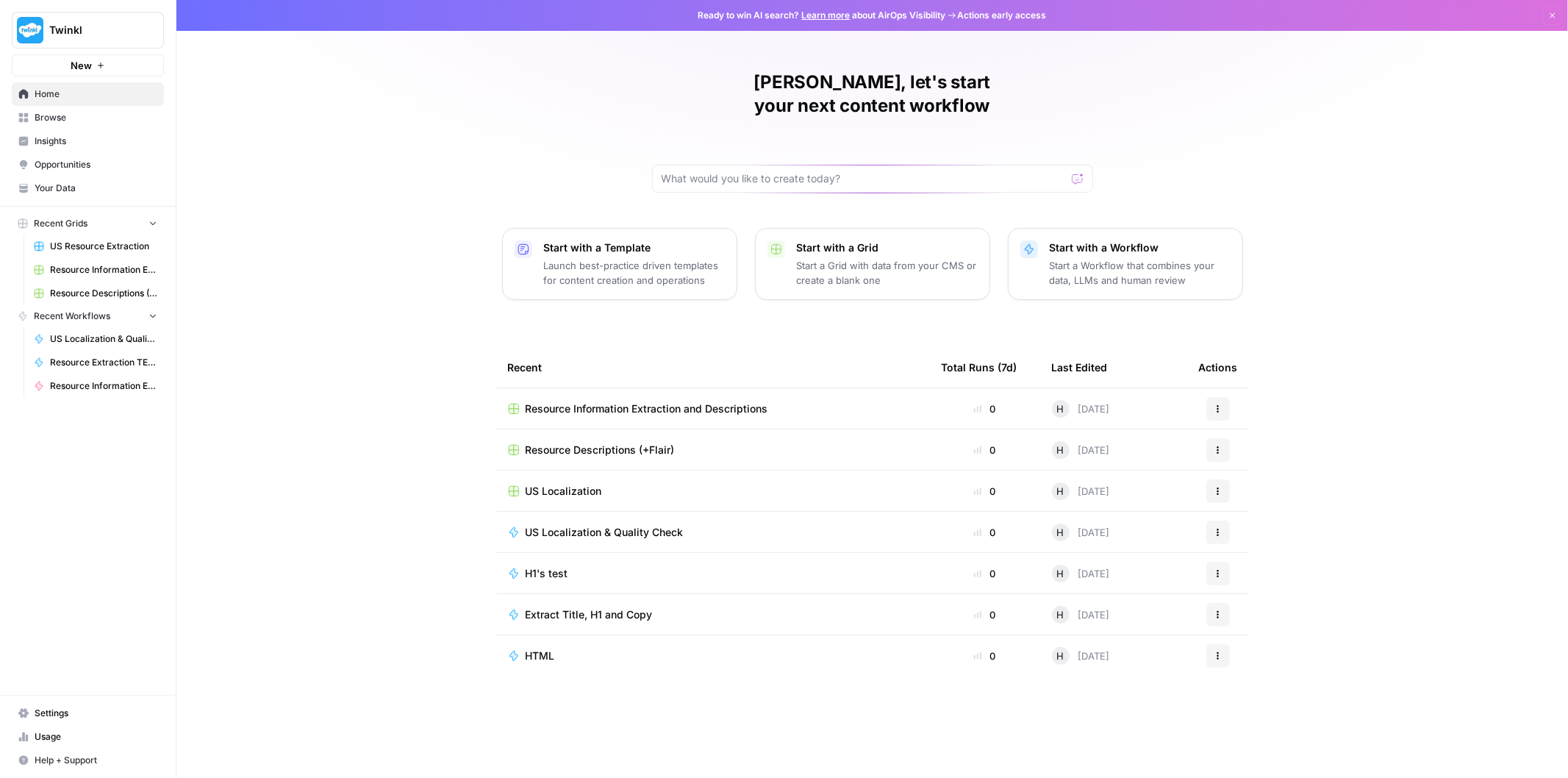
click at [112, 336] on span "US Localization & Quality Check" at bounding box center [103, 338] width 107 height 13
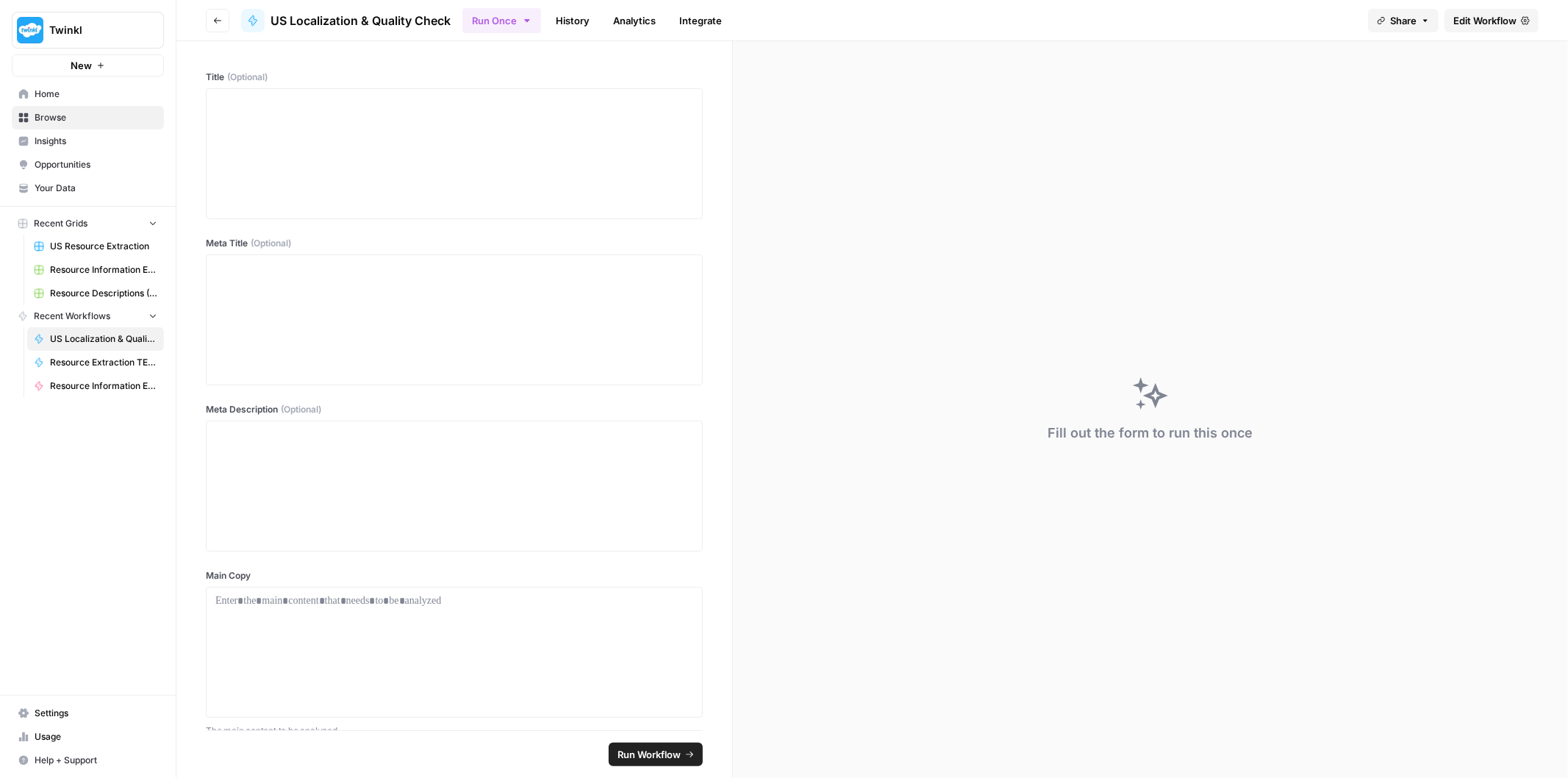
click at [123, 390] on span "Resource Information Extraction" at bounding box center [103, 386] width 107 height 13
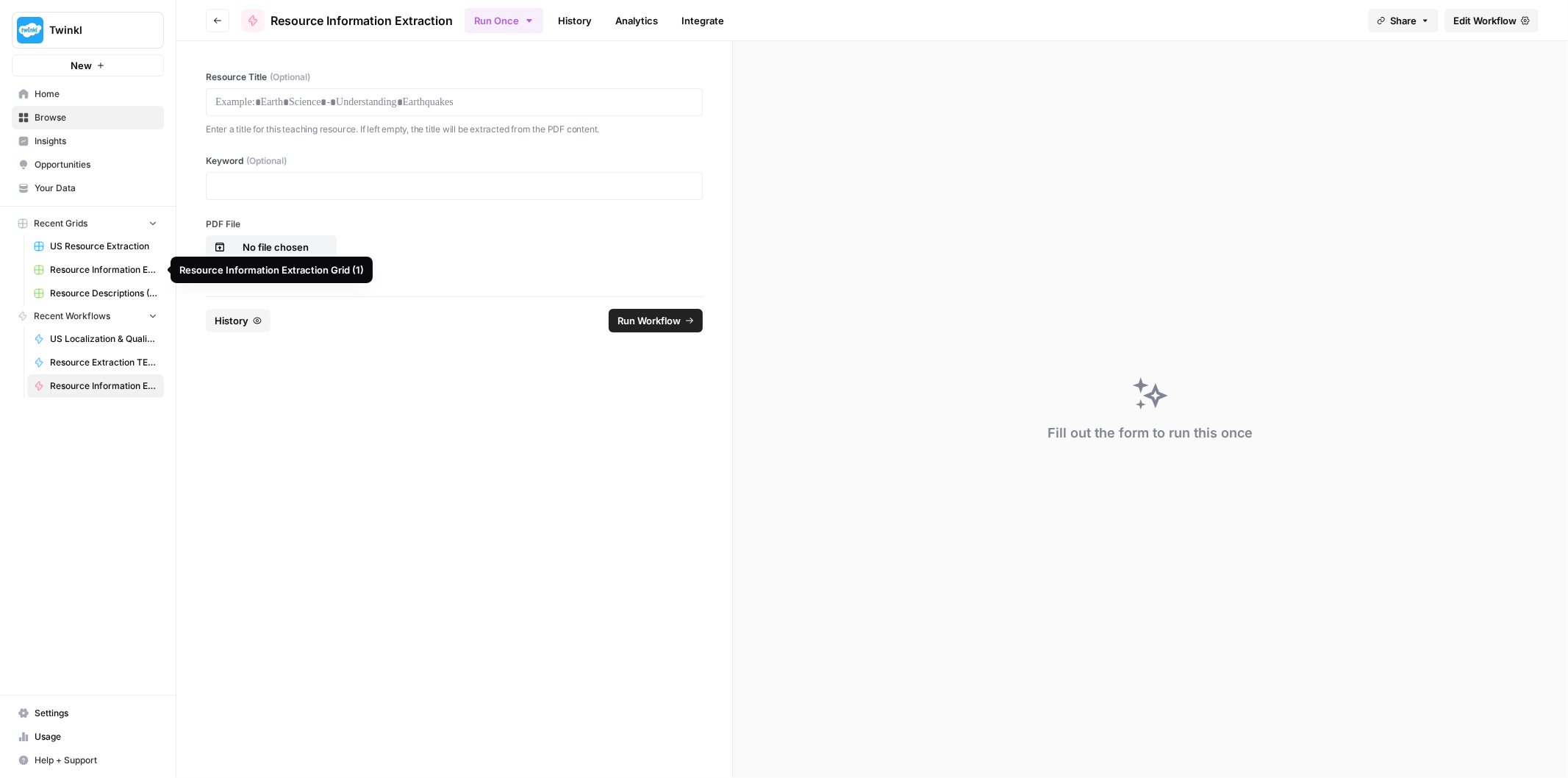
click at [126, 296] on span "Resource Descriptions (+Flair)" at bounding box center [103, 293] width 107 height 13
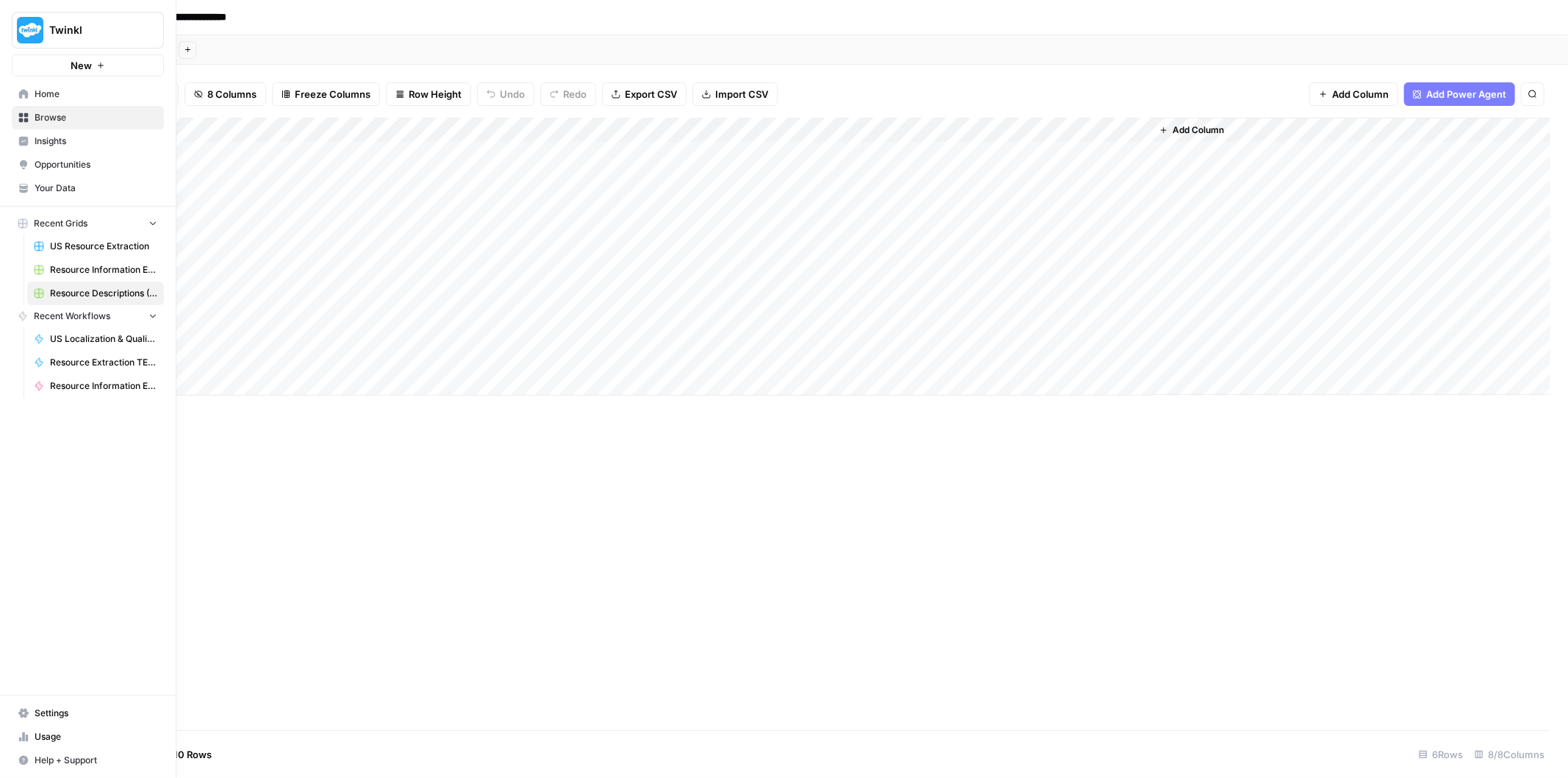
click at [50, 113] on span "Browse" at bounding box center [96, 117] width 123 height 13
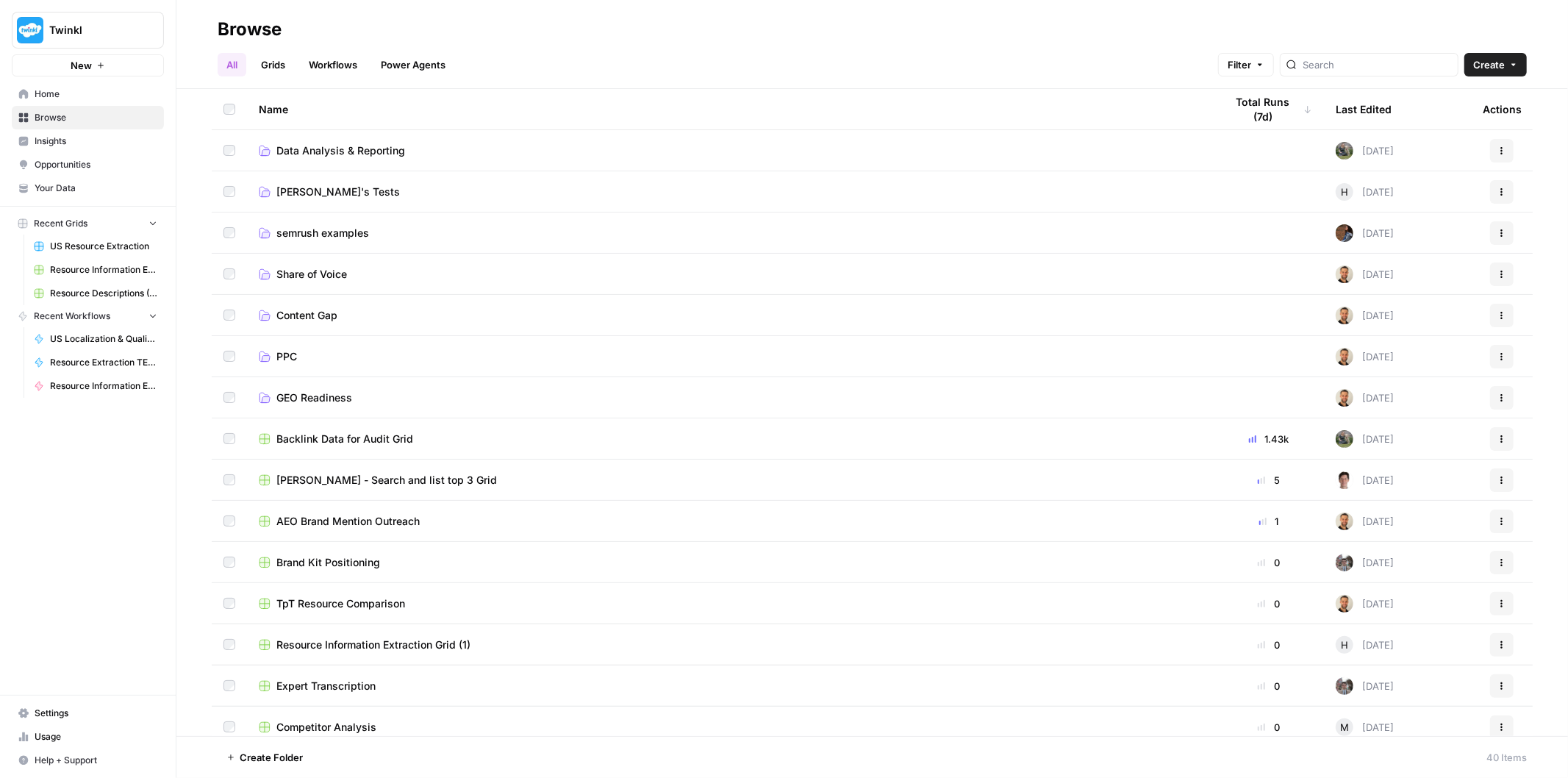
click at [372, 185] on link "[PERSON_NAME]'s Tests" at bounding box center [729, 192] width 943 height 15
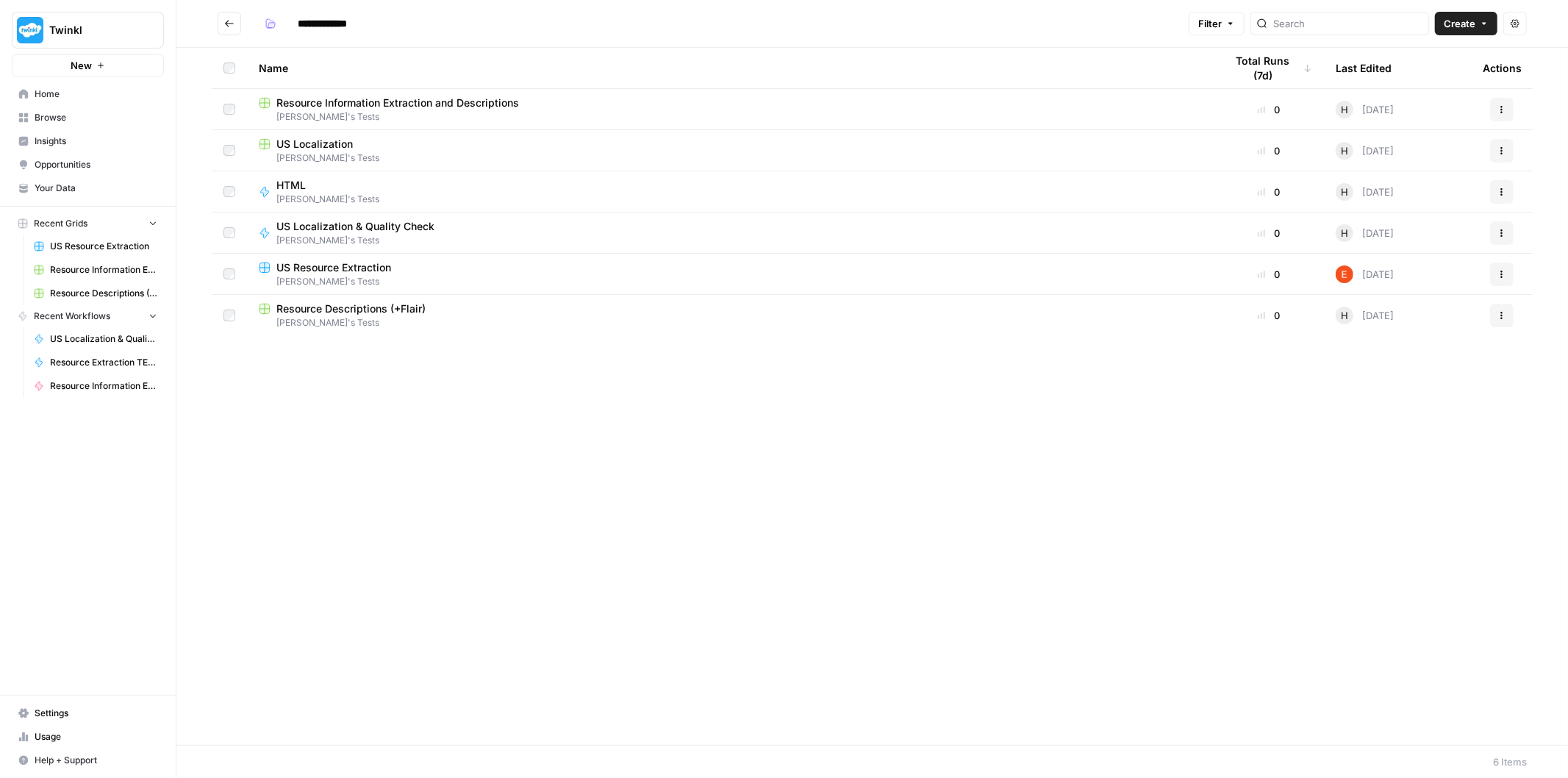
click at [385, 113] on span "[PERSON_NAME]'s Tests" at bounding box center [729, 116] width 943 height 13
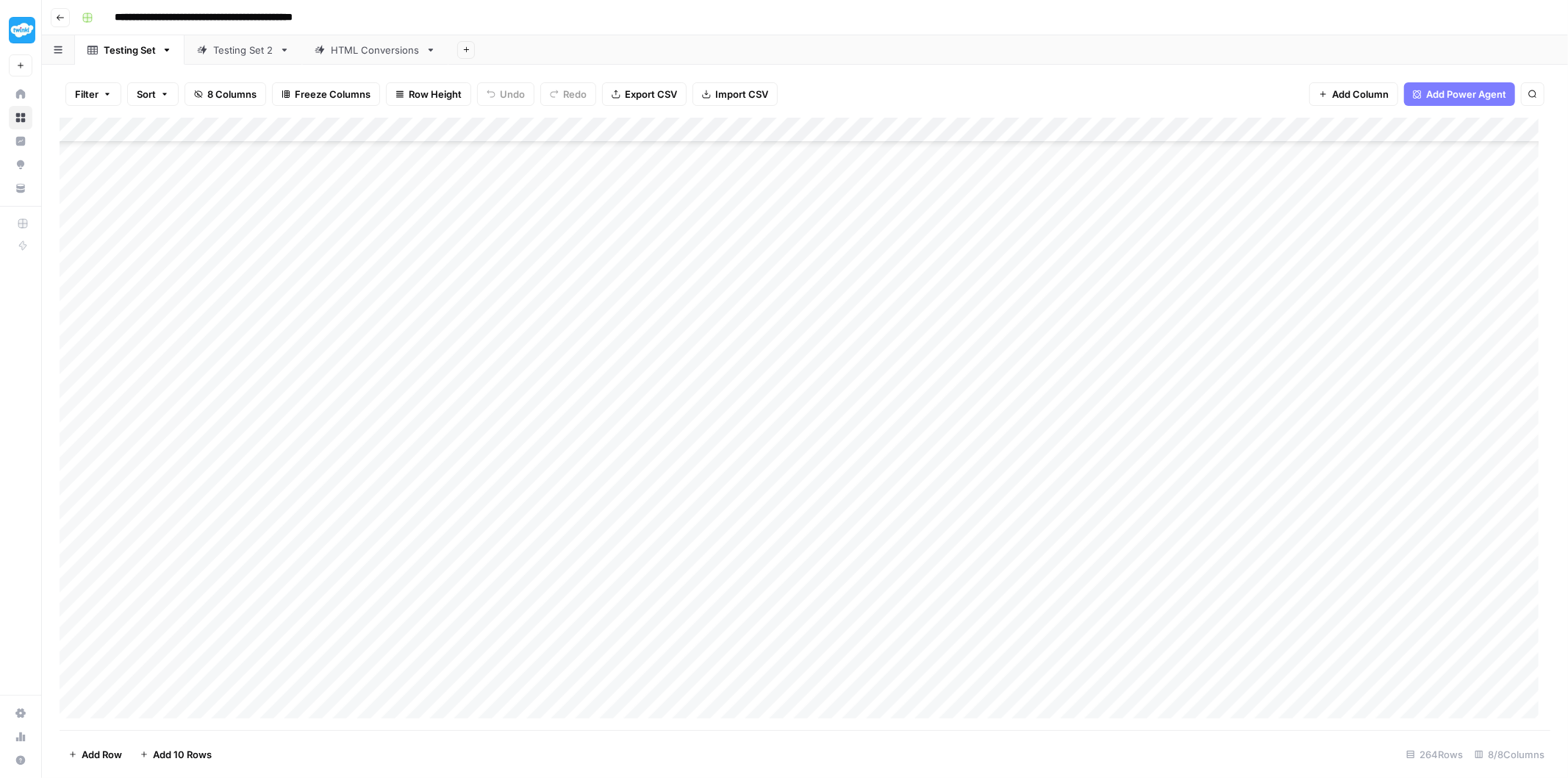
scroll to position [6047, 0]
click at [798, 688] on div "Add Column" at bounding box center [805, 423] width 1491 height 613
click at [794, 675] on div "Add Column" at bounding box center [805, 423] width 1491 height 613
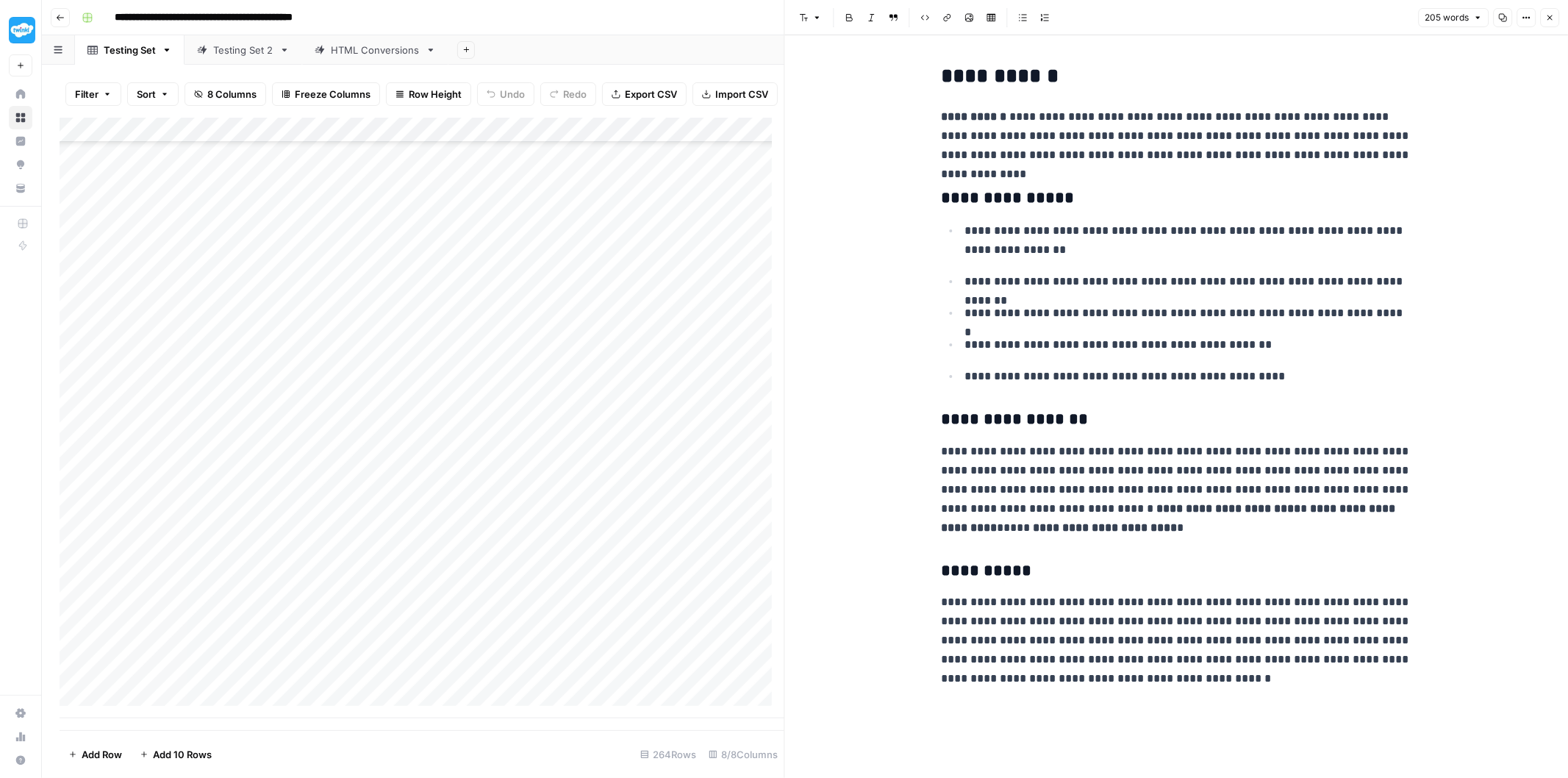
drag, startPoint x: 924, startPoint y: 197, endPoint x: 1252, endPoint y: 269, distance: 335.8
click at [1252, 269] on div "**********" at bounding box center [1176, 406] width 784 height 742
drag, startPoint x: 1191, startPoint y: 253, endPoint x: 929, endPoint y: 219, distance: 264.2
click at [929, 219] on div "**********" at bounding box center [1176, 406] width 784 height 742
copy p "**********"
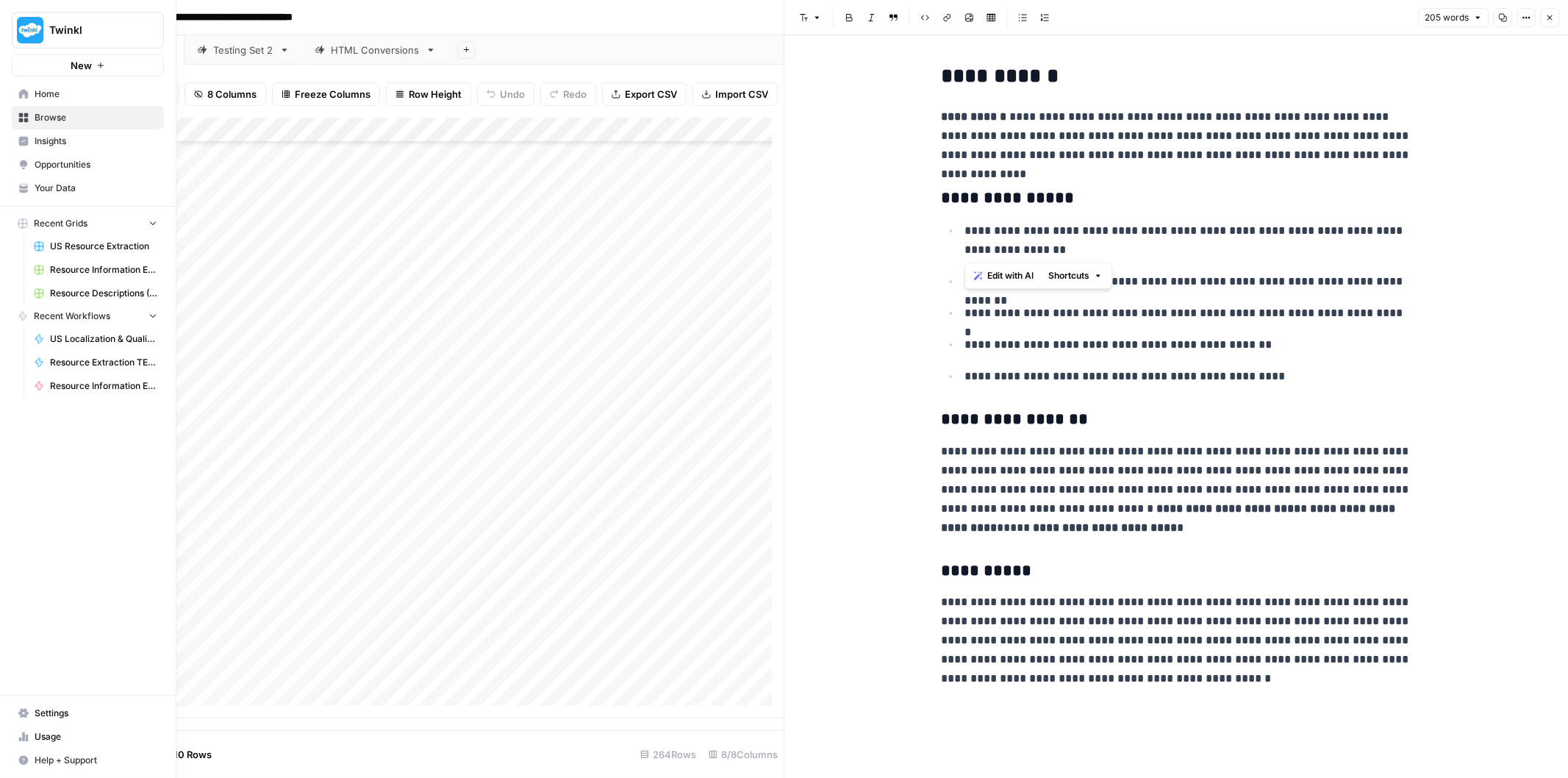
click at [59, 192] on span "Your Data" at bounding box center [96, 188] width 123 height 13
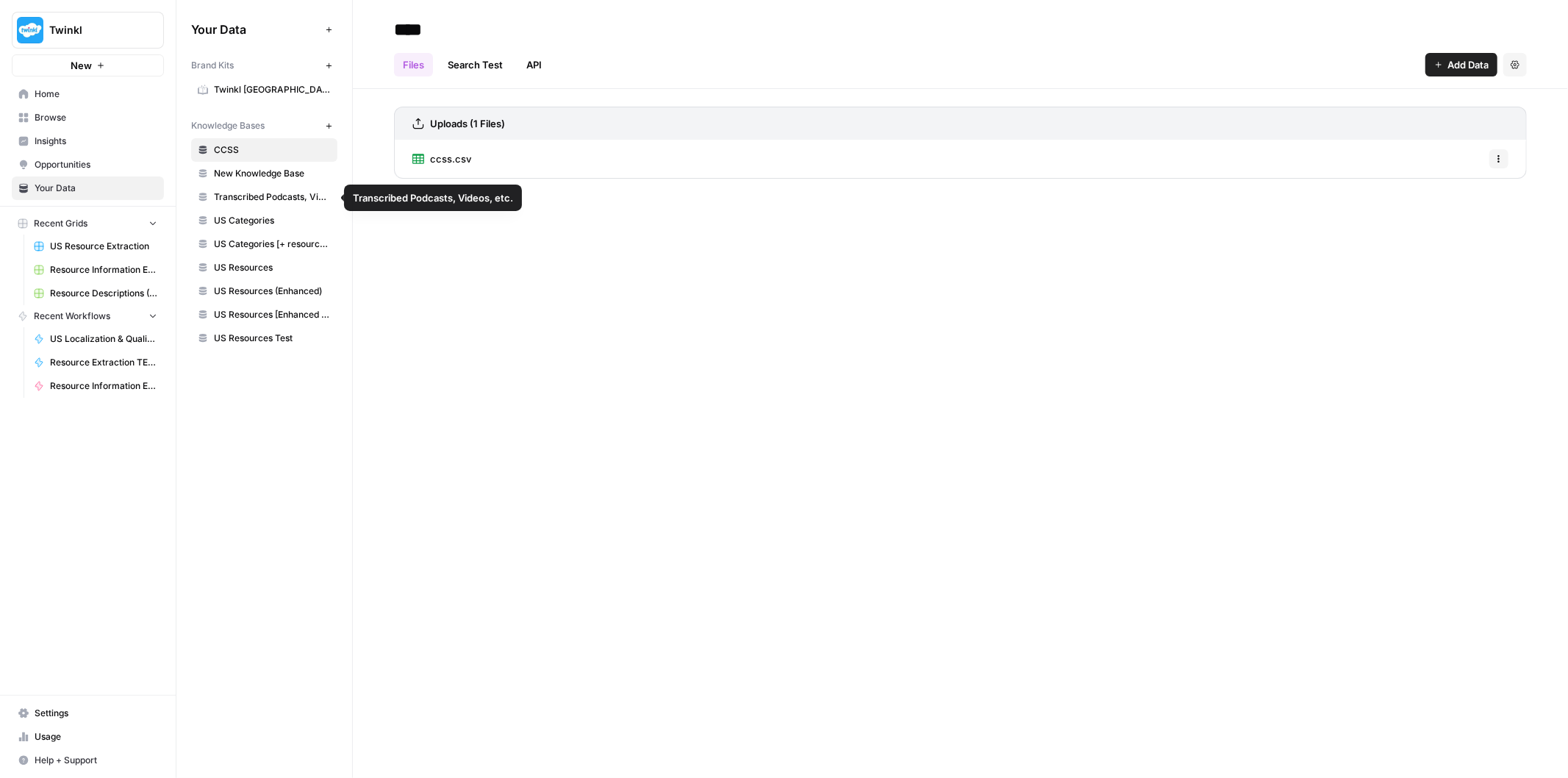
click at [264, 342] on span "US Resources Test" at bounding box center [272, 338] width 117 height 13
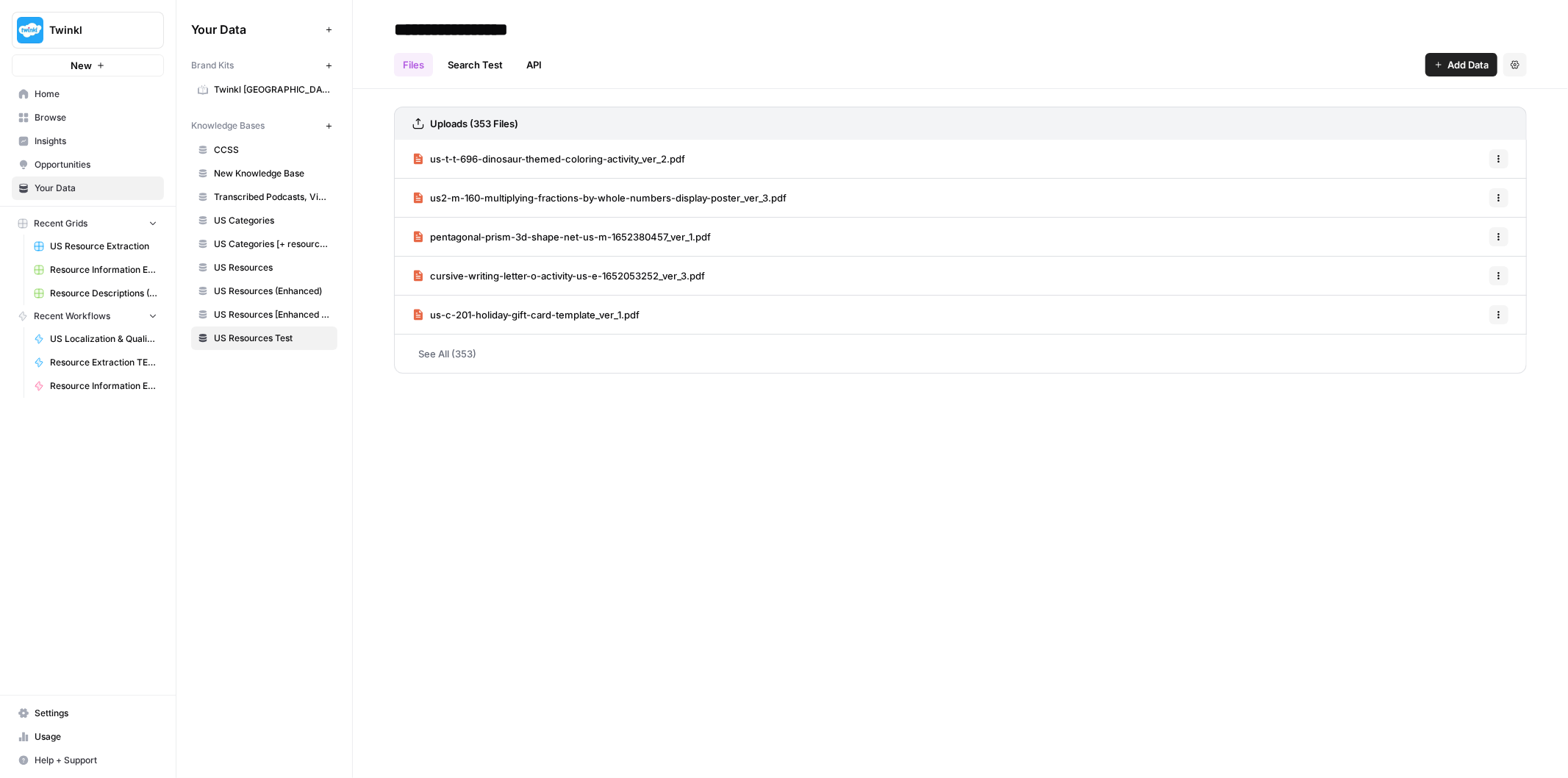
click at [383, 144] on div "Uploads (353 Files) us-t-t-696-dinosaur-themed-coloring-activity_ver_2.pdf Opti…" at bounding box center [960, 237] width 1215 height 296
click at [551, 97] on div "Uploads (353 Files) us-t-t-696-dinosaur-themed-coloring-activity_ver_2.pdf Opti…" at bounding box center [960, 237] width 1215 height 296
click at [1511, 73] on button "Settings" at bounding box center [1515, 65] width 24 height 24
click at [1457, 55] on button "Add Data" at bounding box center [1462, 65] width 73 height 24
click at [1413, 94] on span "Upload Files" at bounding box center [1412, 98] width 134 height 15
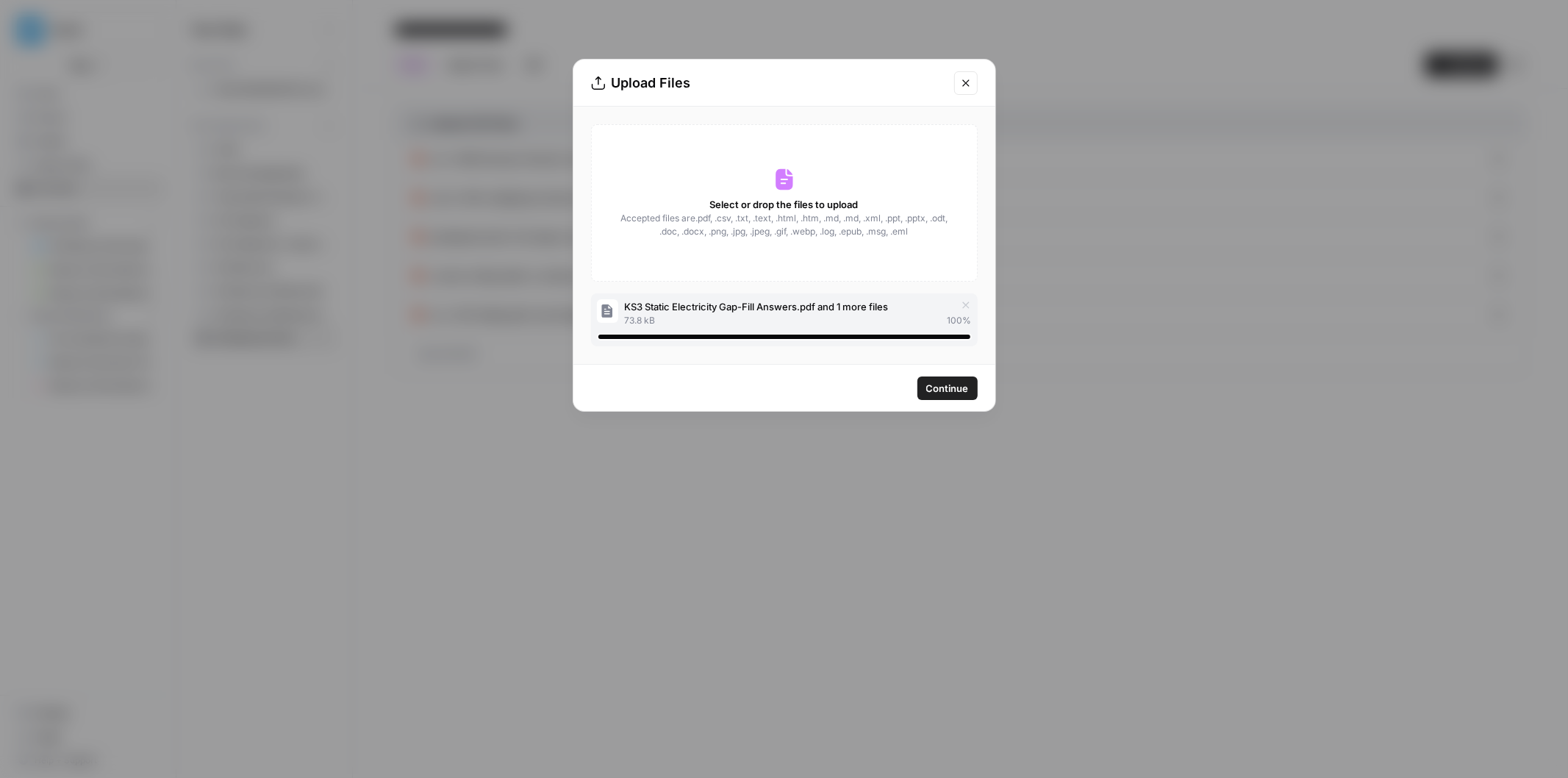
click at [969, 381] on button "Continue" at bounding box center [947, 389] width 61 height 24
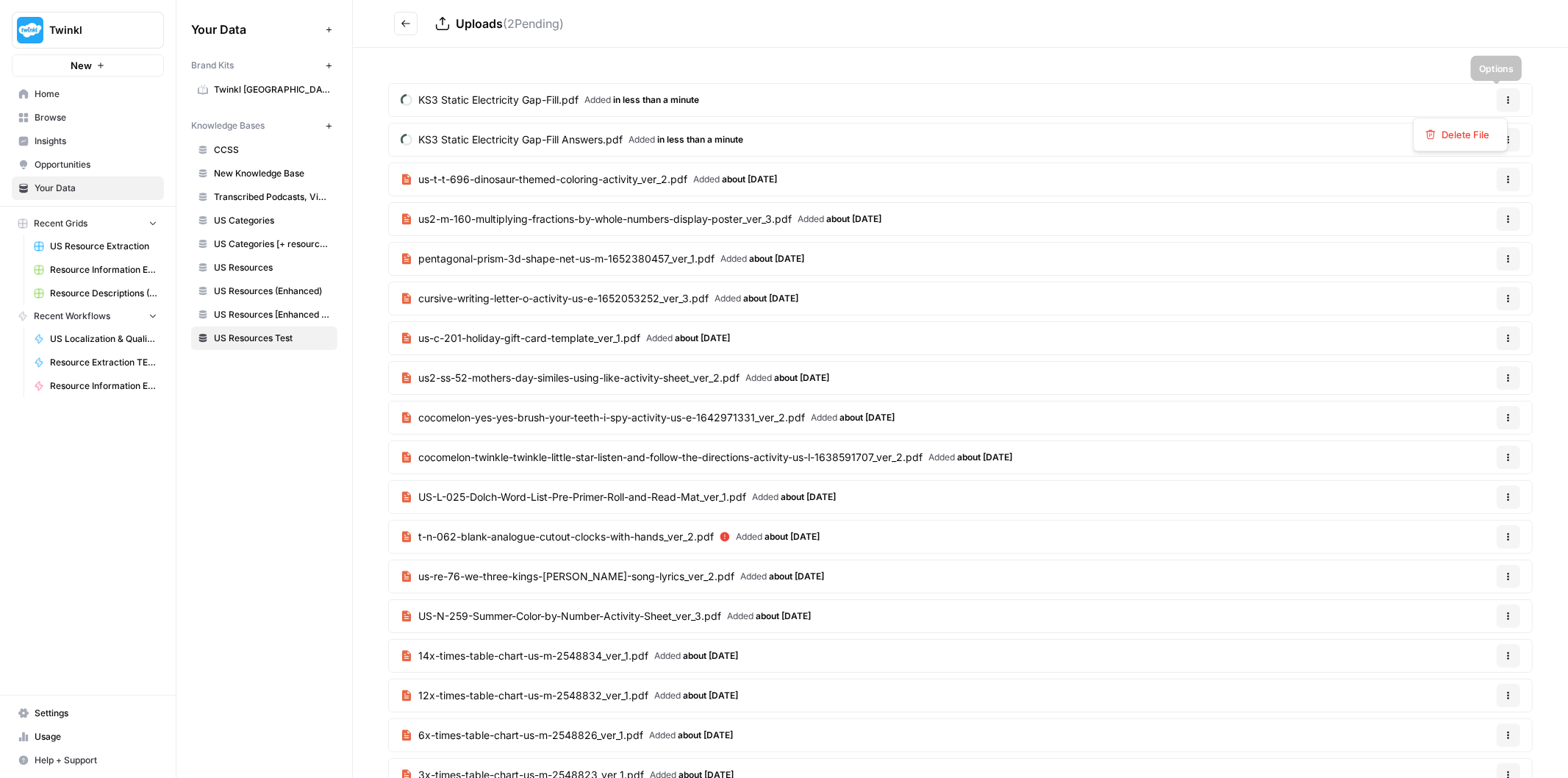
click at [1504, 103] on icon "button" at bounding box center [1508, 99] width 9 height 9
click at [1480, 136] on span "Delete File" at bounding box center [1466, 134] width 48 height 15
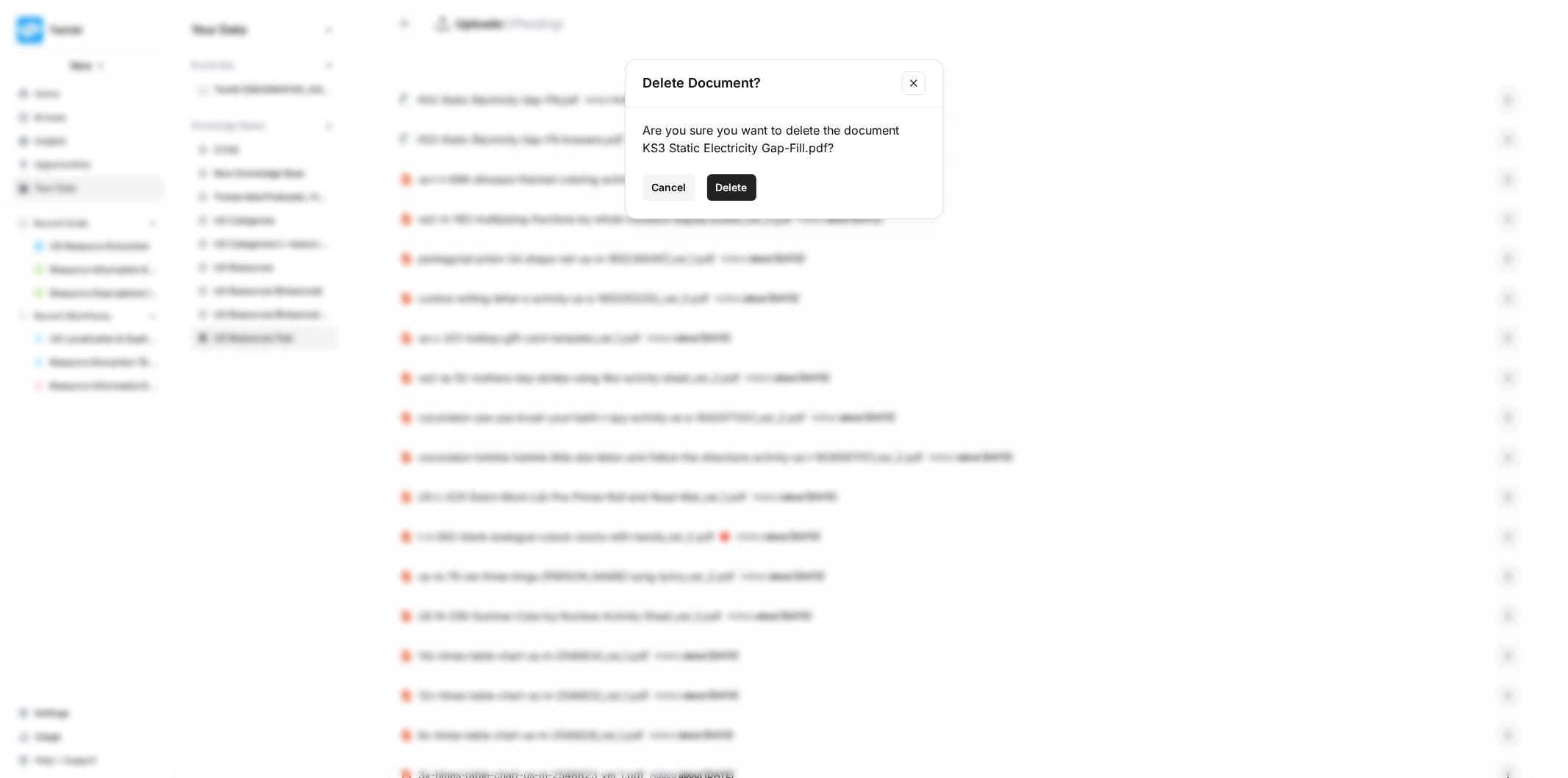
click at [750, 185] on button "Delete" at bounding box center [732, 187] width 50 height 27
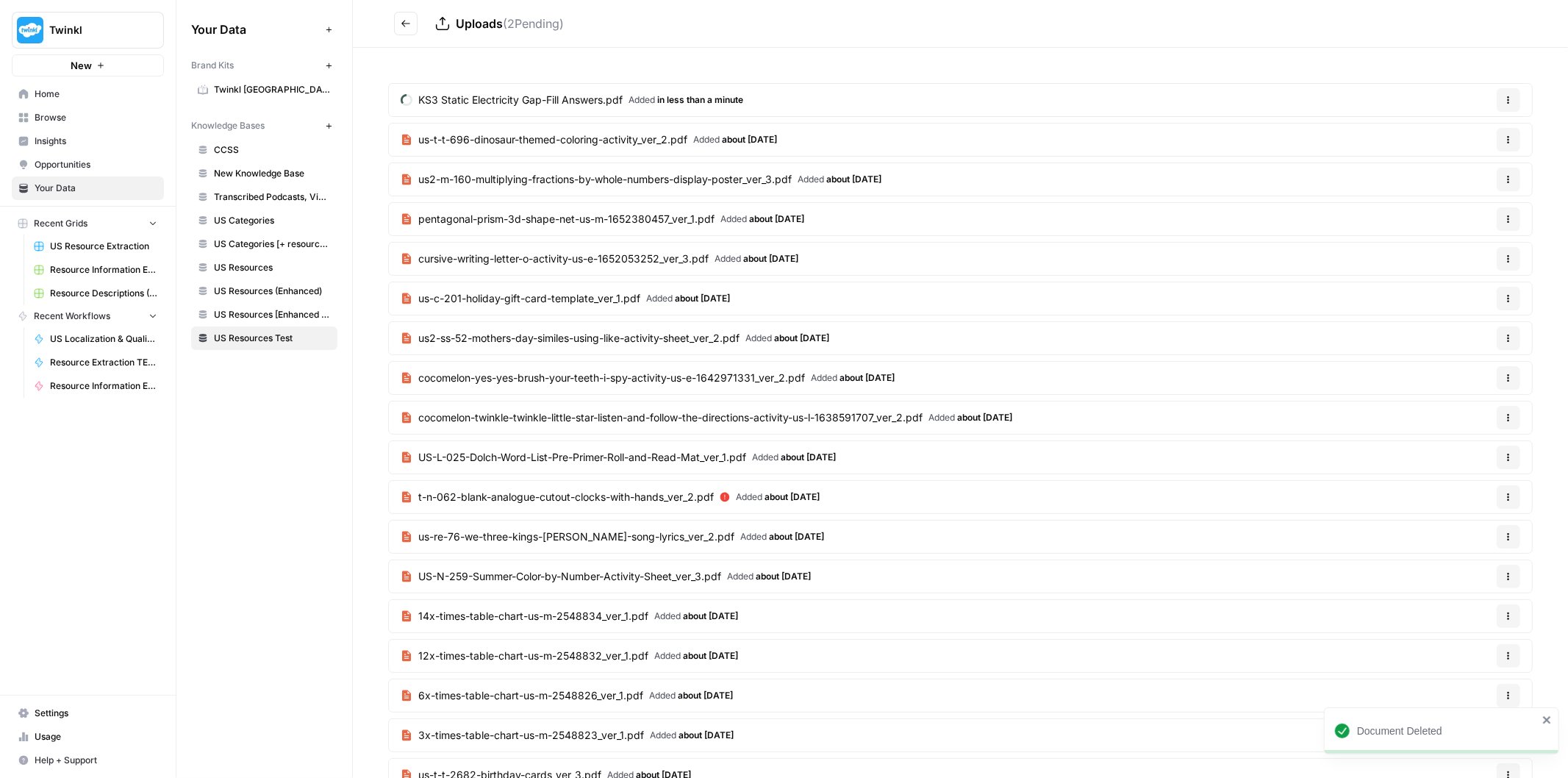
click at [1504, 99] on icon "button" at bounding box center [1508, 99] width 9 height 9
click at [1477, 133] on span "Delete File" at bounding box center [1466, 134] width 48 height 15
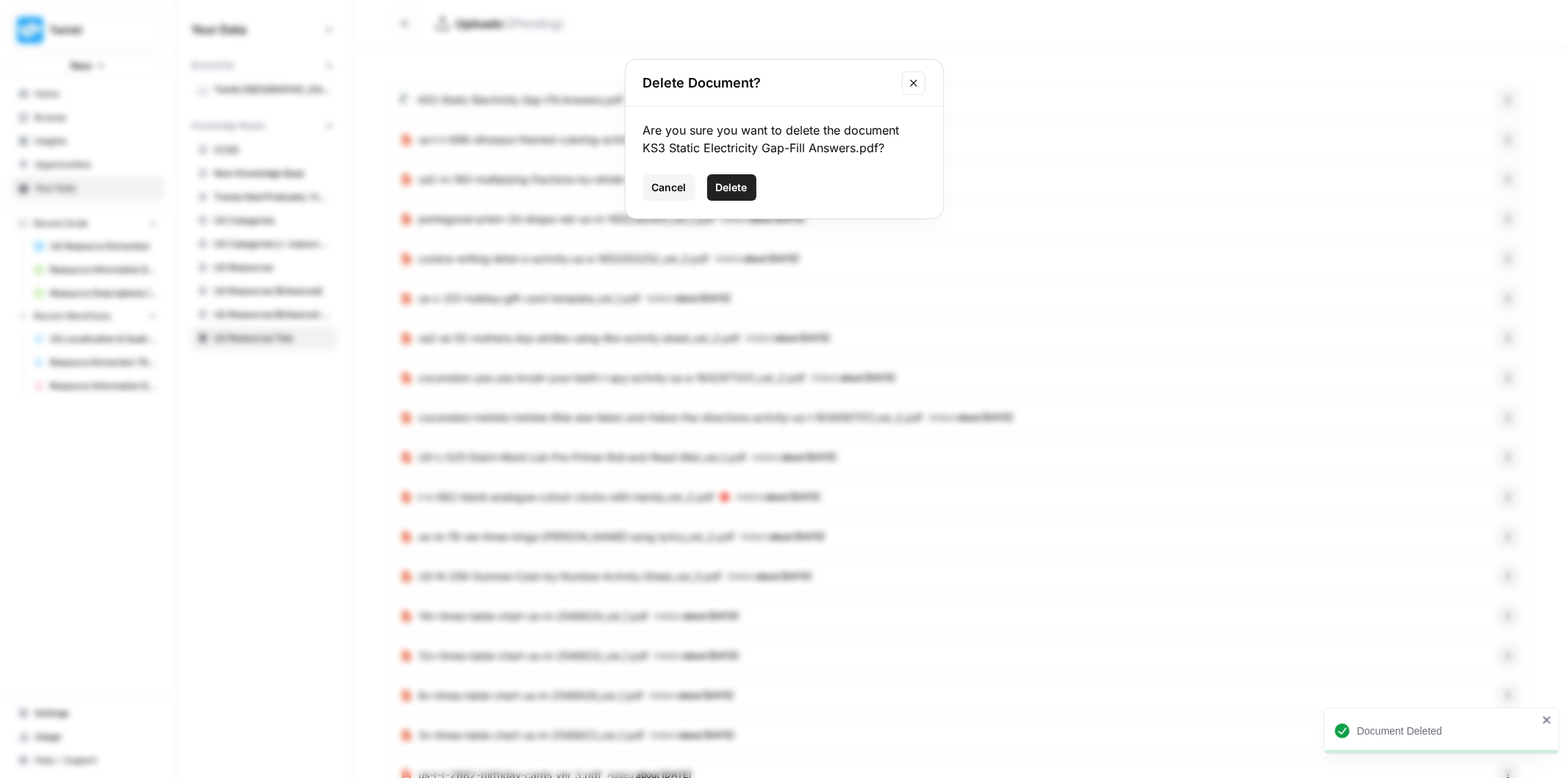
click at [748, 177] on button "Delete" at bounding box center [732, 187] width 50 height 27
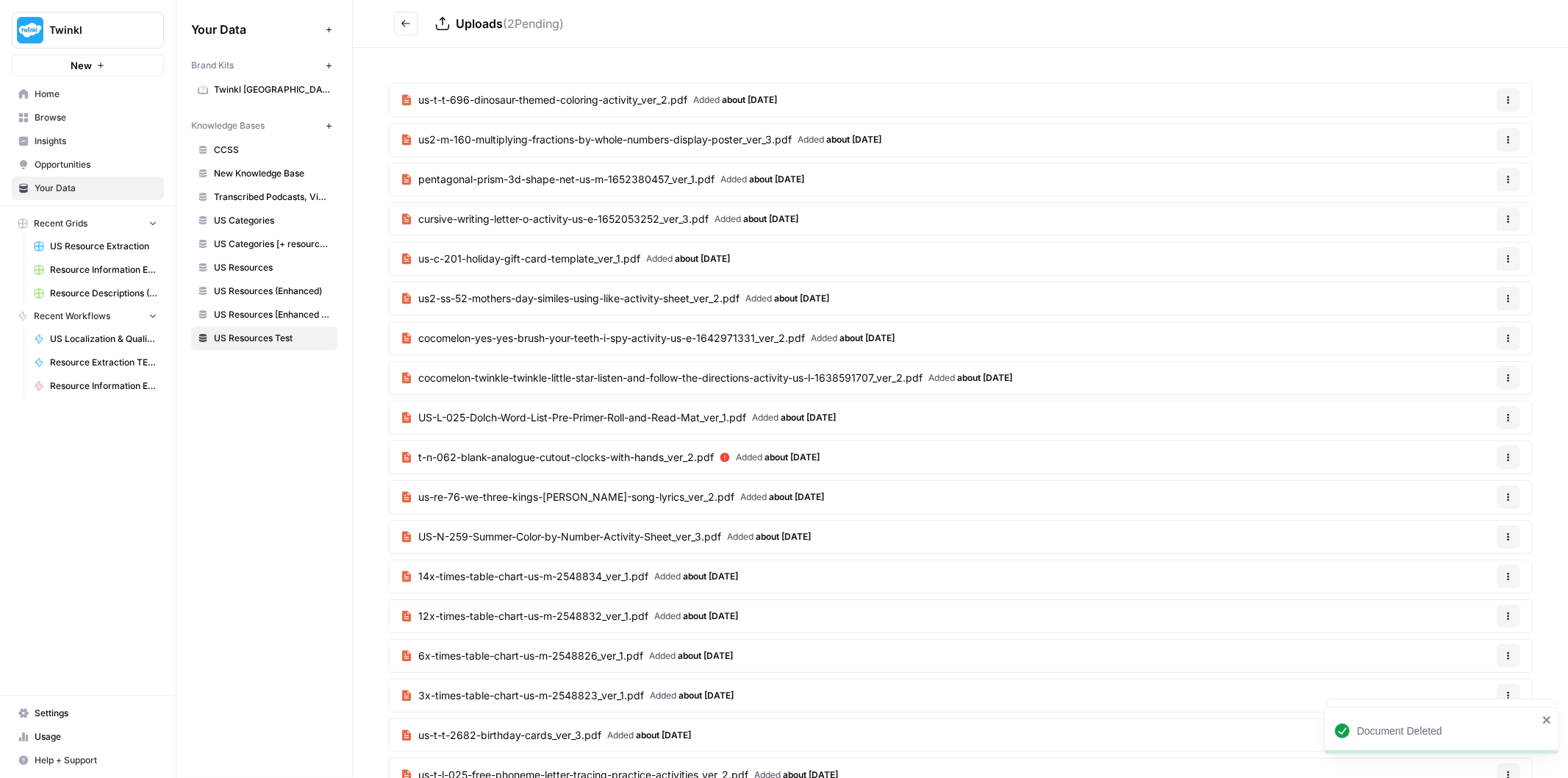
click at [407, 18] on icon "Go back" at bounding box center [405, 23] width 10 height 10
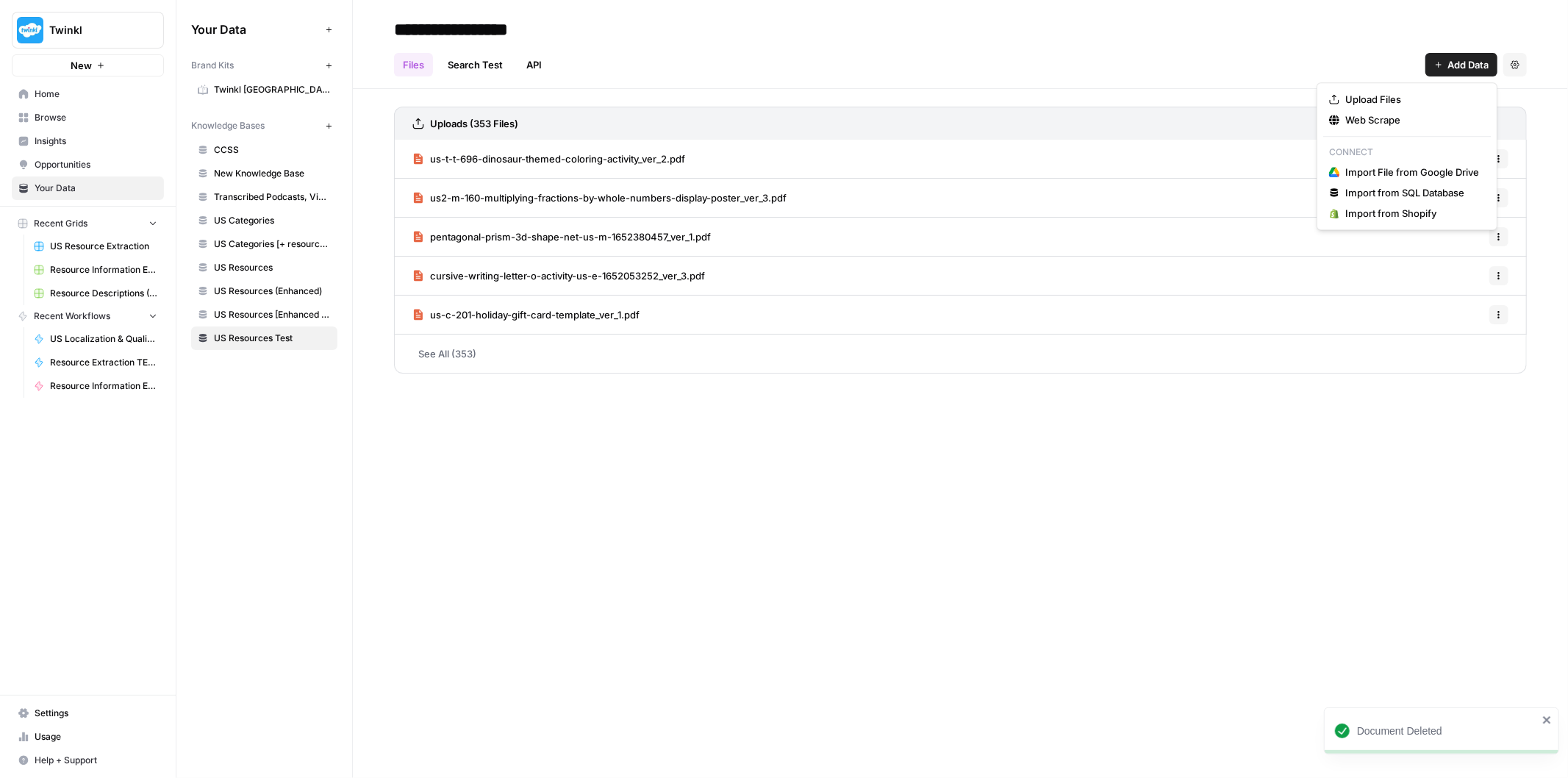
click at [1452, 70] on span "Add Data" at bounding box center [1468, 65] width 41 height 15
click at [1426, 95] on span "Upload Files" at bounding box center [1412, 98] width 134 height 15
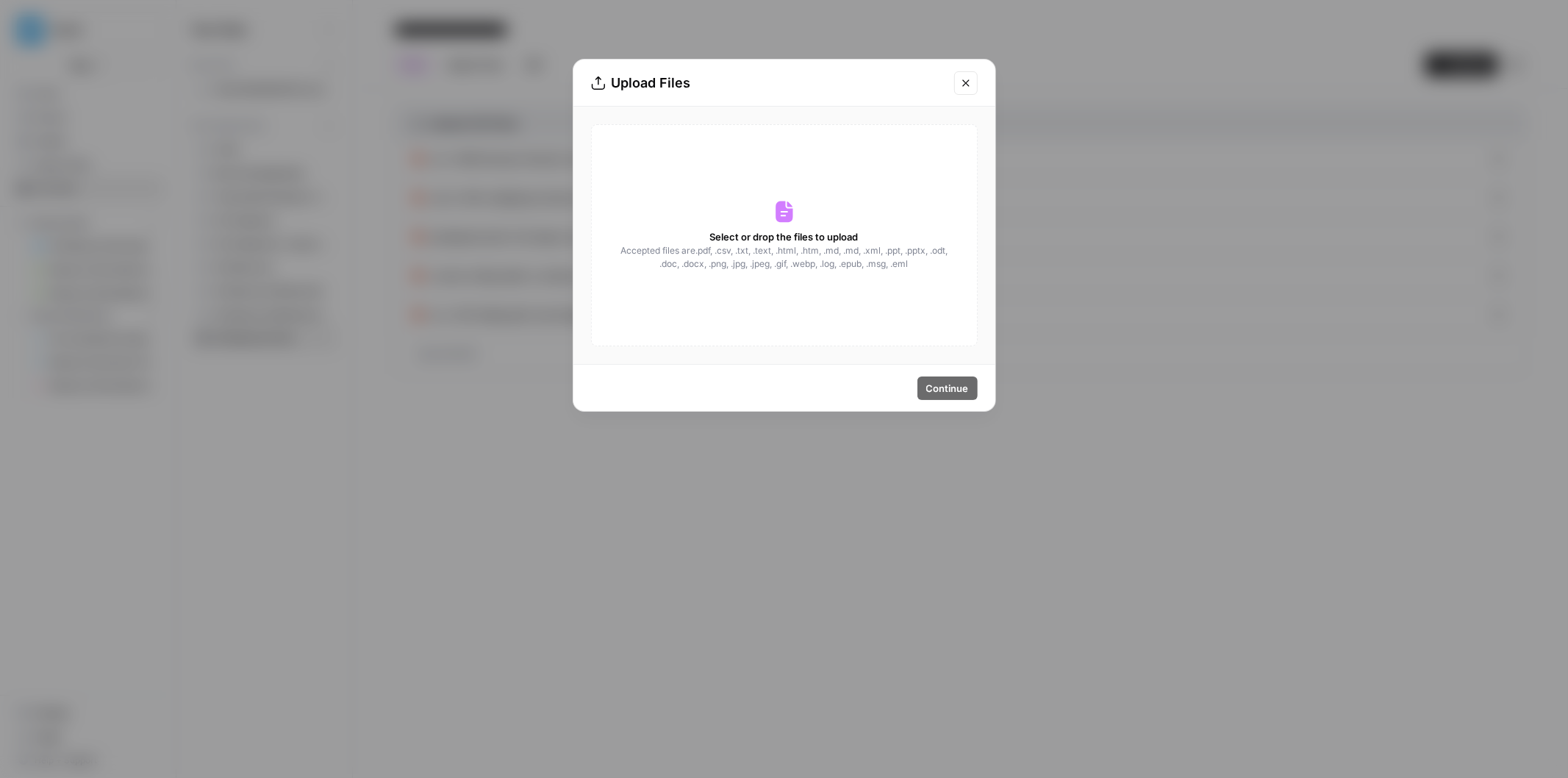
click at [1151, 180] on div "Upload Files Select or drop the files to upload Accepted files are .pdf, .csv, …" at bounding box center [784, 389] width 1568 height 778
